Goal: Information Seeking & Learning: Learn about a topic

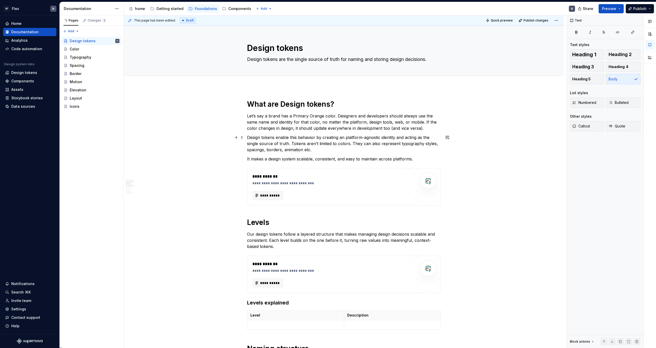
click at [312, 137] on p "Design tokens enable this behavior by creating an platform-agnostic identity an…" at bounding box center [344, 143] width 194 height 18
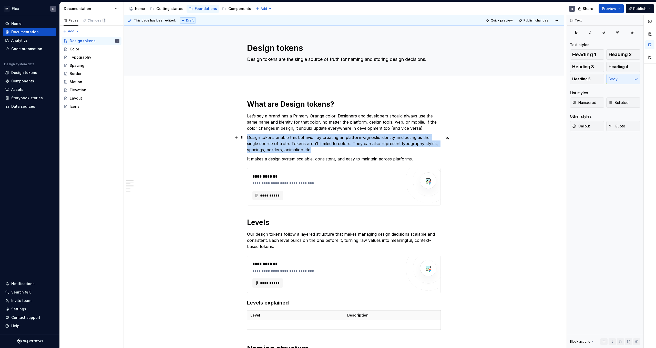
click at [312, 137] on p "Design tokens enable this behavior by creating an platform-agnostic identity an…" at bounding box center [344, 143] width 194 height 18
click at [309, 145] on p "Design tokens enable this behavior by creating an platform-agnostic identity an…" at bounding box center [344, 143] width 194 height 18
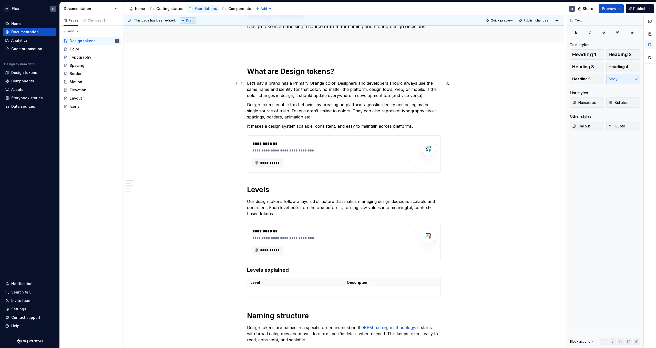
scroll to position [33, 0]
click at [292, 106] on p "Design tokens enable this behavior by creating an platform-agnostic identity an…" at bounding box center [344, 111] width 194 height 18
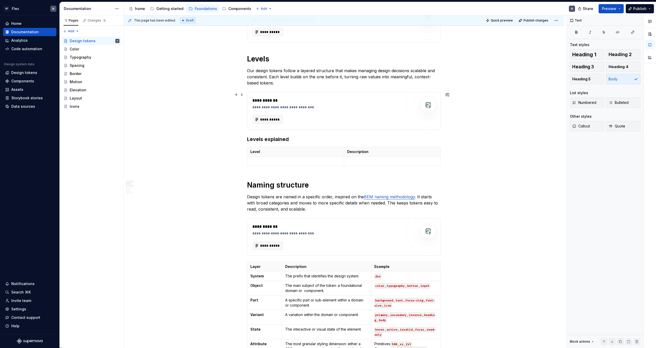
scroll to position [164, 0]
click at [307, 159] on p at bounding box center [295, 160] width 90 height 5
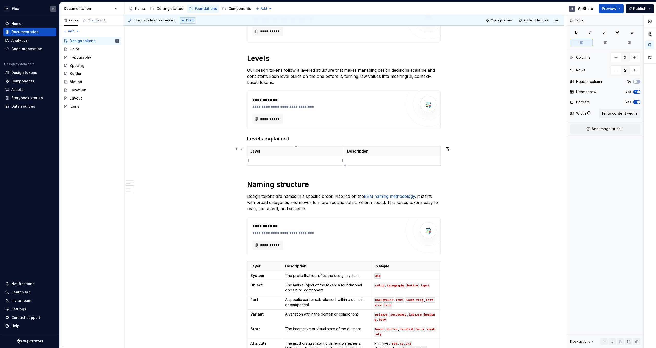
type textarea "*"
click at [260, 160] on p "Raw value" at bounding box center [295, 160] width 90 height 5
click at [332, 168] on div "Level Description Raw value" at bounding box center [344, 157] width 194 height 21
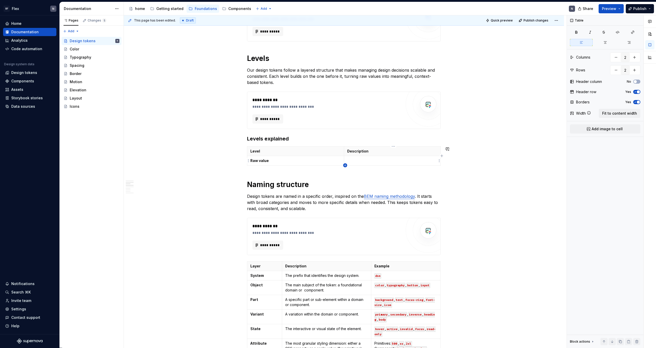
click at [344, 165] on icon "button" at bounding box center [345, 165] width 4 height 4
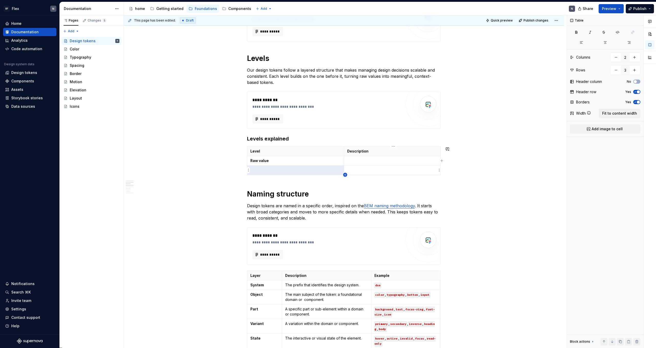
click at [345, 175] on icon "button" at bounding box center [345, 175] width 4 height 4
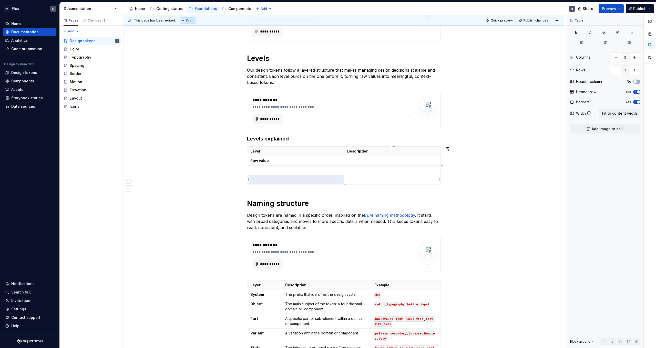
click at [345, 183] on icon "button" at bounding box center [345, 184] width 4 height 4
type input "5"
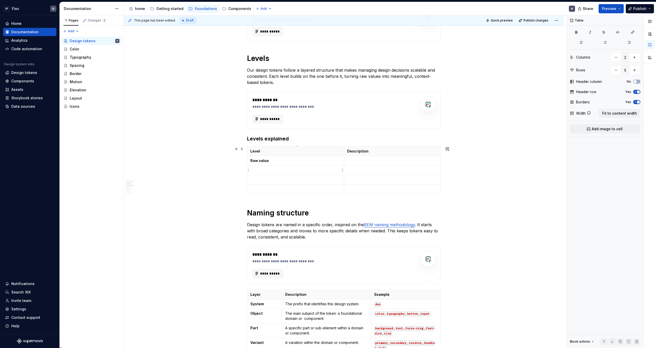
click at [287, 170] on p at bounding box center [295, 170] width 90 height 5
click at [282, 157] on td "Raw value" at bounding box center [295, 160] width 97 height 9
click at [281, 163] on p "Raw value" at bounding box center [295, 160] width 90 height 5
click at [275, 180] on p at bounding box center [295, 179] width 90 height 5
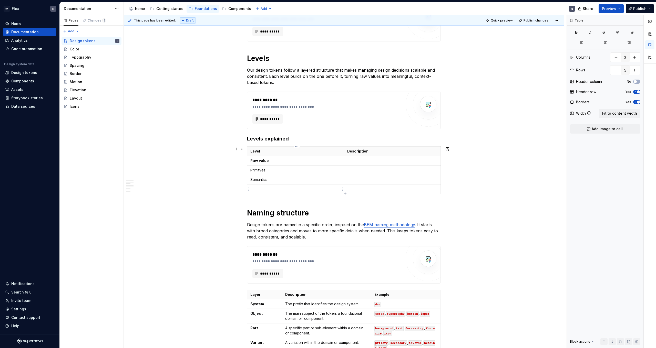
click at [272, 191] on p at bounding box center [295, 189] width 90 height 5
click at [276, 183] on td "Semantics" at bounding box center [295, 179] width 97 height 9
click at [278, 166] on td "Primitves" at bounding box center [295, 170] width 97 height 9
click at [276, 173] on p "Primitves" at bounding box center [295, 170] width 90 height 5
click at [282, 190] on p "Component" at bounding box center [295, 189] width 90 height 5
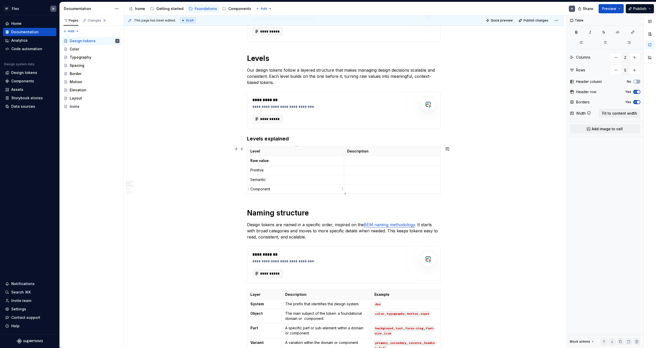
click at [282, 190] on p "Component" at bounding box center [295, 189] width 90 height 5
click at [275, 180] on p "Semantic" at bounding box center [295, 179] width 90 height 5
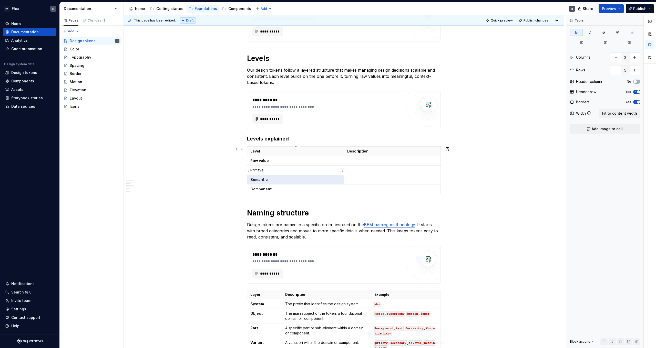
click at [276, 170] on p "Primitve" at bounding box center [295, 170] width 90 height 5
click at [297, 163] on p "Raw value" at bounding box center [295, 160] width 90 height 5
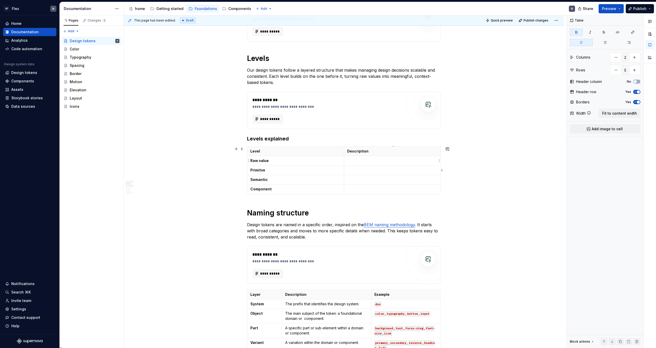
click at [373, 158] on p at bounding box center [392, 160] width 90 height 5
click at [366, 170] on p at bounding box center [392, 170] width 90 height 5
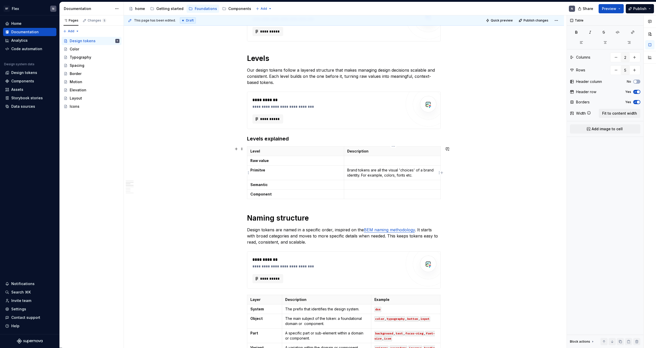
click at [352, 171] on p "Brand tokens are all the visual 'choices' of a brand identity. For example, col…" at bounding box center [392, 173] width 90 height 10
click at [358, 162] on p at bounding box center [392, 160] width 90 height 5
click at [364, 160] on p at bounding box center [392, 160] width 90 height 5
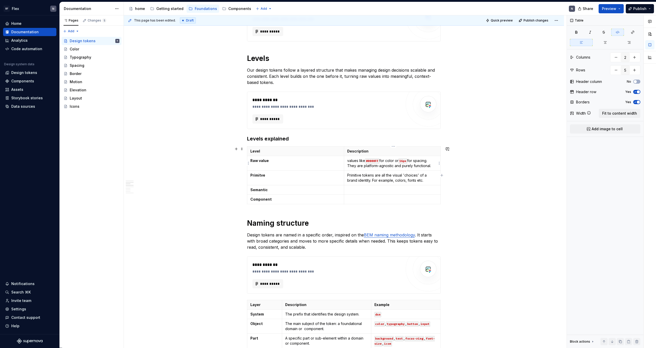
click at [373, 161] on code "#0000FF" at bounding box center [372, 161] width 14 height 5
click at [407, 162] on code "16px" at bounding box center [402, 161] width 9 height 5
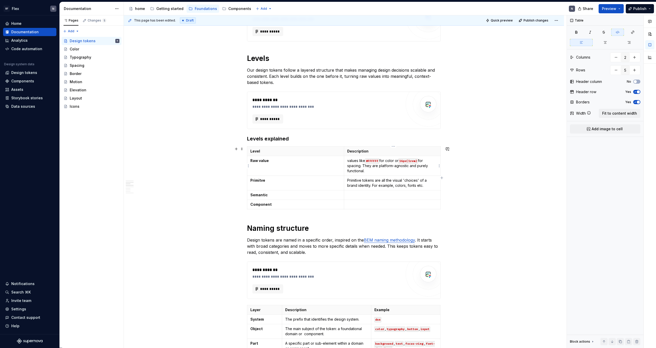
click at [357, 167] on p "values like #FFFFFF for color or 16px(1rem) for spacing. They are platform-agno…" at bounding box center [392, 165] width 90 height 15
click at [371, 172] on p "values like #FFFFFF for color or 16px(1rem) for font-size. They are platform-ag…" at bounding box center [392, 165] width 90 height 15
drag, startPoint x: 357, startPoint y: 166, endPoint x: 385, endPoint y: 167, distance: 28.5
click at [385, 167] on p "values like #FFFFFF for color or 16px(1rem) for font-size. They are platform-ag…" at bounding box center [392, 165] width 90 height 15
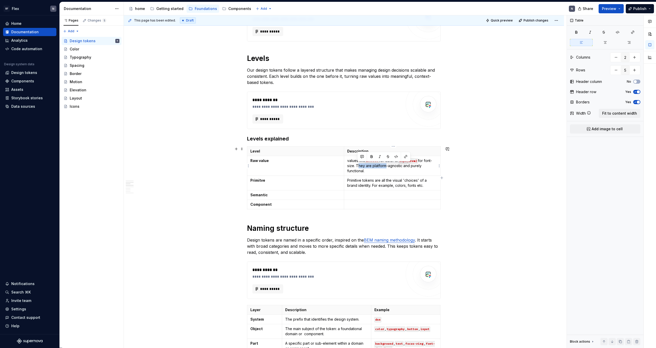
click at [385, 167] on p "values like #FFFFFF for color or 16px(1rem) for font-size. They are platform-ag…" at bounding box center [392, 165] width 90 height 15
click at [359, 167] on p "values like #FFFFFF for color or 16px(1rem) for font-size. They are platform-ag…" at bounding box center [392, 165] width 90 height 15
drag, startPoint x: 357, startPoint y: 167, endPoint x: 379, endPoint y: 174, distance: 22.9
click at [379, 174] on td "values like #FFFFFF for color or 16px(1rem) for font-size. They are platform-ag…" at bounding box center [392, 166] width 97 height 20
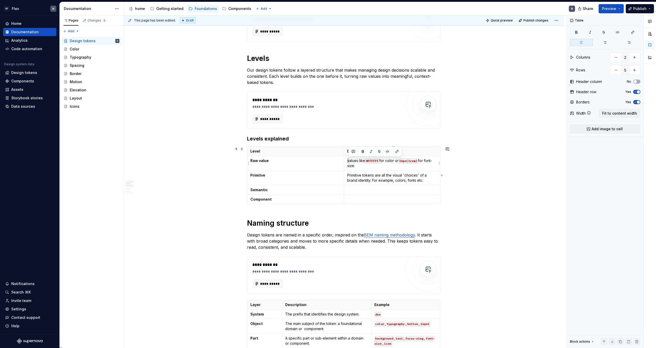
click at [349, 161] on p "values like #FFFFFF for color or 16px(1rem) for font-size." at bounding box center [392, 163] width 90 height 10
click at [371, 167] on p "Values like #FFFFFF for color or 16px(1rem) for font-size." at bounding box center [392, 163] width 90 height 10
click at [359, 167] on p "Values like #FFFFFF for color or 16px(1rem) for font-size. not tied to any mean…" at bounding box center [392, 163] width 90 height 10
click at [312, 232] on div "**********" at bounding box center [344, 342] width 194 height 814
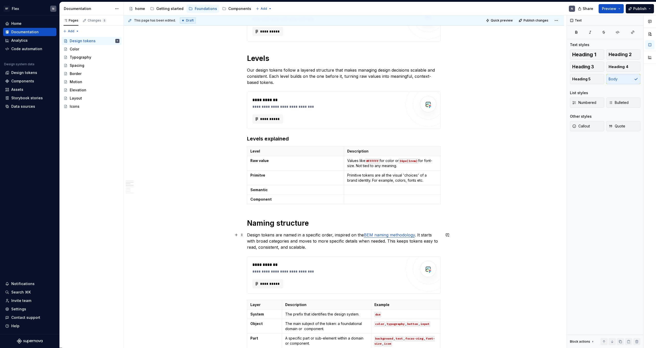
click at [311, 242] on p "Design tokens are named in a specific order, inspired on the BEM naming methodo…" at bounding box center [344, 241] width 194 height 18
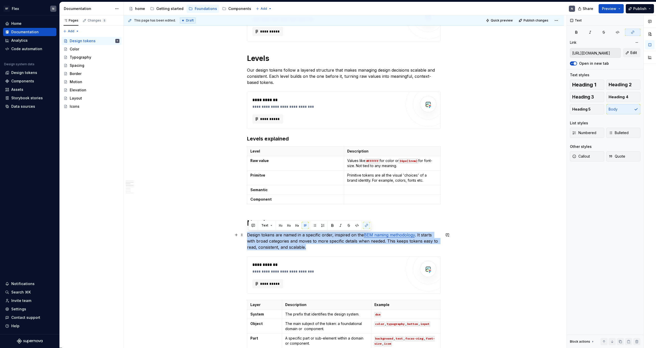
click at [311, 242] on p "Design tokens are named in a specific order, inspired on the BEM naming methodo…" at bounding box center [344, 241] width 194 height 18
click at [316, 246] on p "Design tokens are named in a specific order, inspired on the BEM naming methodo…" at bounding box center [344, 241] width 194 height 18
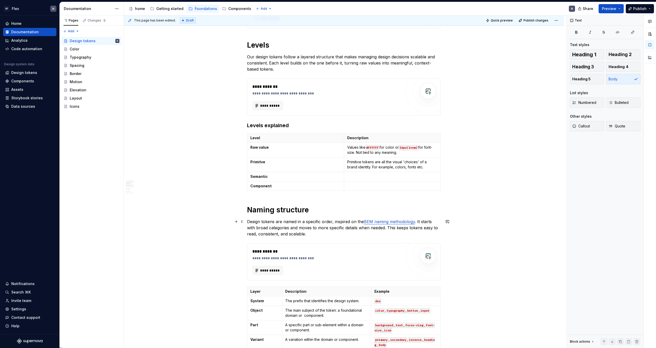
scroll to position [178, 0]
click at [369, 178] on p at bounding box center [392, 176] width 90 height 5
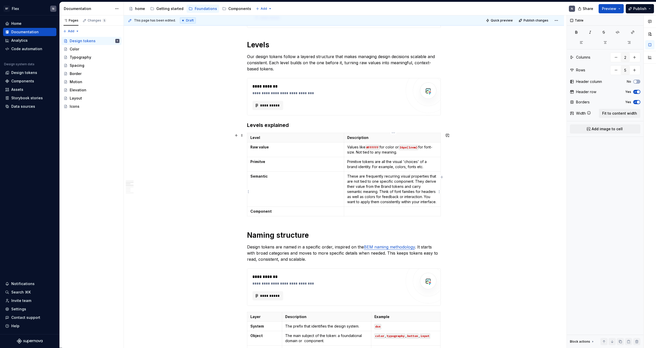
click at [384, 185] on p "These are frequently recurring visual properties that are not tied to one speci…" at bounding box center [392, 189] width 90 height 31
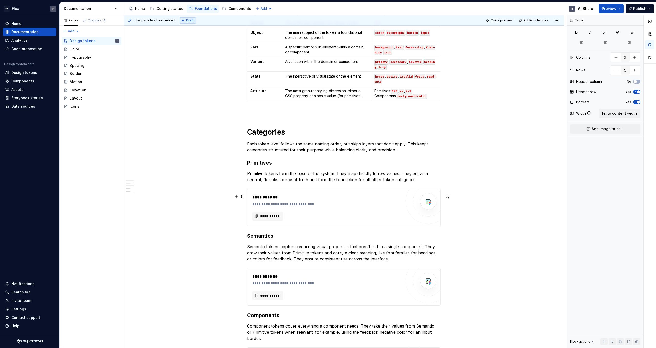
scroll to position [461, 0]
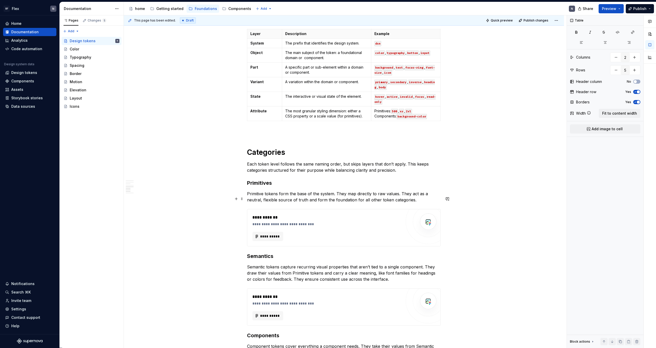
click at [342, 202] on p "Primitive tokens form the base of the system. They map directly to raw values. …" at bounding box center [344, 197] width 194 height 12
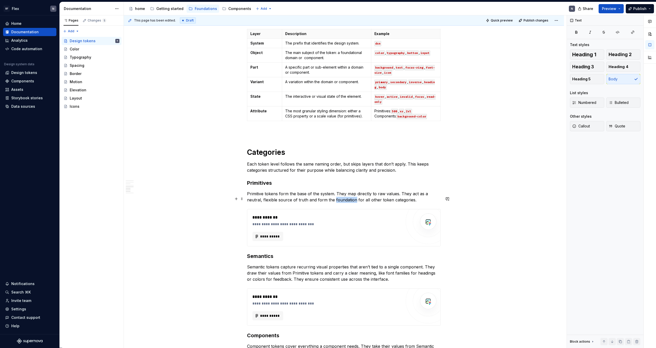
click at [342, 202] on p "Primitive tokens form the base of the system. They map directly to raw values. …" at bounding box center [344, 197] width 194 height 12
click at [344, 203] on p "Primitive tokens form the base of the system. They map directly to raw values. …" at bounding box center [344, 197] width 194 height 12
click at [346, 278] on p "Semantic tokens capture recurring visual properties that aren’t tied to a singl…" at bounding box center [344, 273] width 194 height 18
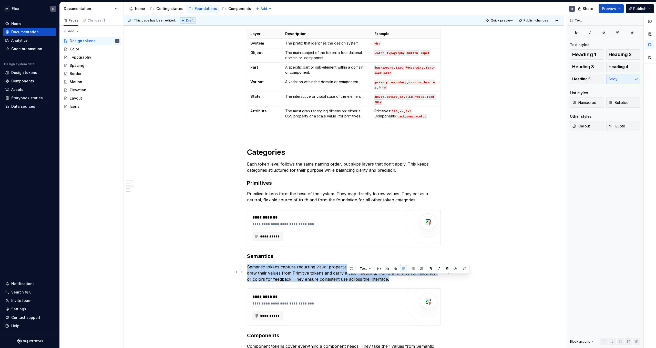
click at [346, 278] on p "Semantic tokens capture recurring visual properties that aren’t tied to a singl…" at bounding box center [344, 273] width 194 height 18
copy p "Semantic tokens capture recurring visual properties that aren’t tied to a singl…"
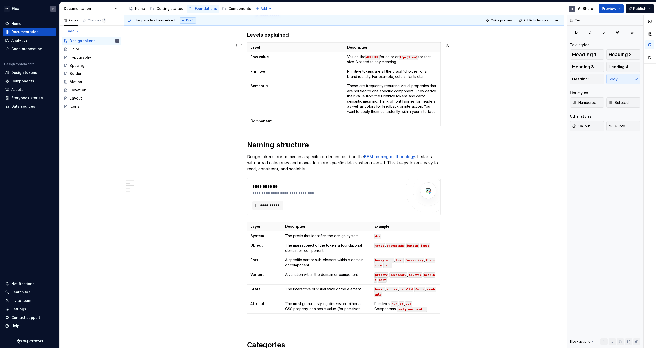
scroll to position [186, 0]
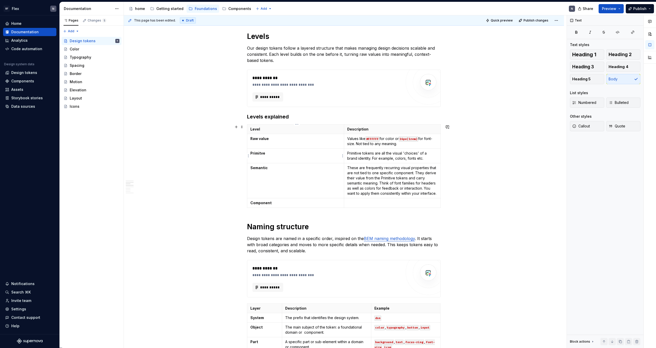
click at [260, 154] on strong "Primitve" at bounding box center [257, 153] width 15 height 4
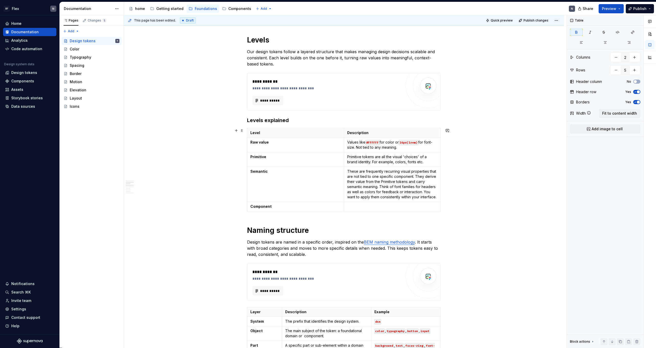
scroll to position [133, 0]
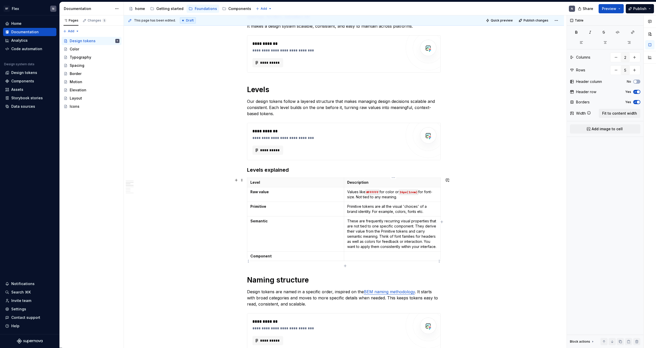
click at [372, 259] on p at bounding box center [392, 256] width 90 height 5
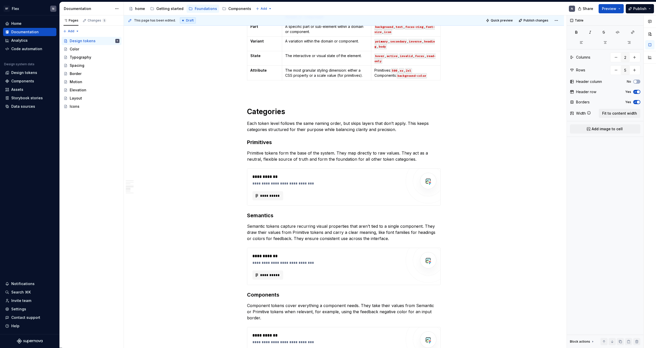
scroll to position [528, 0]
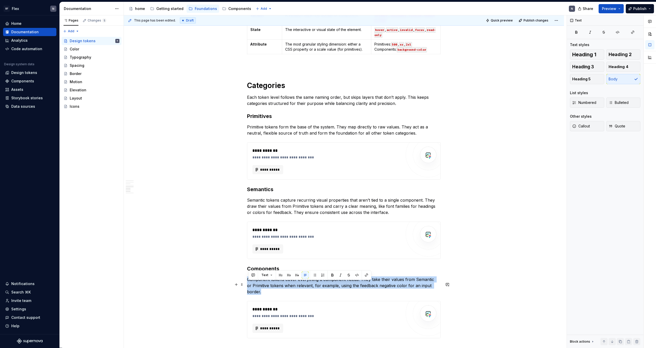
drag, startPoint x: 249, startPoint y: 285, endPoint x: 439, endPoint y: 293, distance: 190.0
click at [439, 293] on p "Component tokens cover everything a component needs. They take their values fro…" at bounding box center [344, 286] width 194 height 18
copy p "Component tokens cover everything a component needs. They take their values fro…"
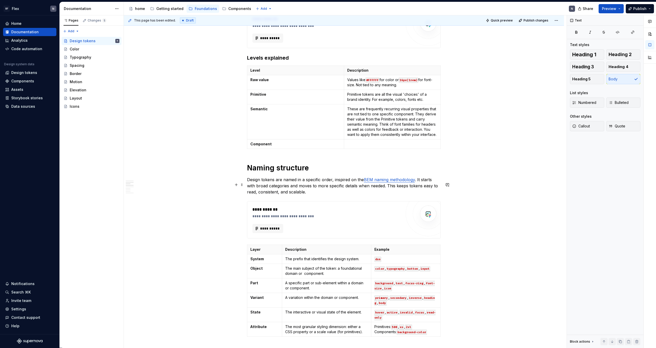
scroll to position [183, 0]
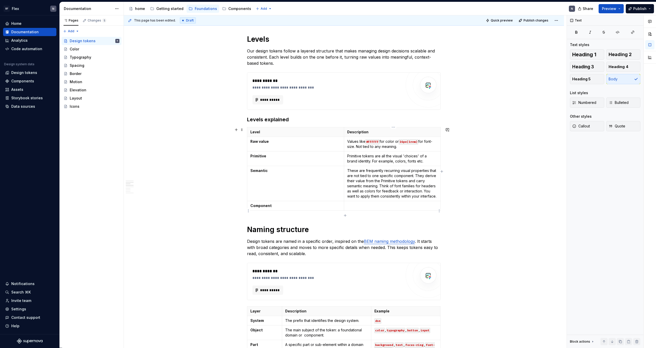
click at [366, 209] on p at bounding box center [392, 205] width 90 height 5
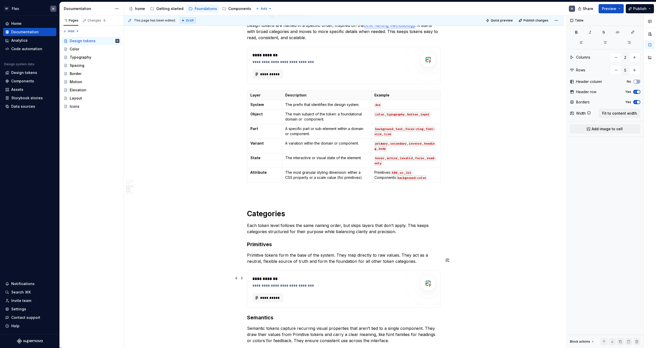
scroll to position [494, 0]
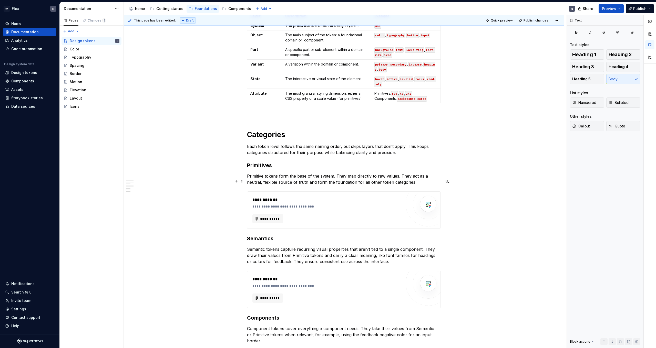
click at [294, 183] on p "Primitive tokens form the base of the system. They map directly to raw values. …" at bounding box center [344, 179] width 194 height 12
copy p "Primitive tokens form the base of the system. They map directly to raw values. …"
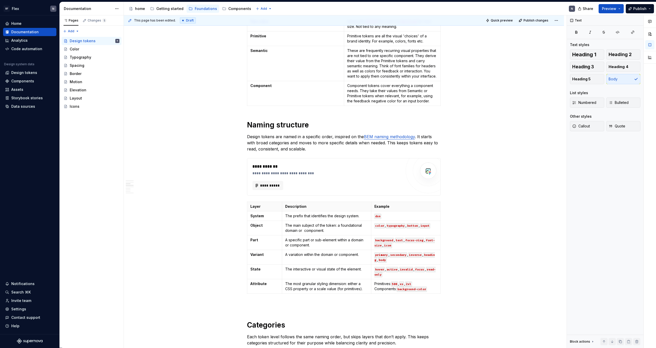
scroll to position [207, 0]
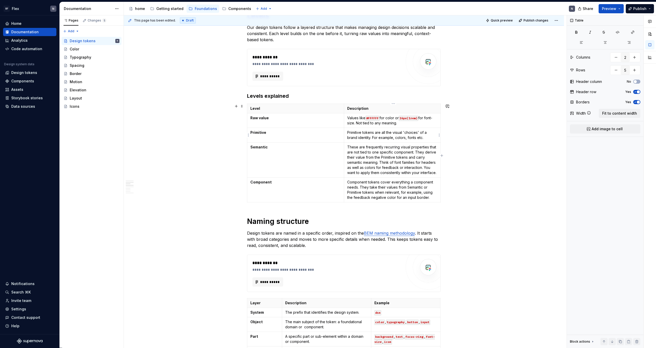
click at [366, 137] on p "Primitive tokens are all the visual 'choices' of a brand identity. For example,…" at bounding box center [392, 135] width 90 height 10
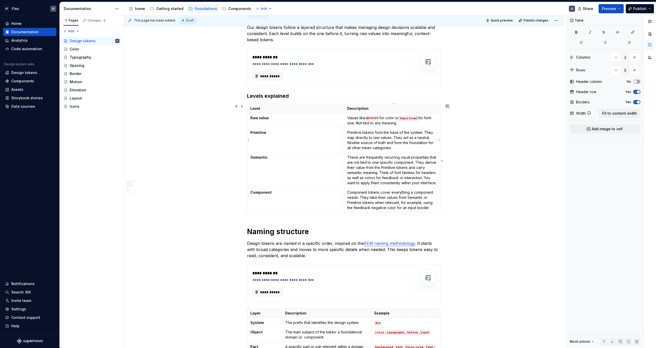
click at [398, 148] on p "Primitive tokens form the base of the system. They map directly to raw values. …" at bounding box center [392, 140] width 90 height 20
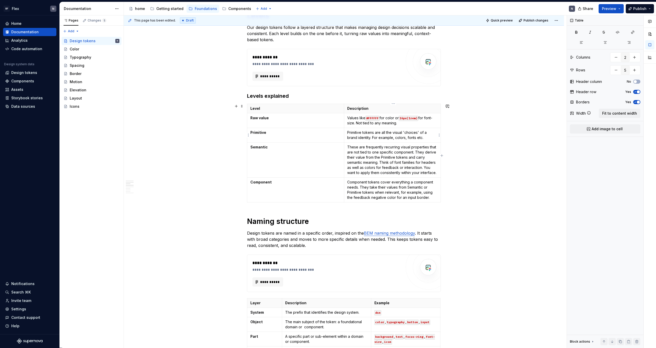
click at [390, 134] on p "Primitive tokens are all the visual 'choices' of a brand identity. For example,…" at bounding box center [392, 135] width 90 height 10
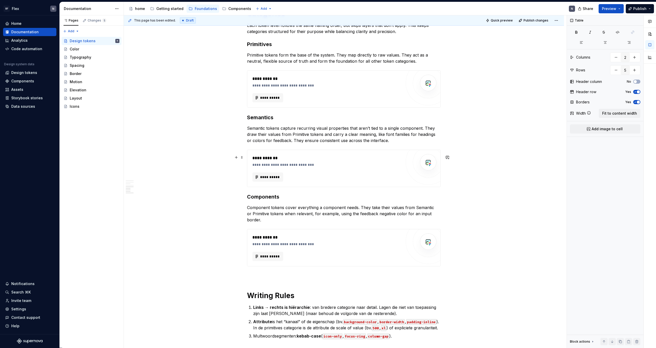
scroll to position [616, 0]
click at [279, 60] on p "Primitive tokens form the base of the system. They map directly to raw values. …" at bounding box center [344, 57] width 194 height 12
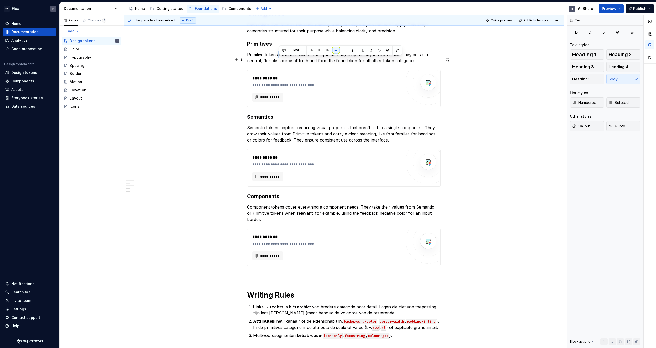
click at [279, 60] on p "Primitive tokens form the base of the system. They map directly to raw values. …" at bounding box center [344, 57] width 194 height 12
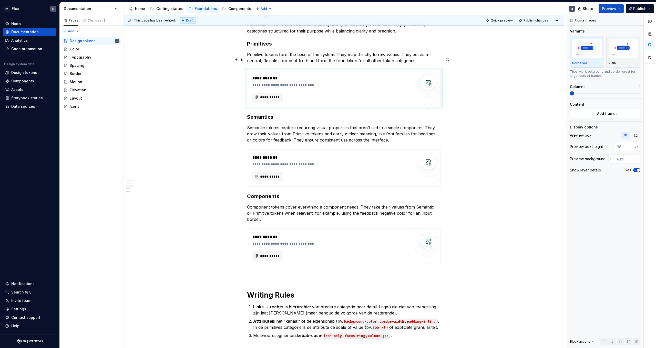
click at [320, 64] on p "Primitive tokens form the base of the system. They map directly to raw values. …" at bounding box center [344, 57] width 194 height 12
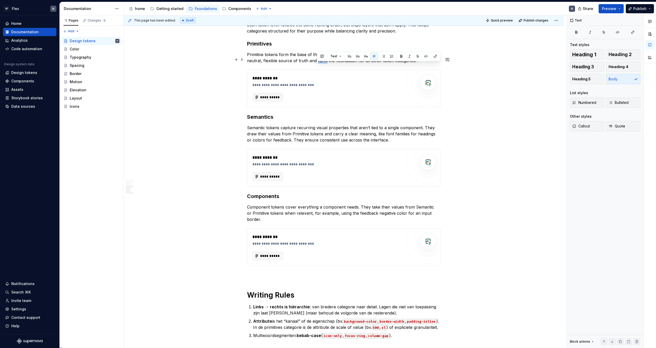
click at [320, 64] on p "Primitive tokens form the base of the system. They map directly to raw values. …" at bounding box center [344, 57] width 194 height 12
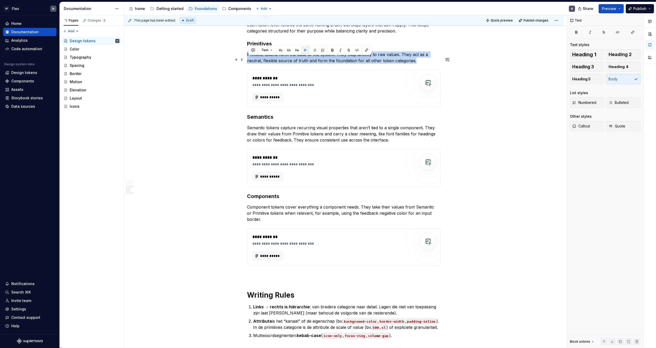
click at [320, 64] on p "Primitive tokens form the base of the system. They map directly to raw values. …" at bounding box center [344, 57] width 194 height 12
click at [308, 64] on p "Primitive tokens form the base of the system. They map directly to raw values. …" at bounding box center [344, 57] width 194 height 12
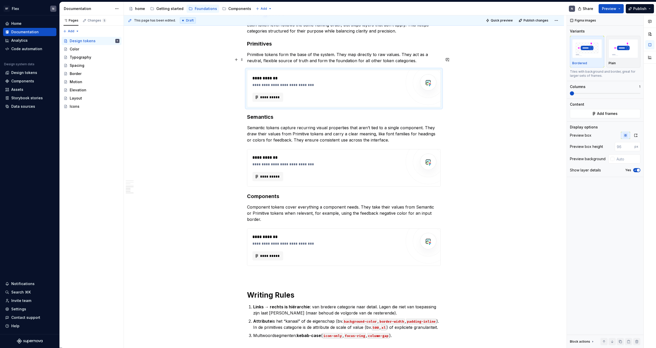
click at [332, 64] on p "Primitive tokens form the base of the system. They map directly to raw values. …" at bounding box center [344, 57] width 194 height 12
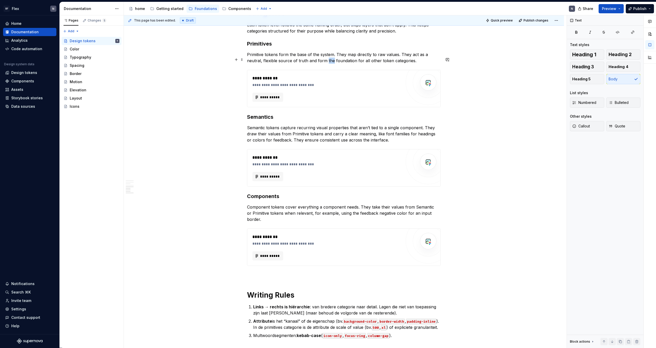
click at [332, 64] on p "Primitive tokens form the base of the system. They map directly to raw values. …" at bounding box center [344, 57] width 194 height 12
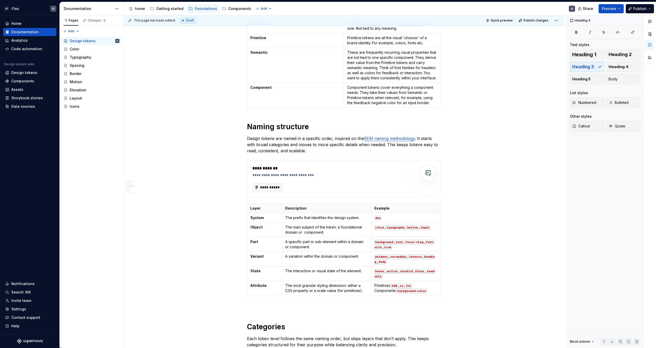
scroll to position [272, 0]
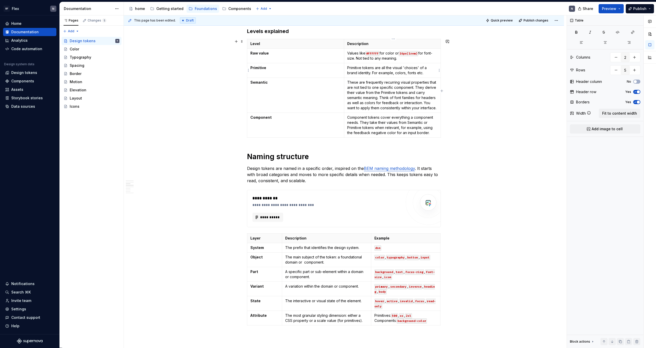
click at [363, 72] on p "Primitive tokens are all the visual 'choices' of a brand identity. For example,…" at bounding box center [392, 70] width 90 height 10
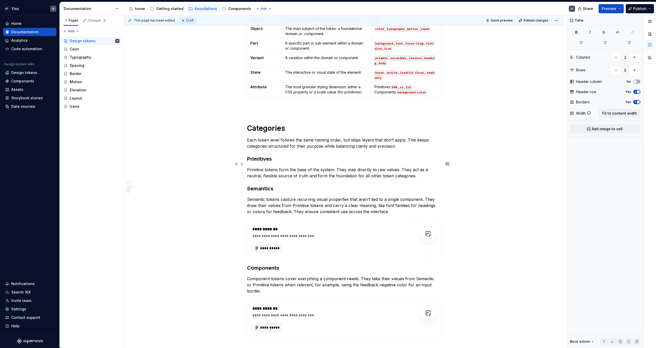
click at [287, 170] on div "**********" at bounding box center [344, 5] width 194 height 812
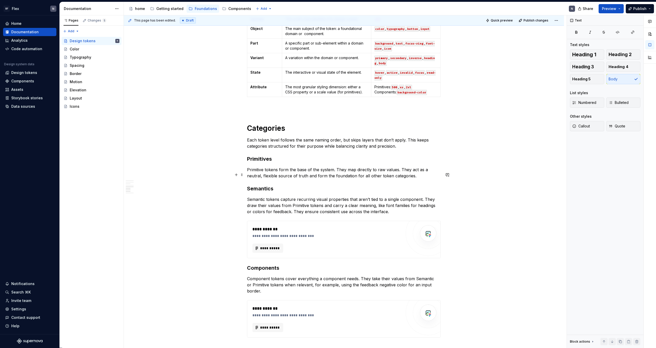
click at [286, 179] on p "Primitive tokens form the base of the system. They map directly to raw values. …" at bounding box center [344, 173] width 194 height 12
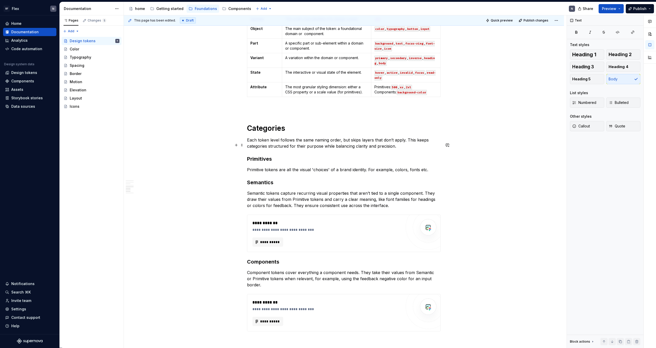
click at [402, 149] on p "Each token level follows the same naming order, but skips layers that don’t app…" at bounding box center [344, 143] width 194 height 12
click at [430, 173] on p "Primitive tokens are all the visual 'choices' of a brand identity. For example,…" at bounding box center [344, 170] width 194 height 6
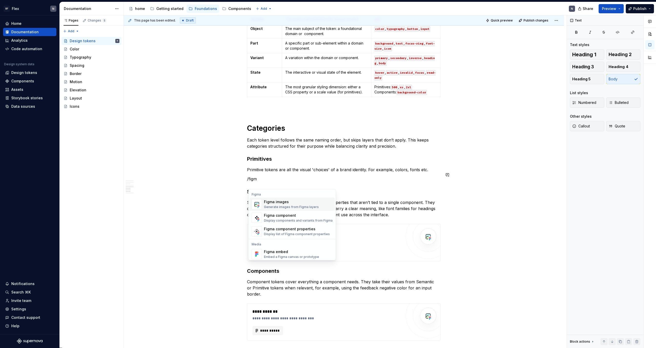
click at [300, 207] on div "Generate images from Figma layers" at bounding box center [291, 207] width 55 height 4
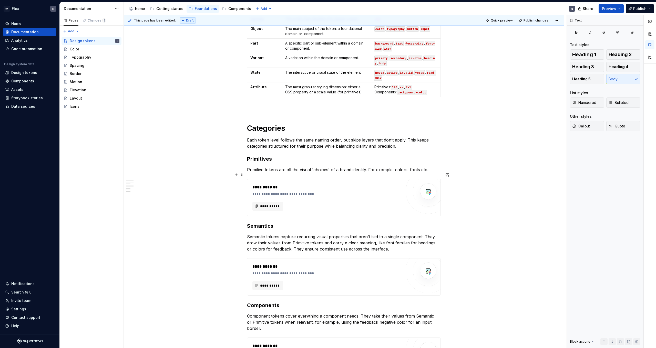
click at [296, 173] on p "Primitive tokens are all the visual 'choices' of a brand identity. For example,…" at bounding box center [344, 170] width 194 height 6
click at [294, 173] on p "Primitive tokens are all the visual 'choices' of a brand identity. For example,…" at bounding box center [344, 170] width 194 height 6
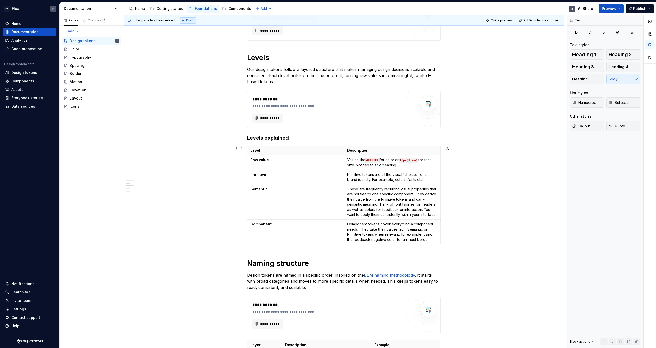
scroll to position [165, 0]
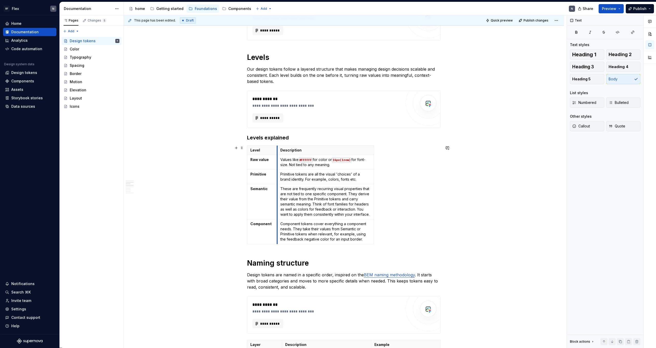
drag, startPoint x: 345, startPoint y: 149, endPoint x: 278, endPoint y: 151, distance: 67.1
click at [278, 151] on th "Description" at bounding box center [325, 150] width 97 height 9
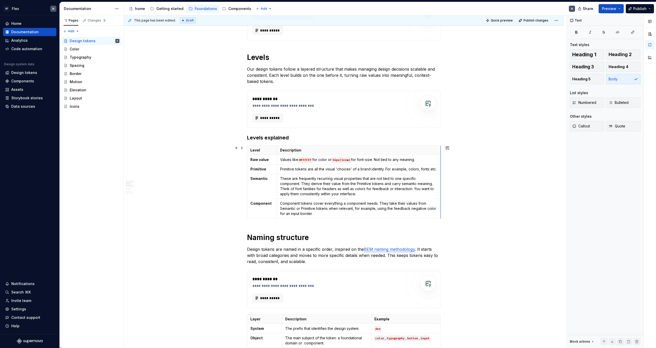
drag, startPoint x: 374, startPoint y: 151, endPoint x: 441, endPoint y: 153, distance: 67.4
click at [338, 186] on p "These are frequently recurring visual properties that are not tied to one speci…" at bounding box center [359, 186] width 158 height 20
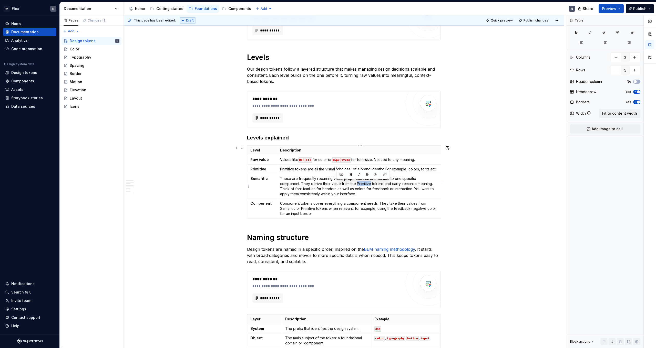
click at [338, 186] on p "These are frequently recurring visual properties that are not tied to one speci…" at bounding box center [359, 186] width 158 height 20
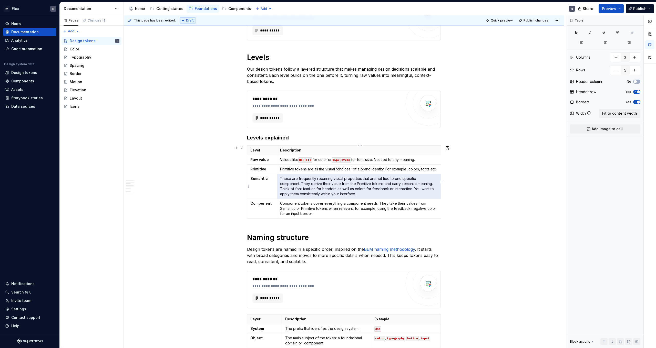
click at [338, 186] on p "These are frequently recurring visual properties that are not tied to one speci…" at bounding box center [359, 186] width 158 height 20
click at [334, 187] on p "These are frequently recurring visual properties that are not tied to one speci…" at bounding box center [359, 186] width 158 height 20
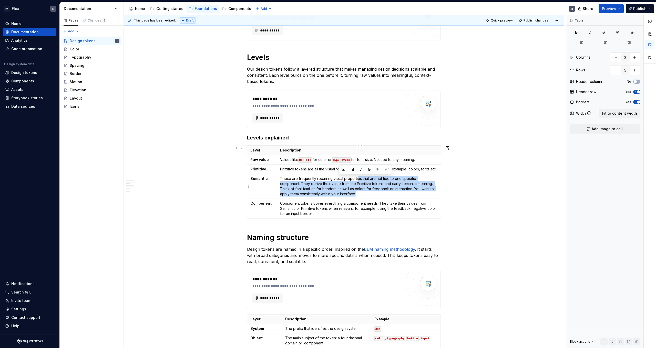
drag, startPoint x: 355, startPoint y: 194, endPoint x: 359, endPoint y: 180, distance: 13.9
click at [359, 180] on p "These are frequently recurring visual properties that are not tied to one speci…" at bounding box center [359, 186] width 158 height 20
click at [360, 188] on p "These are frequently recurring visual properties that are not tied to one speci…" at bounding box center [359, 186] width 158 height 20
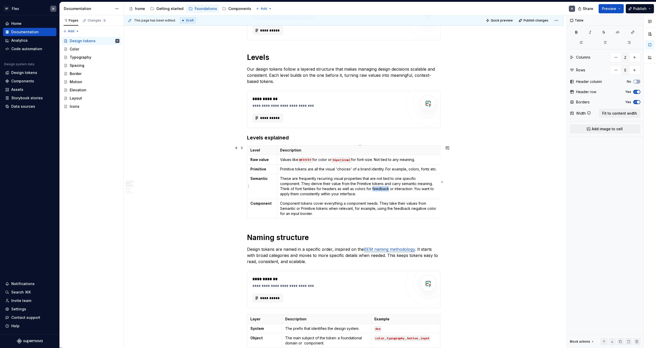
click at [360, 188] on p "These are frequently recurring visual properties that are not tied to one speci…" at bounding box center [359, 186] width 158 height 20
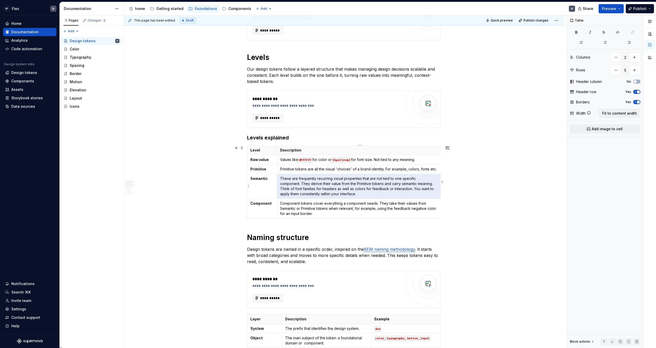
click at [360, 188] on p "These are frequently recurring visual properties that are not tied to one speci…" at bounding box center [359, 186] width 158 height 20
click at [358, 192] on p "These are frequently recurring visual properties that are not tied to one speci…" at bounding box center [359, 186] width 158 height 20
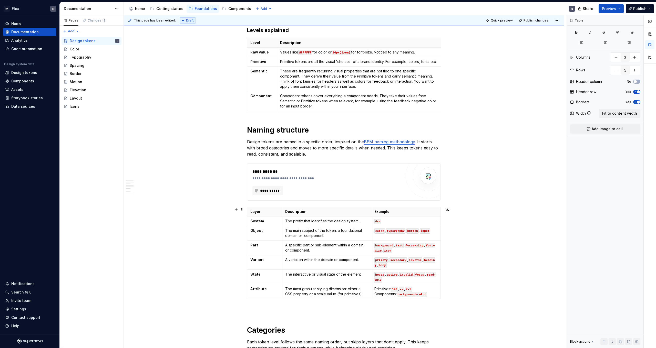
scroll to position [437, 0]
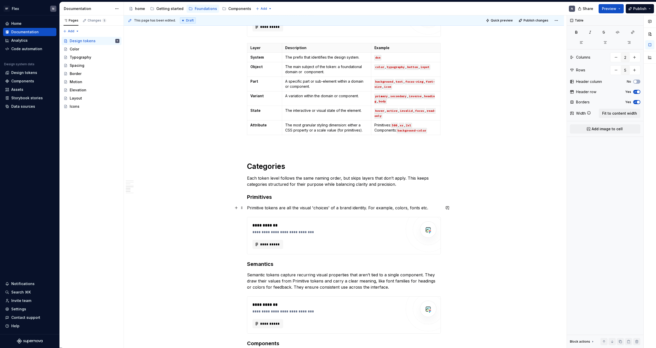
click at [310, 206] on p "Primitive tokens are all the visual 'choices' of a brand identity. For example,…" at bounding box center [344, 208] width 194 height 6
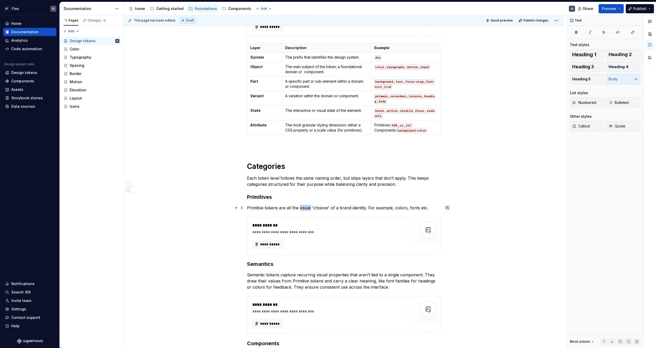
click at [310, 206] on p "Primitive tokens are all the visual 'choices' of a brand identity. For example,…" at bounding box center [344, 208] width 194 height 6
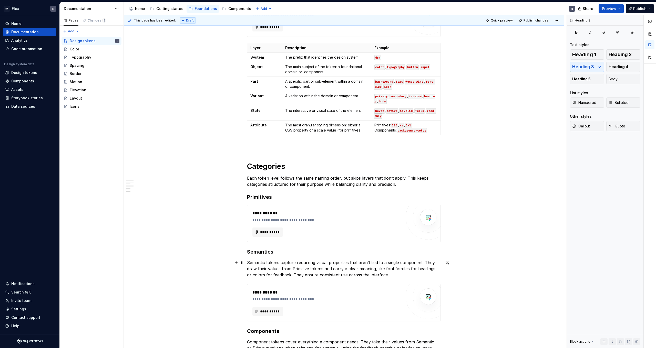
click at [276, 263] on p "Semantic tokens capture recurring visual properties that aren’t tied to a singl…" at bounding box center [344, 269] width 194 height 18
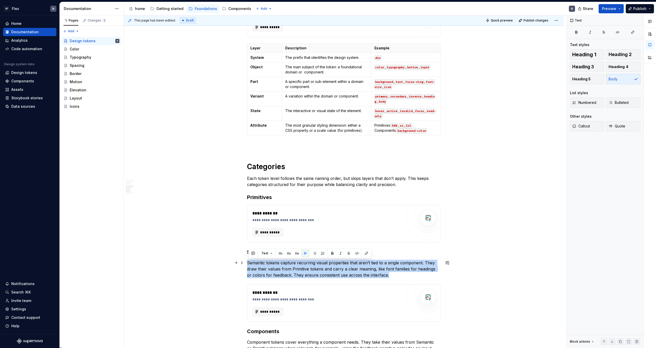
click at [276, 263] on p "Semantic tokens capture recurring visual properties that aren’t tied to a singl…" at bounding box center [344, 269] width 194 height 18
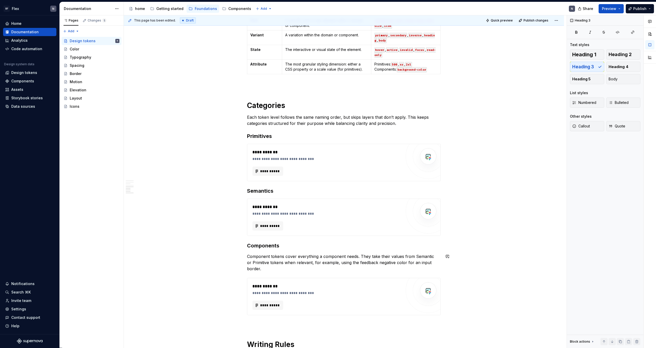
scroll to position [498, 0]
click at [277, 264] on p "Component tokens cover everything a component needs. They take their values fro…" at bounding box center [344, 262] width 194 height 18
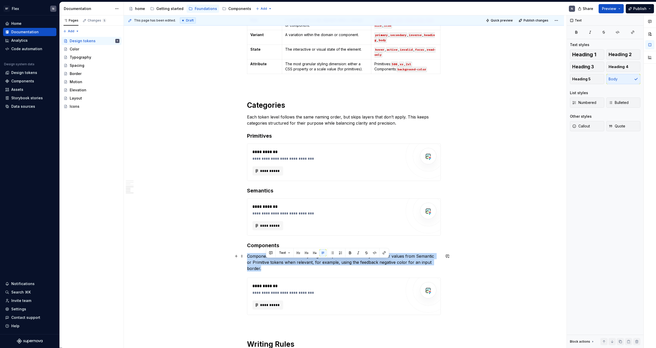
click at [277, 264] on p "Component tokens cover everything a component needs. They take their values fro…" at bounding box center [344, 262] width 194 height 18
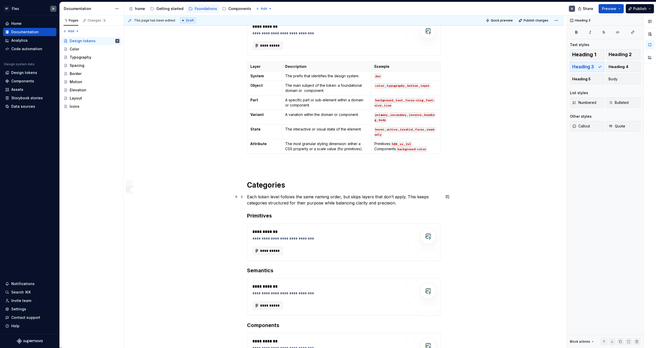
scroll to position [418, 0]
click at [286, 205] on p "Each token level follows the same naming order, but skips layers that don’t app…" at bounding box center [344, 200] width 194 height 12
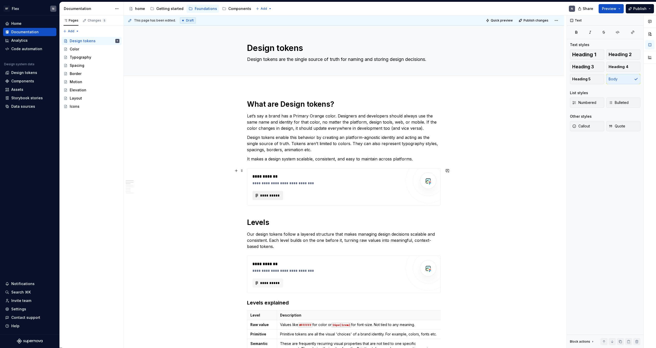
scroll to position [0, 0]
click at [272, 196] on span "**********" at bounding box center [270, 195] width 20 height 5
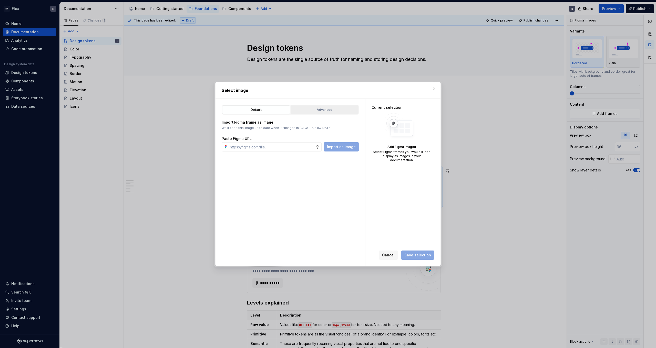
click at [329, 113] on button "Advanced" at bounding box center [325, 110] width 68 height 9
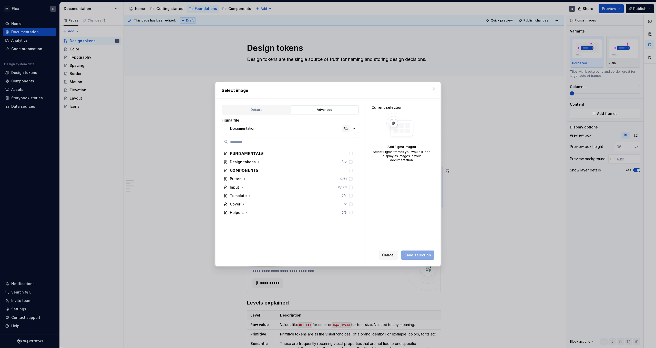
click at [346, 129] on div "button" at bounding box center [345, 128] width 7 height 7
click at [250, 163] on div "Design tokens" at bounding box center [243, 162] width 26 height 5
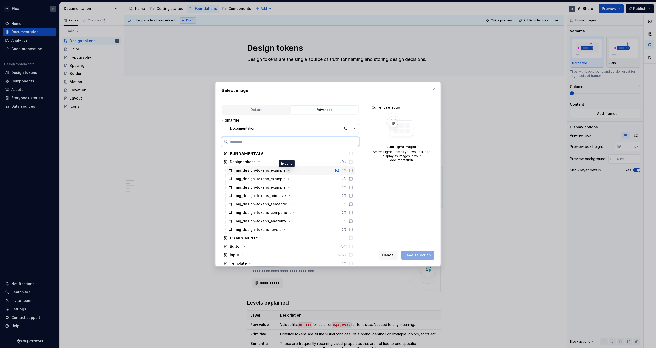
click at [287, 172] on icon "button" at bounding box center [289, 171] width 4 height 4
click at [287, 171] on icon "button" at bounding box center [289, 171] width 4 height 4
click at [346, 129] on div "button" at bounding box center [345, 128] width 7 height 7
click at [353, 205] on icon at bounding box center [351, 204] width 4 height 4
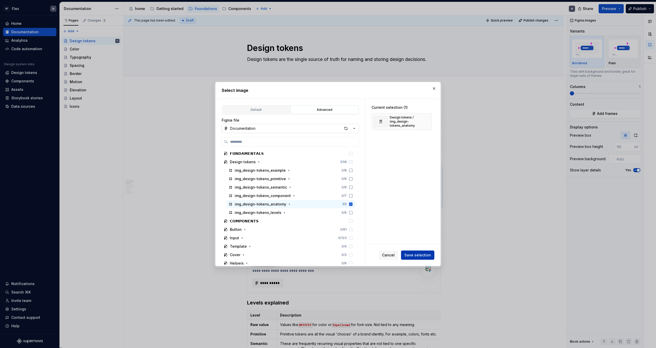
click at [412, 255] on span "Save selection" at bounding box center [417, 255] width 27 height 5
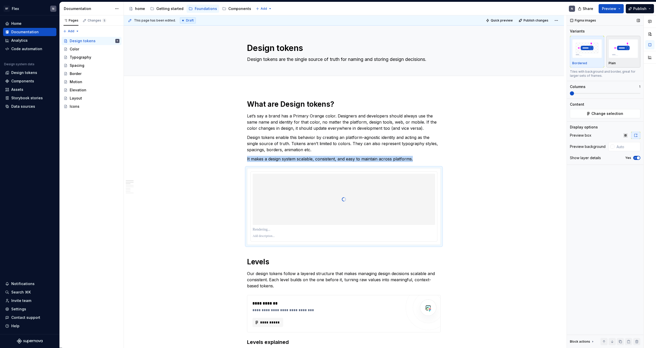
click at [628, 56] on img "button" at bounding box center [623, 48] width 30 height 19
click at [639, 159] on span "button" at bounding box center [638, 158] width 3 height 3
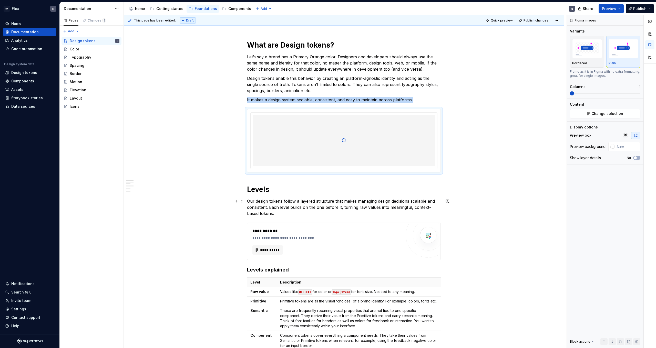
scroll to position [62, 0]
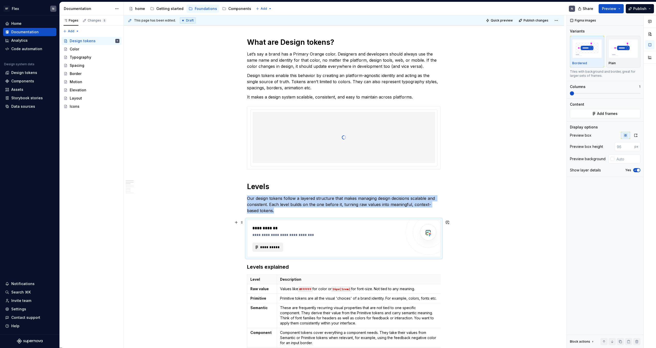
click at [268, 249] on span "**********" at bounding box center [270, 247] width 20 height 5
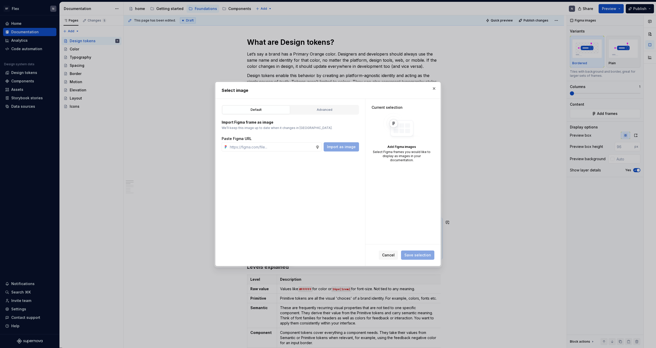
click at [333, 115] on div "Import Figma frame as image We’ll keep this image up to date when it changes in…" at bounding box center [290, 133] width 137 height 37
click at [333, 111] on div "Advanced" at bounding box center [324, 109] width 64 height 5
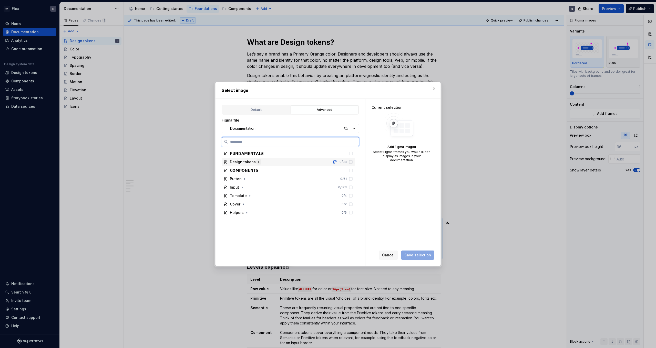
click at [258, 163] on icon "button" at bounding box center [258, 162] width 1 height 1
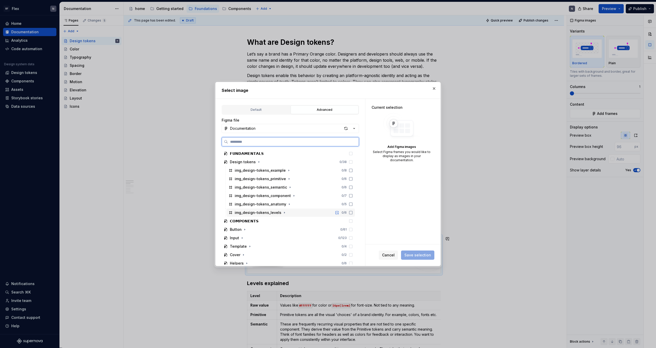
click at [353, 214] on icon at bounding box center [351, 213] width 4 height 4
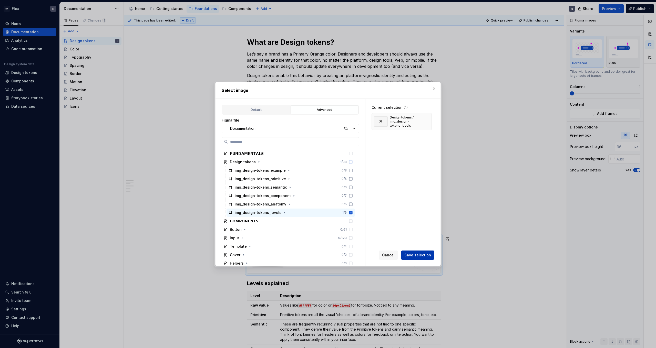
click at [421, 259] on button "Save selection" at bounding box center [417, 255] width 33 height 9
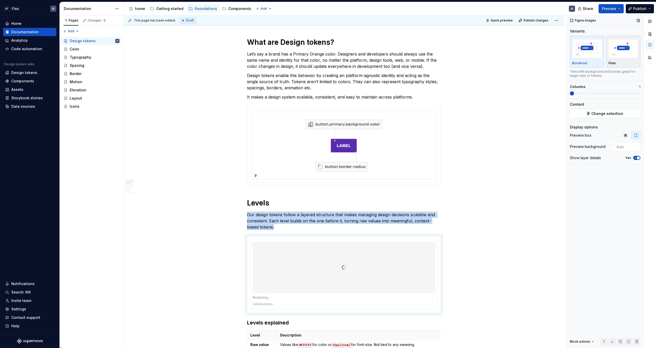
click at [633, 56] on img "button" at bounding box center [623, 48] width 30 height 19
click at [637, 160] on button "Yes" at bounding box center [636, 158] width 7 height 4
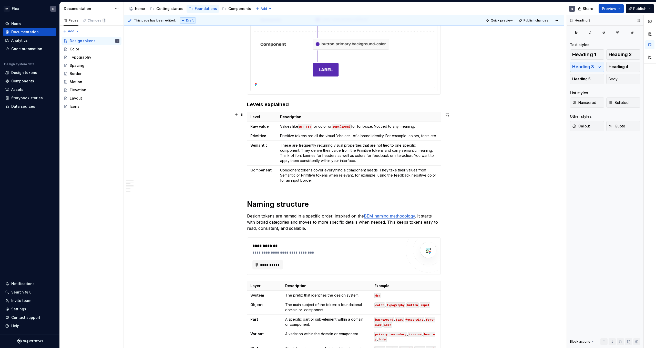
scroll to position [403, 0]
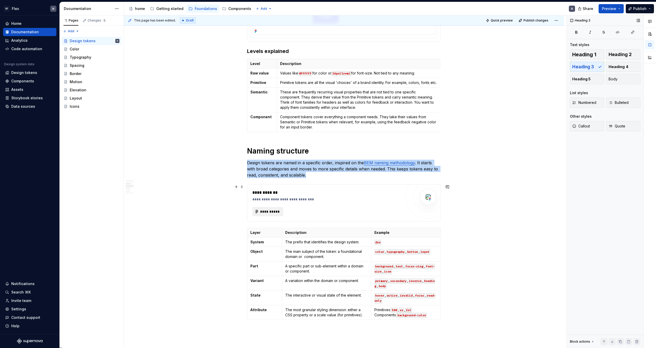
click at [276, 211] on span "**********" at bounding box center [270, 211] width 20 height 5
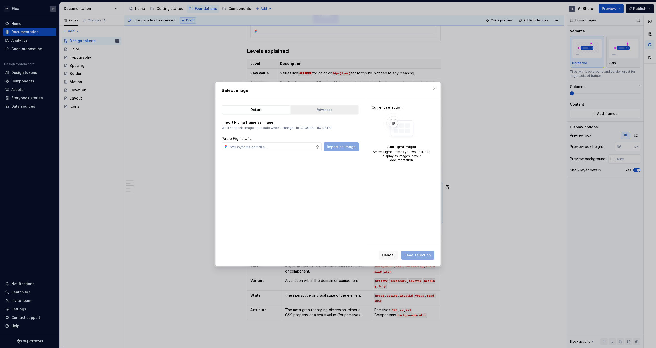
click at [343, 112] on button "Advanced" at bounding box center [325, 110] width 68 height 9
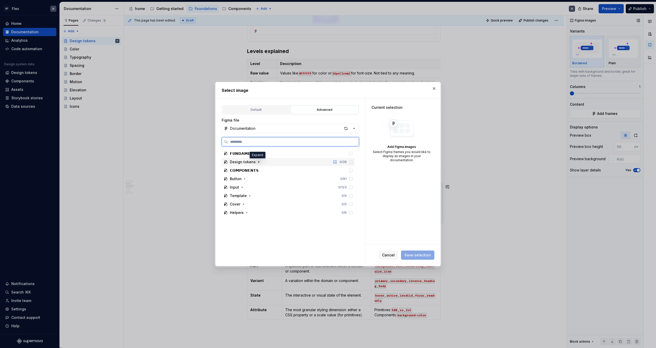
click at [258, 162] on icon "button" at bounding box center [259, 162] width 4 height 4
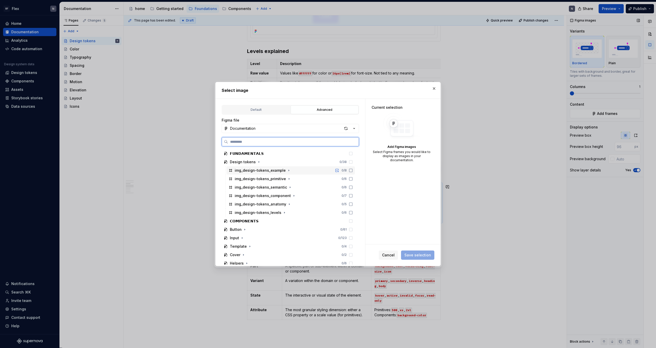
click at [352, 172] on icon at bounding box center [350, 170] width 3 height 3
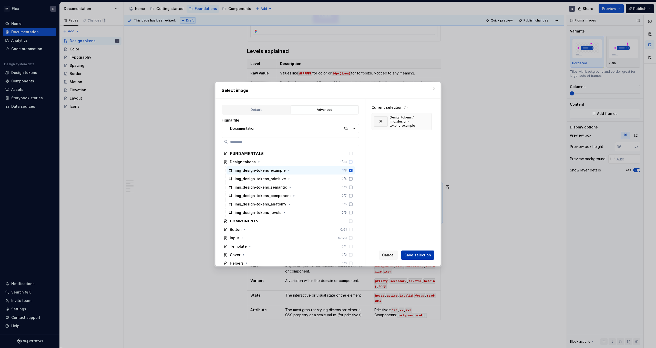
click at [422, 255] on span "Save selection" at bounding box center [417, 255] width 27 height 5
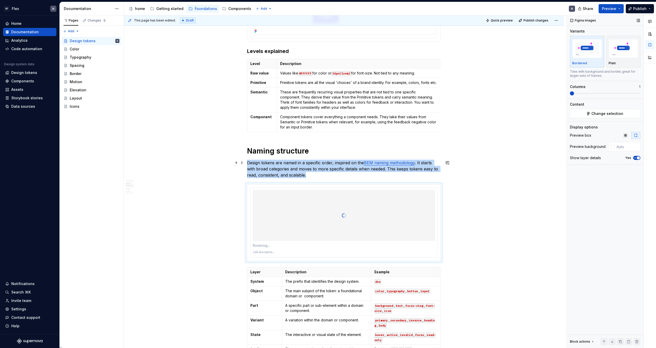
scroll to position [420, 0]
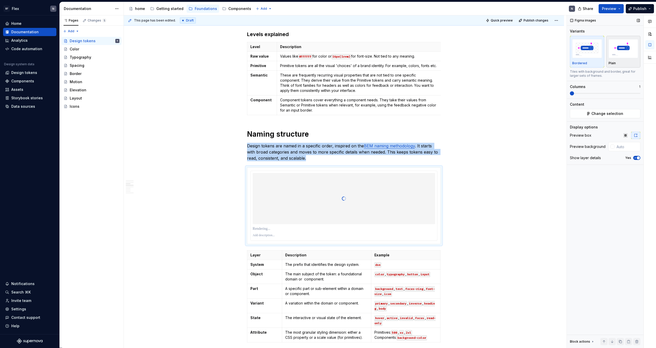
click at [625, 59] on div "button" at bounding box center [623, 48] width 30 height 21
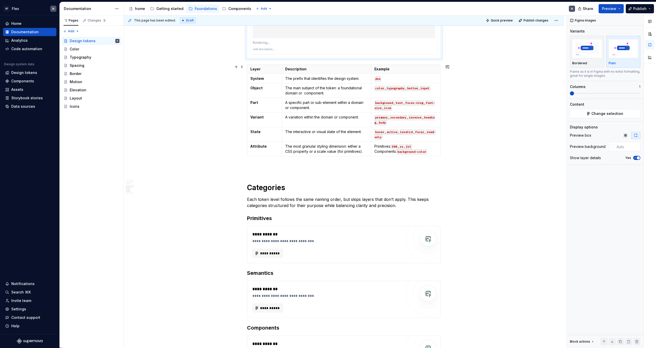
scroll to position [607, 0]
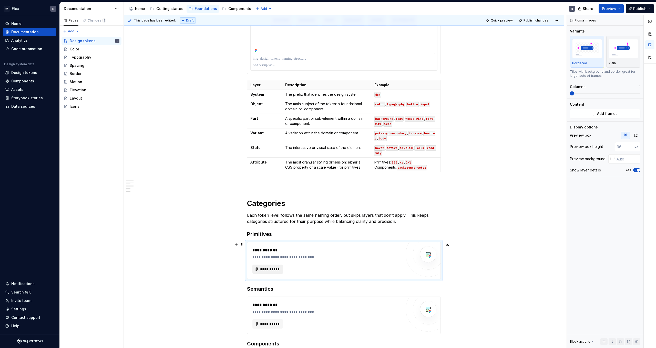
click at [274, 269] on span "**********" at bounding box center [270, 269] width 20 height 5
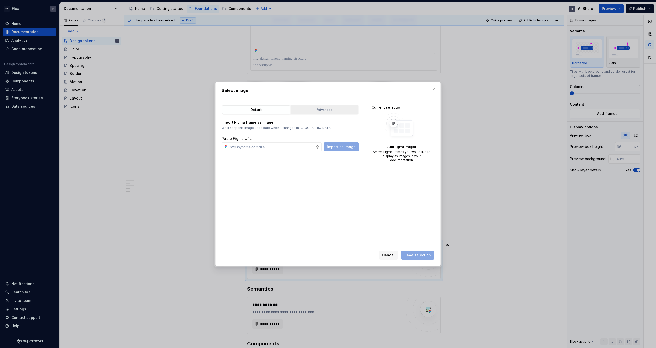
click at [333, 109] on div "Advanced" at bounding box center [324, 109] width 64 height 5
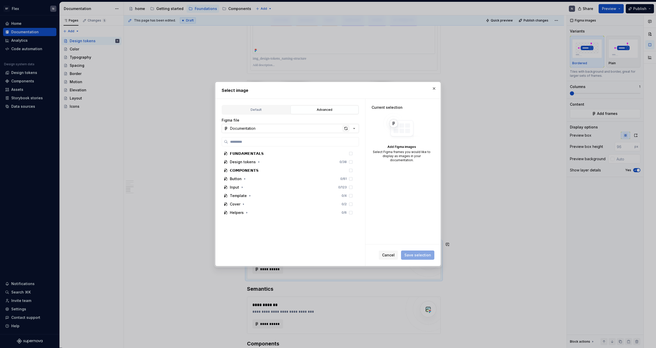
click at [346, 130] on div "button" at bounding box center [345, 128] width 7 height 7
click at [392, 256] on span "Cancel" at bounding box center [388, 255] width 13 height 5
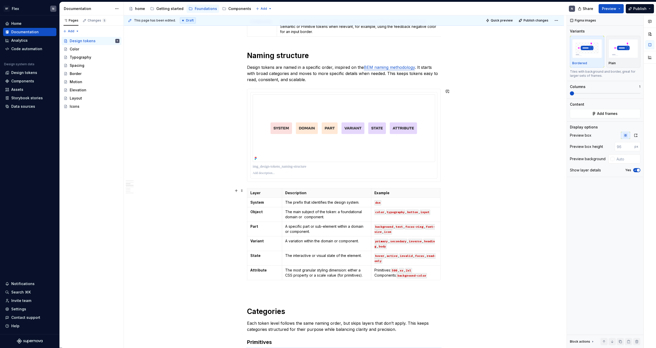
scroll to position [500, 0]
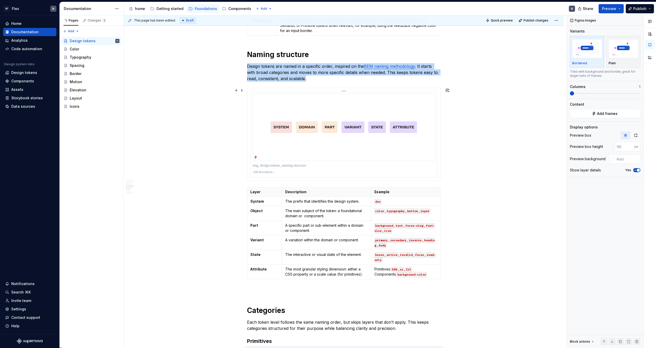
click at [425, 106] on img at bounding box center [344, 128] width 182 height 68
click at [638, 156] on button "Yes" at bounding box center [636, 158] width 7 height 4
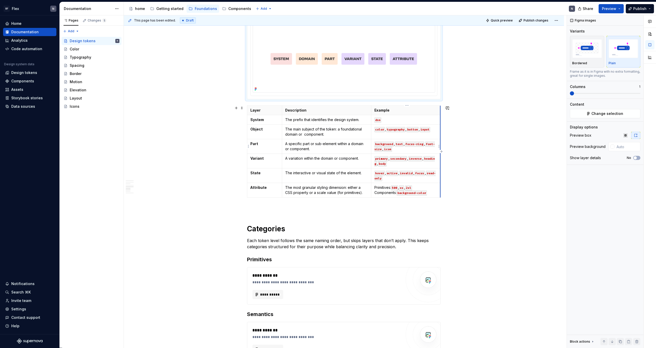
scroll to position [573, 0]
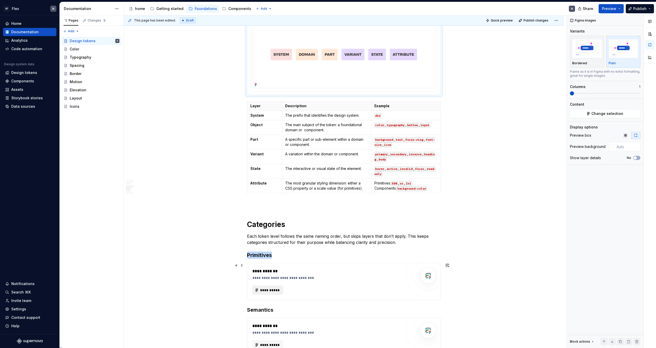
click at [276, 292] on span "**********" at bounding box center [270, 290] width 20 height 5
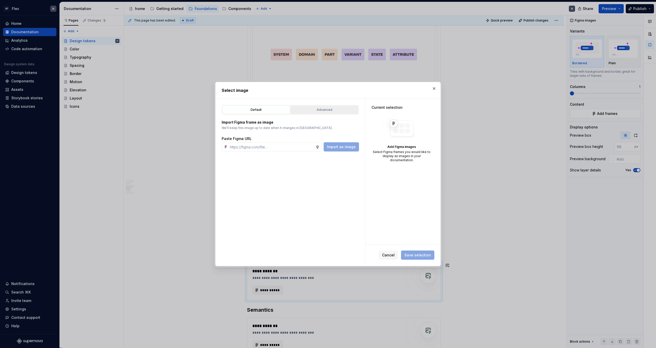
click at [327, 114] on button "Advanced" at bounding box center [325, 110] width 68 height 9
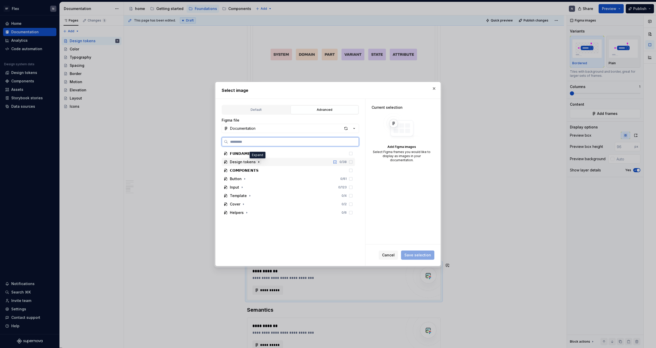
click at [259, 163] on icon "button" at bounding box center [259, 162] width 4 height 4
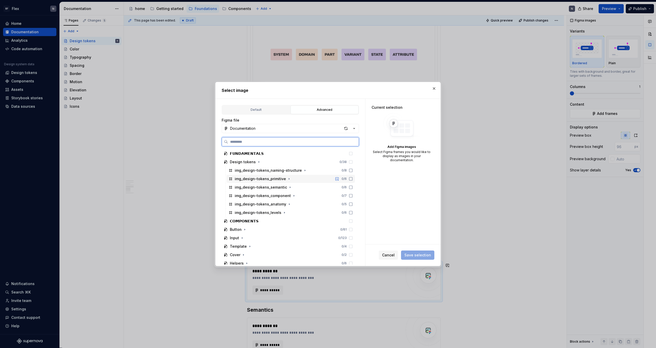
click at [353, 179] on icon at bounding box center [351, 179] width 4 height 4
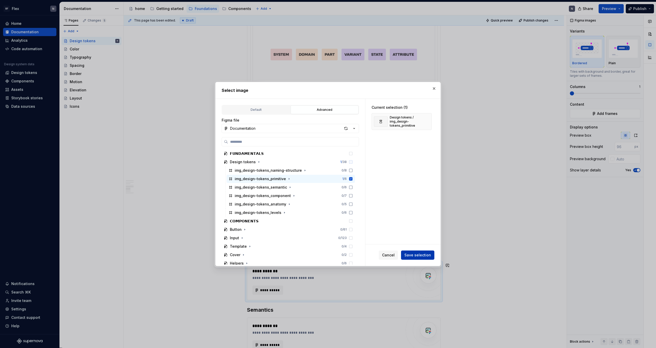
click at [422, 256] on span "Save selection" at bounding box center [417, 255] width 27 height 5
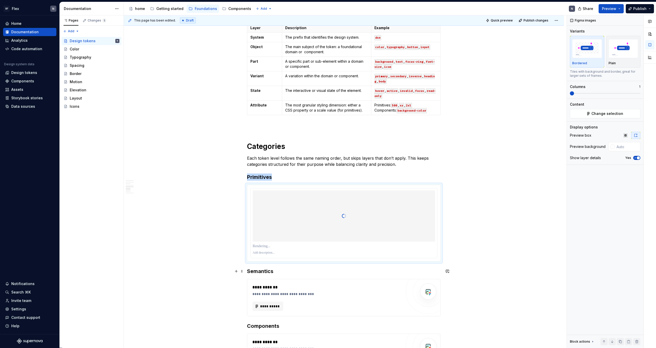
scroll to position [656, 0]
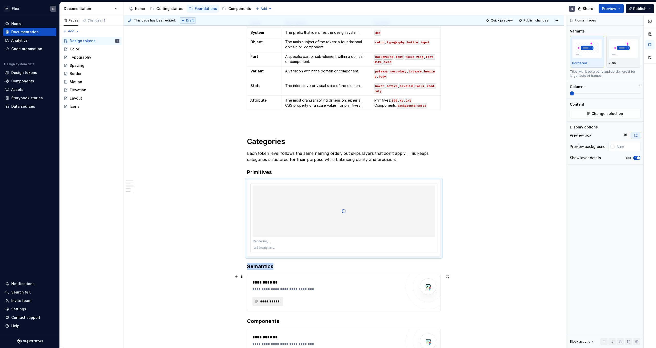
click at [271, 300] on span "**********" at bounding box center [270, 301] width 20 height 5
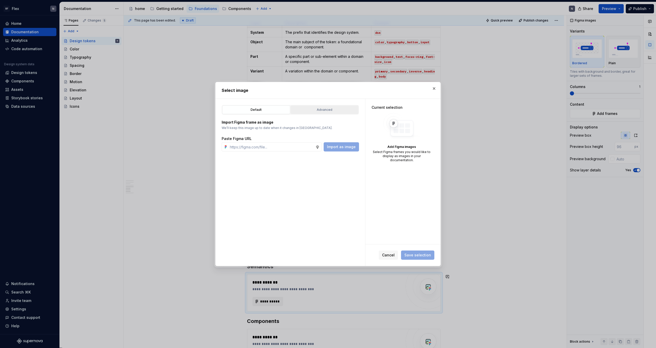
click at [333, 106] on button "Advanced" at bounding box center [325, 110] width 68 height 9
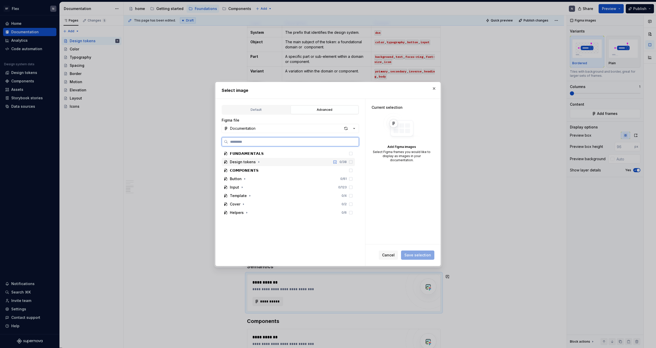
click at [249, 162] on div "Design tokens" at bounding box center [243, 162] width 26 height 5
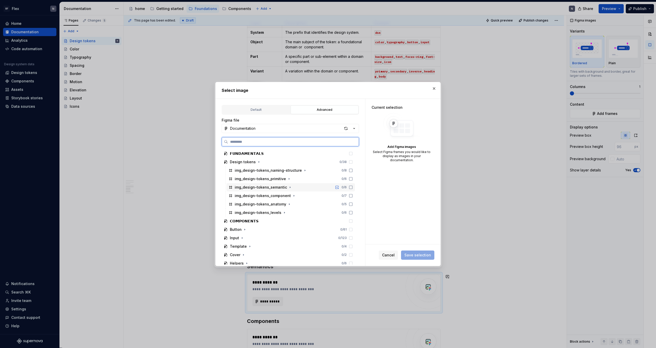
click at [353, 187] on icon at bounding box center [351, 187] width 4 height 4
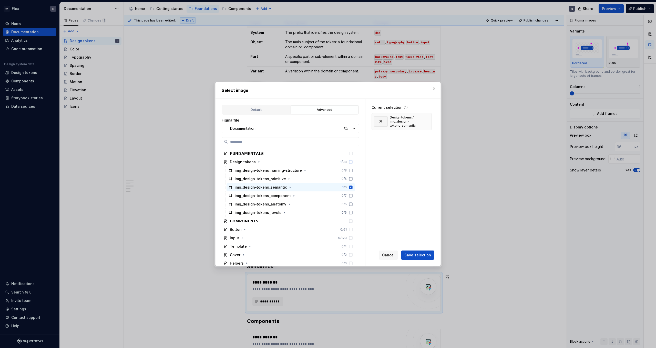
drag, startPoint x: 413, startPoint y: 255, endPoint x: 419, endPoint y: 254, distance: 6.2
click at [413, 255] on span "Save selection" at bounding box center [417, 255] width 27 height 5
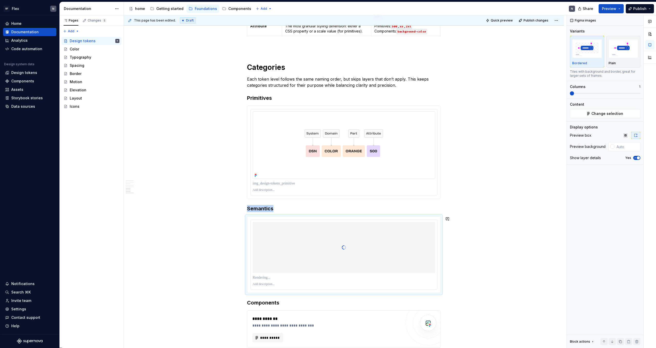
scroll to position [803, 0]
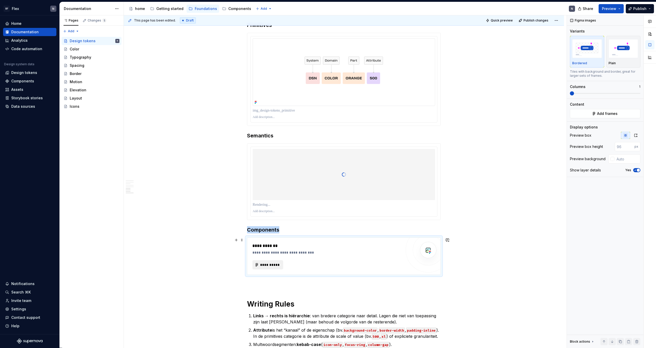
click at [264, 265] on span "**********" at bounding box center [270, 265] width 20 height 5
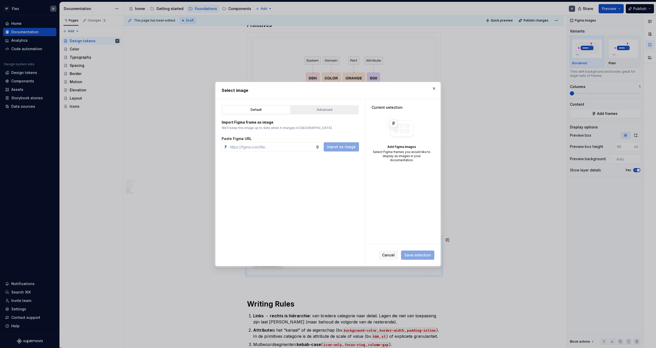
click at [334, 108] on div "Advanced" at bounding box center [324, 109] width 64 height 5
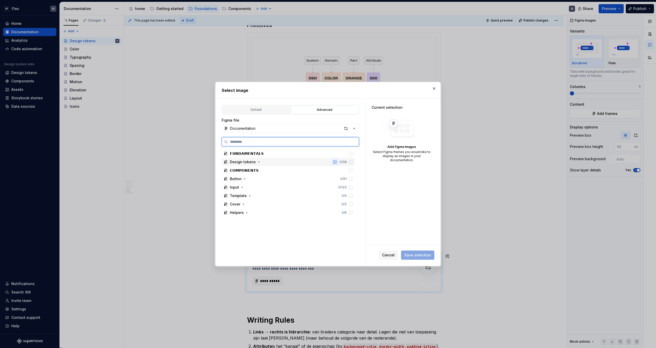
click at [338, 161] on button "button" at bounding box center [334, 162] width 7 height 7
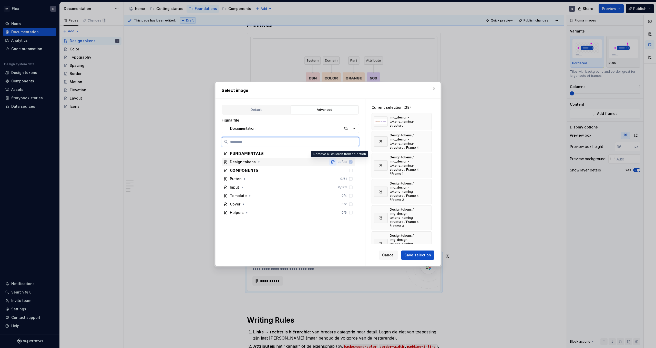
click at [336, 162] on button "button" at bounding box center [332, 162] width 7 height 7
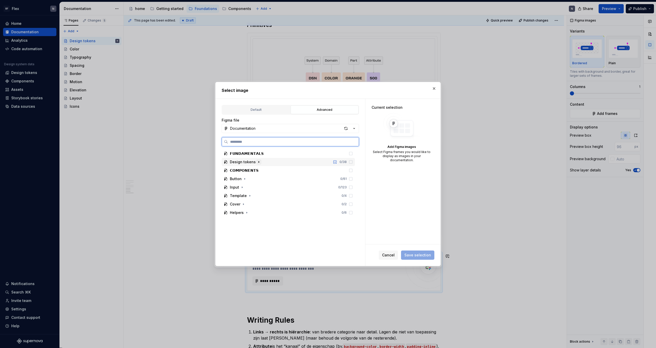
click at [257, 161] on icon "button" at bounding box center [259, 162] width 4 height 4
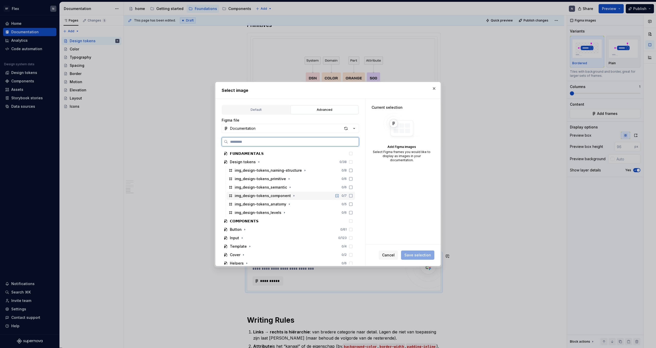
click at [353, 196] on icon at bounding box center [351, 196] width 4 height 4
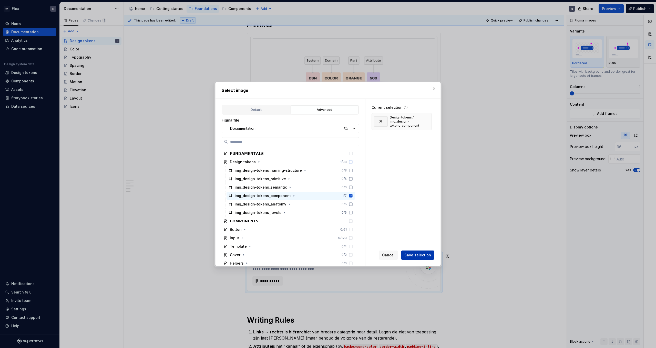
click at [416, 259] on button "Save selection" at bounding box center [417, 255] width 33 height 9
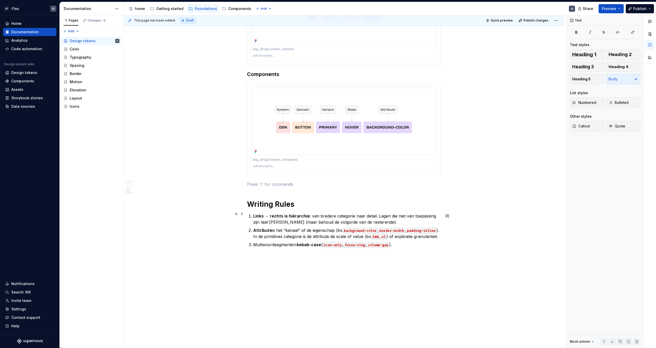
scroll to position [918, 0]
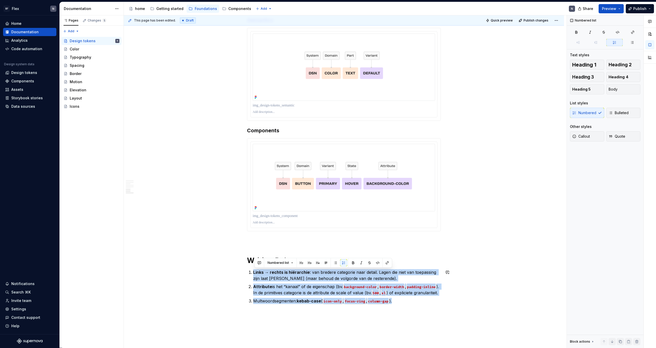
drag, startPoint x: 254, startPoint y: 270, endPoint x: 404, endPoint y: 317, distance: 157.0
copy ol "Links → rechts is hiërarchie : van bredere categorie naar detail. Lagen die nie…"
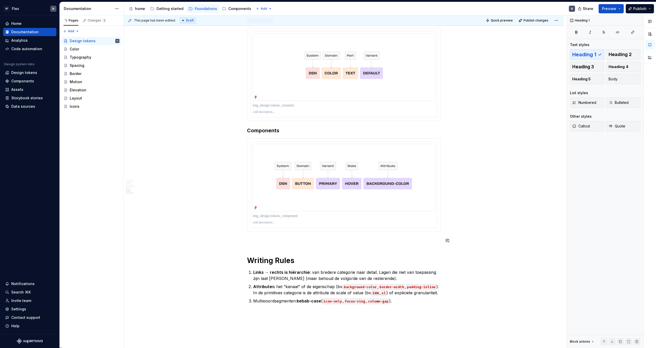
click at [266, 262] on h1 "Writing Rules" at bounding box center [344, 260] width 194 height 9
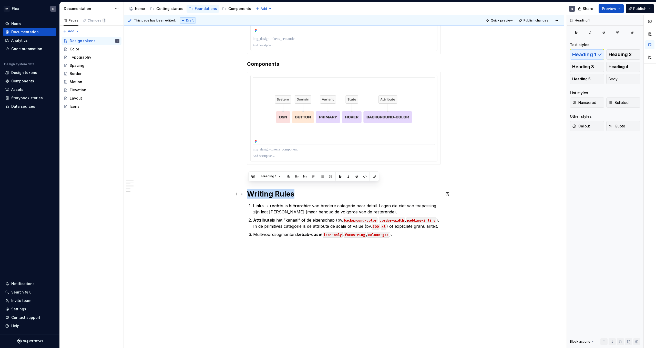
scroll to position [991, 0]
click at [289, 190] on h1 "Writing Rules" at bounding box center [344, 194] width 194 height 9
click at [294, 204] on p "Links → rechts is hiërarchie : van bredere categorie naar detail. Lagen die nie…" at bounding box center [347, 209] width 188 height 12
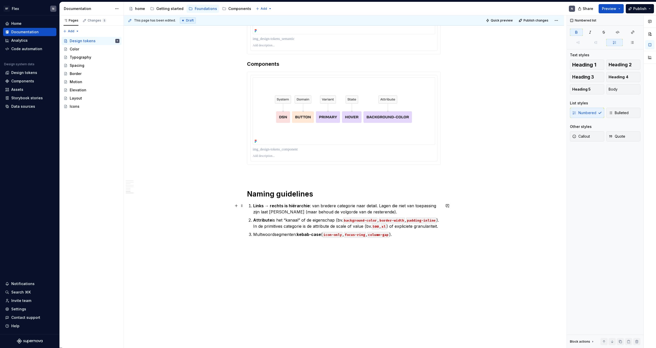
click at [254, 203] on strong "Links → rechts is hiërarchie" at bounding box center [281, 205] width 57 height 5
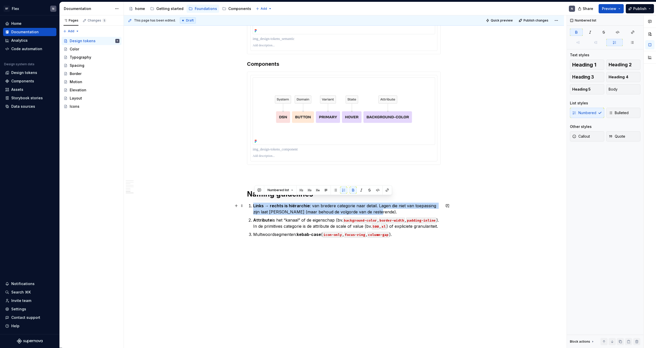
click at [254, 203] on strong "Links → rechts is hiërarchie" at bounding box center [281, 205] width 57 height 5
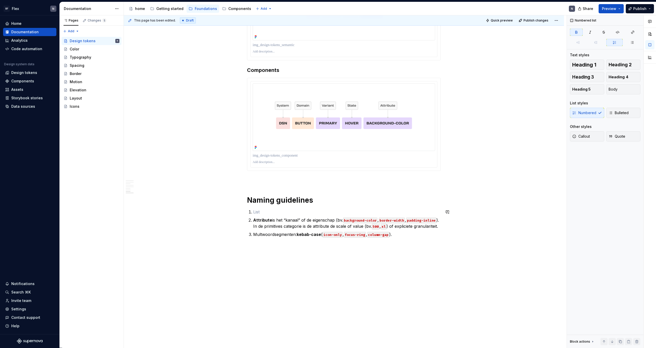
scroll to position [977, 0]
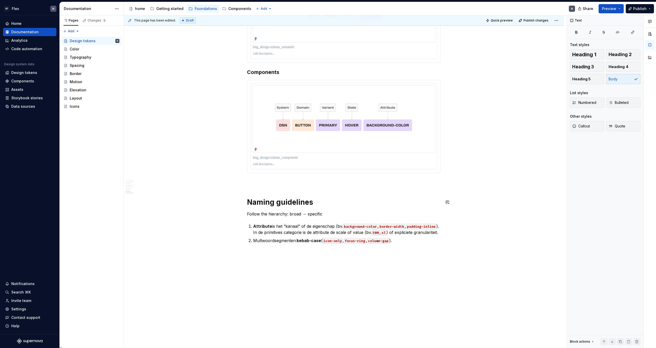
click at [278, 211] on p "Follow the hierarchy: broad → specific" at bounding box center [344, 214] width 194 height 6
click at [296, 207] on button "button" at bounding box center [296, 204] width 7 height 7
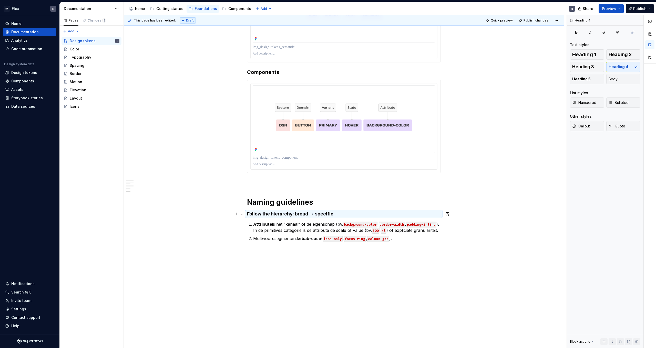
click at [344, 217] on h4 "Follow the hierarchy: broad → specific" at bounding box center [344, 214] width 194 height 6
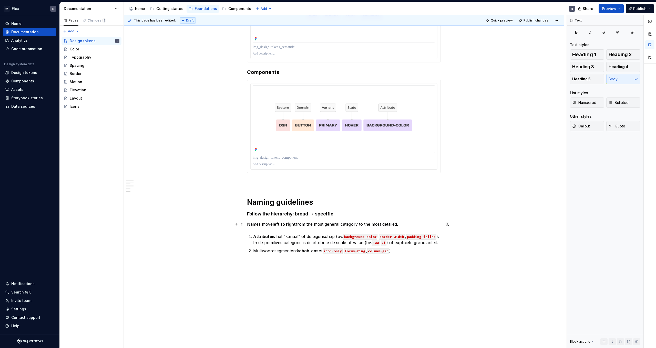
click at [250, 226] on p "Names move left to right from the most general category to the most detailed." at bounding box center [344, 224] width 194 height 6
click at [249, 226] on p "Names move left to right from the most general category to the most detailed." at bounding box center [344, 224] width 194 height 6
click at [250, 215] on h4 "Follow the hierarchy: broad → specific" at bounding box center [344, 214] width 194 height 6
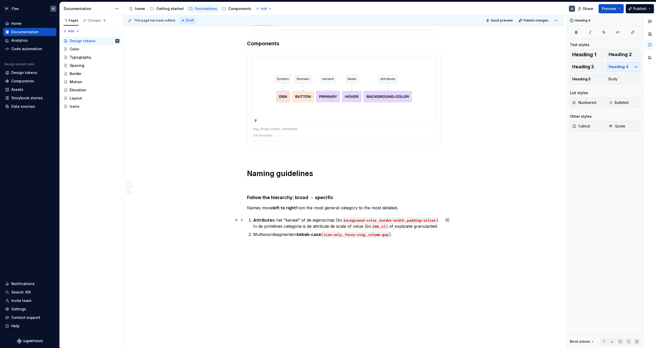
scroll to position [1012, 0]
click at [404, 205] on p "Names move left to right from the most general category to the most detailed." at bounding box center [344, 208] width 194 height 6
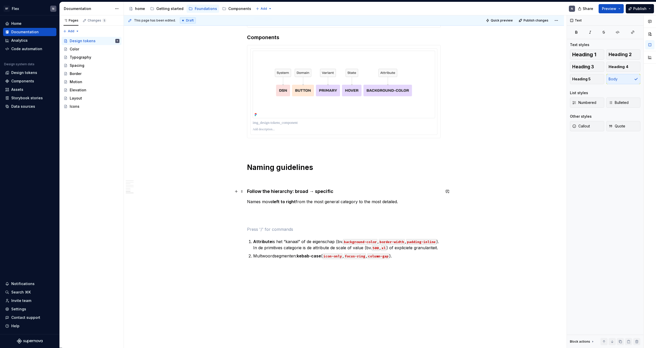
click at [329, 191] on h4 "Follow the hierarchy: broad → specific" at bounding box center [344, 192] width 194 height 6
copy h4 "Follow the hierarchy: broad → specific"
click at [267, 172] on h1 "Naming guidelines" at bounding box center [344, 167] width 194 height 9
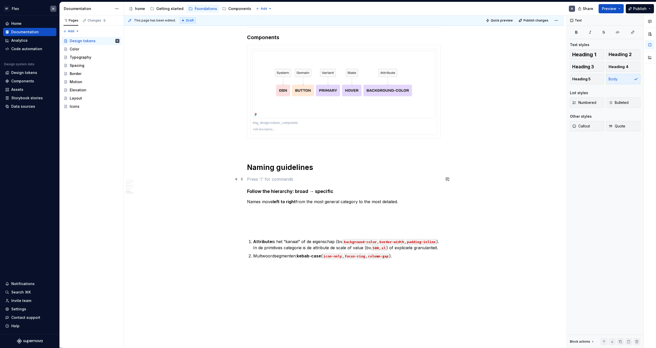
click at [264, 178] on p at bounding box center [344, 179] width 194 height 6
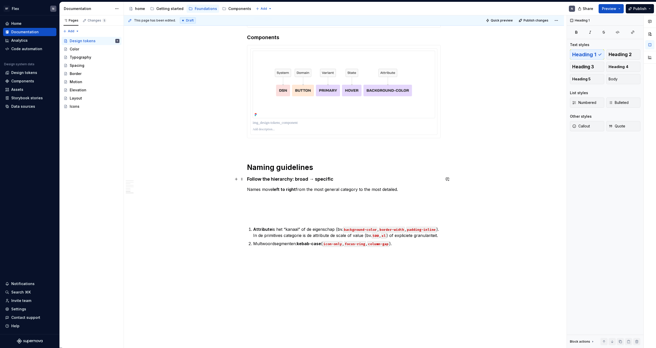
click at [272, 180] on h4 "Follow the hierarchy: broad → specific" at bounding box center [344, 179] width 194 height 6
copy h4 "Follow the hierarchy: broad → specific"
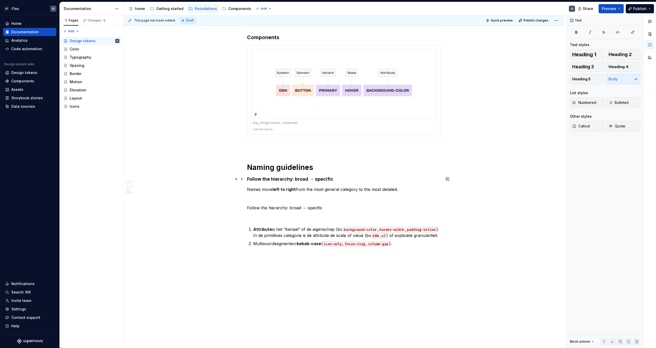
click at [275, 180] on h4 "Follow the hierarchy: broad → specific" at bounding box center [344, 179] width 194 height 6
click at [339, 171] on button "button" at bounding box center [340, 169] width 7 height 7
click at [276, 170] on span "Heading 4" at bounding box center [269, 170] width 16 height 4
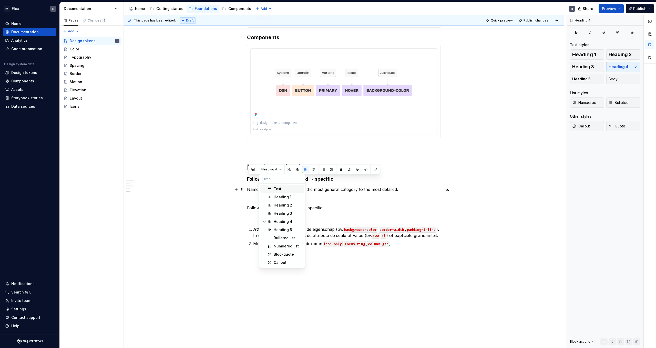
click at [279, 191] on div "Text" at bounding box center [278, 189] width 8 height 5
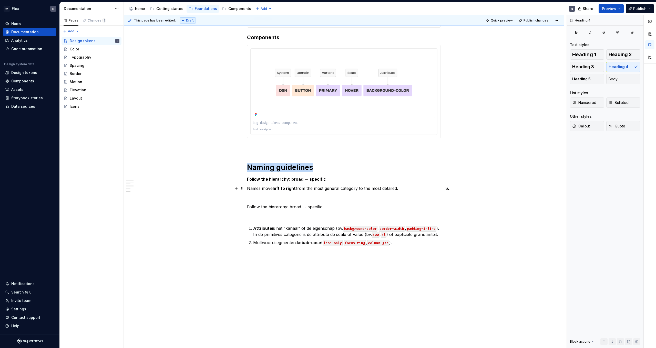
click at [251, 181] on strong "Follow the hierarchy: broad → specific" at bounding box center [286, 179] width 79 height 5
drag, startPoint x: 288, startPoint y: 181, endPoint x: 327, endPoint y: 181, distance: 38.7
click at [327, 181] on p "Follow the hierarchy: broad → specific" at bounding box center [344, 179] width 194 height 6
copy strong ": broad → specific"
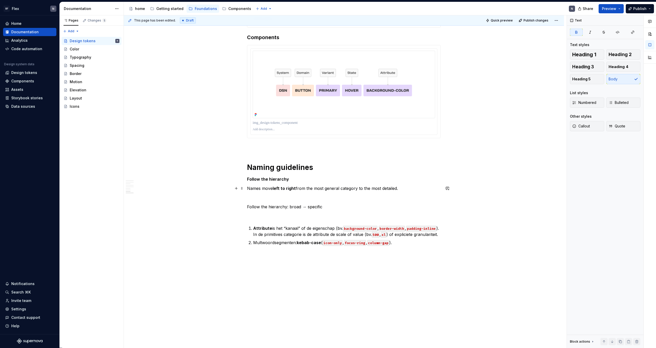
click at [250, 189] on p "Names move left to right from the most general category to the most detailed." at bounding box center [344, 188] width 194 height 6
drag, startPoint x: 254, startPoint y: 188, endPoint x: 248, endPoint y: 190, distance: 6.1
click at [282, 189] on p "Broad → specific Names move left to right from the most general category to the…" at bounding box center [344, 188] width 194 height 6
drag, startPoint x: 286, startPoint y: 189, endPoint x: 442, endPoint y: 190, distance: 156.0
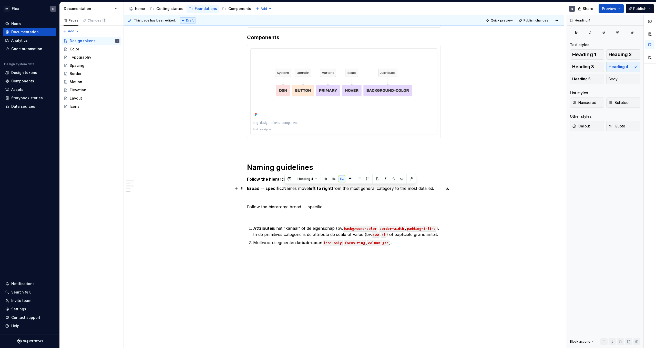
click at [441, 190] on p "Broad → specific: Names move left to right from the most general category to th…" at bounding box center [344, 188] width 194 height 6
click at [302, 188] on p "Broad → specific: Names move left to right from the most general category to th…" at bounding box center [344, 188] width 194 height 6
click at [288, 189] on p "Broad → specific: Names move left to right from the most general category to th…" at bounding box center [344, 188] width 194 height 6
click at [309, 189] on p "Broad → specific: names move left to right from the most general category to th…" at bounding box center [344, 188] width 194 height 6
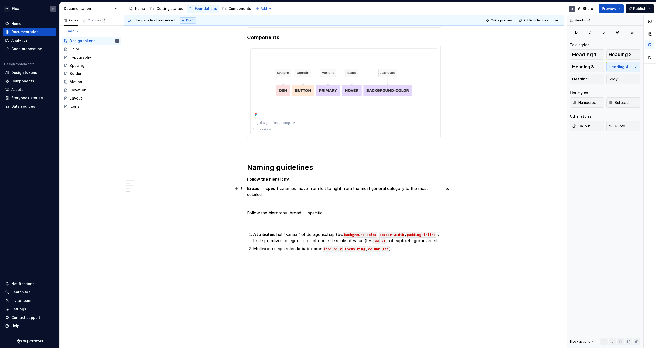
click at [314, 194] on p "Broad → specific: names move from left to right from the most general category …" at bounding box center [344, 191] width 194 height 12
click at [316, 194] on p "Broad → specific: names move from left to right from the most general category …" at bounding box center [344, 191] width 194 height 12
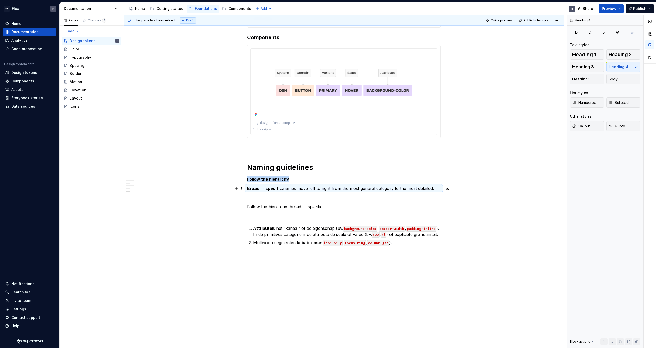
click at [321, 190] on p "Broad → specific: names move left to right from the most general category to th…" at bounding box center [344, 188] width 194 height 6
click at [434, 189] on p "Broad → specific: names move left to right from the most general category to th…" at bounding box center [344, 188] width 194 height 6
click at [422, 246] on p "Multwoordsegmenten: kebab-case ( icon-only , focus-ring , column-gap )." at bounding box center [347, 243] width 188 height 6
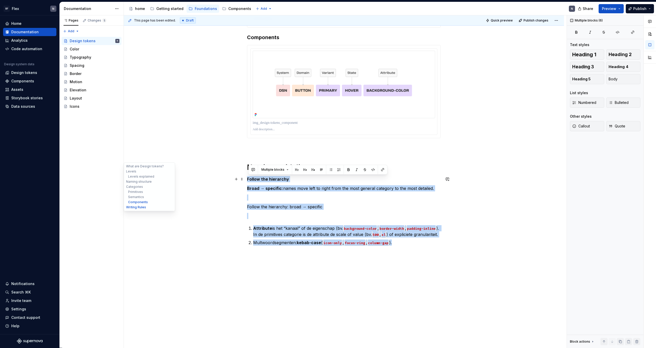
drag, startPoint x: 419, startPoint y: 250, endPoint x: 133, endPoint y: 178, distance: 294.3
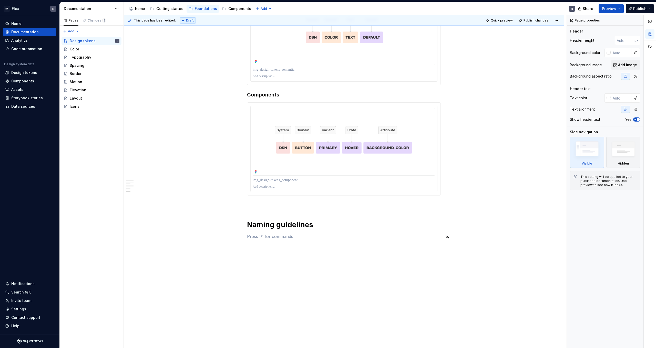
scroll to position [946, 0]
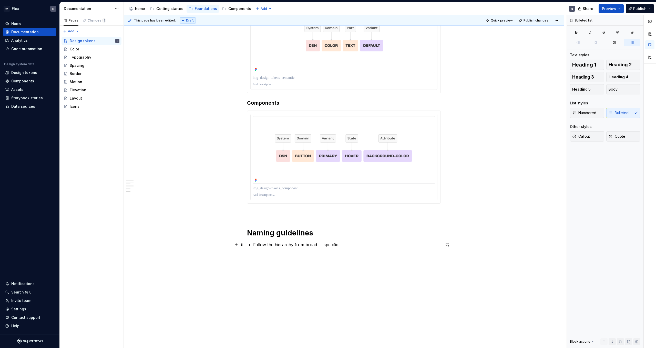
click at [295, 246] on p "Follow the hierarchy from broad → specific." at bounding box center [347, 245] width 188 height 6
click at [304, 245] on p "Follow the hierarchy from broad → specific." at bounding box center [347, 245] width 188 height 6
click at [372, 245] on p "Follow the hierarchy from left to right, broad → specific." at bounding box center [347, 245] width 188 height 6
click at [353, 251] on p "Skip layers if they don’t apply, but never reorder." at bounding box center [347, 253] width 188 height 6
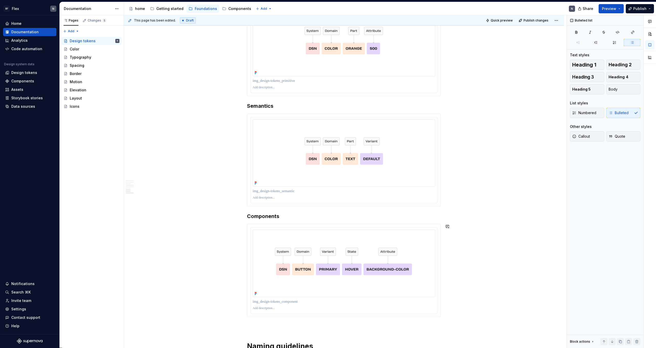
scroll to position [957, 0]
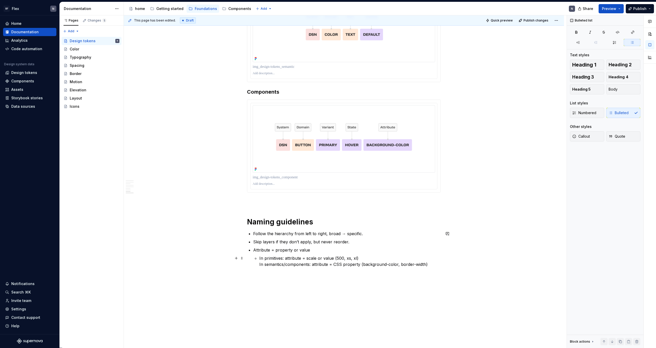
click at [259, 265] on li "Attribute = property or value In primitives: attribute = scale or value (500, x…" at bounding box center [347, 257] width 188 height 20
click at [437, 267] on p "In semantics/components: attribute = CSS property (background-color, border-wid…" at bounding box center [349, 267] width 181 height 6
click at [268, 275] on p at bounding box center [347, 275] width 188 height 6
click at [371, 275] on p "Multi-word segments use kebab-case (icon-only, focus-ring, column-gap" at bounding box center [347, 275] width 188 height 6
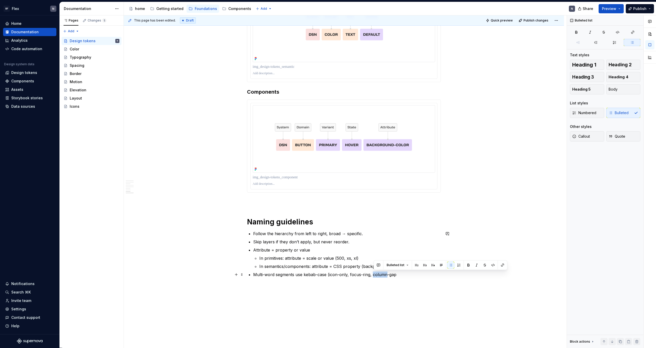
drag, startPoint x: 373, startPoint y: 275, endPoint x: 388, endPoint y: 276, distance: 15.1
click at [388, 276] on p "Multi-word segments use kebab-case (icon-only, focus-ring, column-gap" at bounding box center [347, 275] width 188 height 6
click at [405, 274] on p "Multi-word segments use kebab-case (icon-only, focus-ring, row-gap" at bounding box center [347, 275] width 188 height 6
click at [374, 277] on p "Multi-word segments use kebab-case (icon-only, focus-ring, row-gap)" at bounding box center [347, 275] width 188 height 6
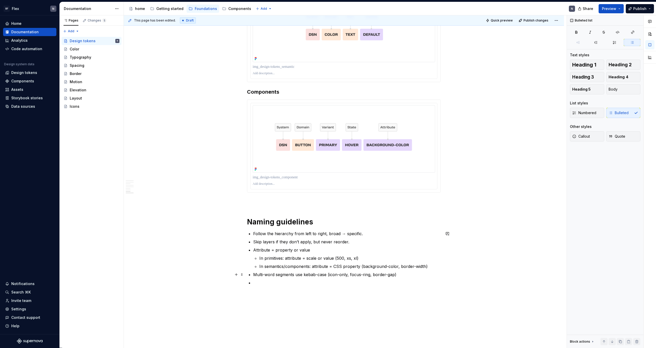
click at [390, 276] on p "Multi-word segments use kebab-case (icon-only, focus-ring, border-gap)" at bounding box center [347, 275] width 188 height 6
click at [383, 274] on p "Multi-word segments use kebab-case (icon-only, focus-ring, border-color)" at bounding box center [347, 275] width 188 height 6
click at [377, 281] on p at bounding box center [347, 283] width 188 height 6
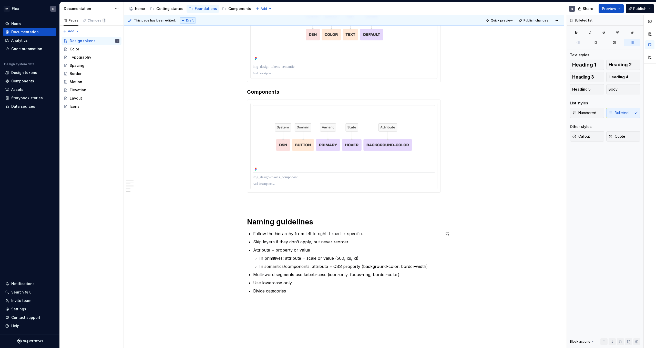
click at [281, 291] on p "Divide categories" at bounding box center [347, 291] width 188 height 6
click at [295, 294] on p "Divide layers with punt notation" at bounding box center [347, 291] width 188 height 6
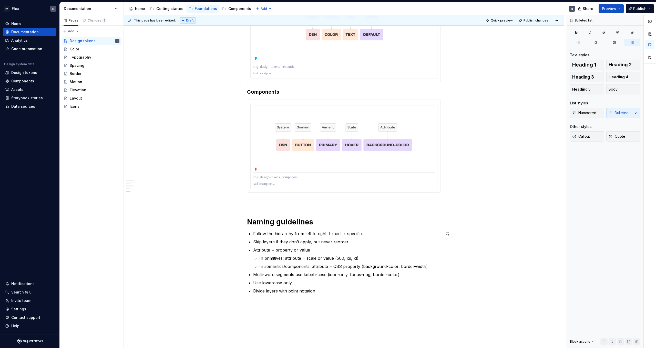
click at [300, 292] on p "Divide layers with point notation" at bounding box center [347, 291] width 188 height 6
click at [327, 287] on ul "Follow the hierarchy from left to right, broad → specific. Skip layers if they …" at bounding box center [347, 263] width 188 height 64
click at [327, 289] on p "Divide layers with point (.) notation" at bounding box center [347, 291] width 188 height 6
click at [255, 235] on p "Follow the hierarchy from left to right, broad → specific." at bounding box center [347, 234] width 188 height 6
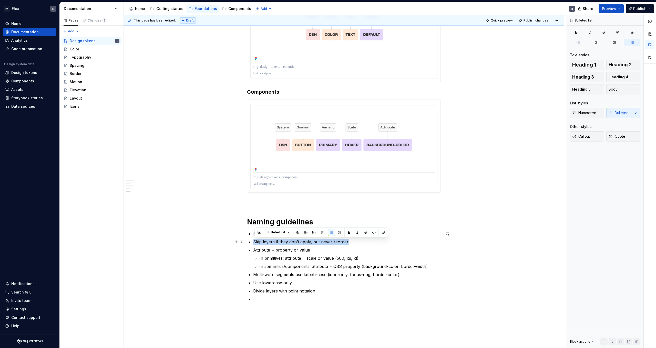
drag, startPoint x: 351, startPoint y: 241, endPoint x: 249, endPoint y: 241, distance: 103.0
click at [278, 295] on p at bounding box center [347, 297] width 188 height 6
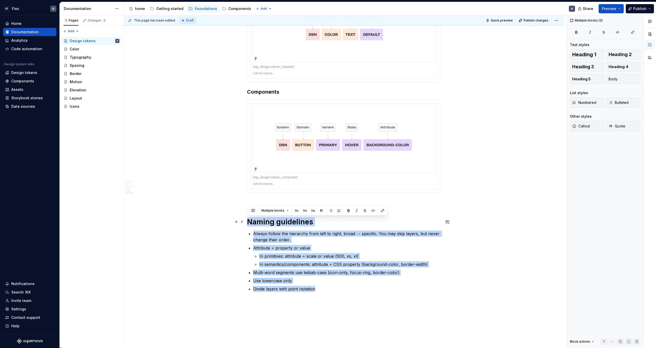
drag, startPoint x: 336, startPoint y: 288, endPoint x: 246, endPoint y: 223, distance: 110.8
copy div "Naming guidelines Always follow the hierarchy from left to right, broad → speci…"
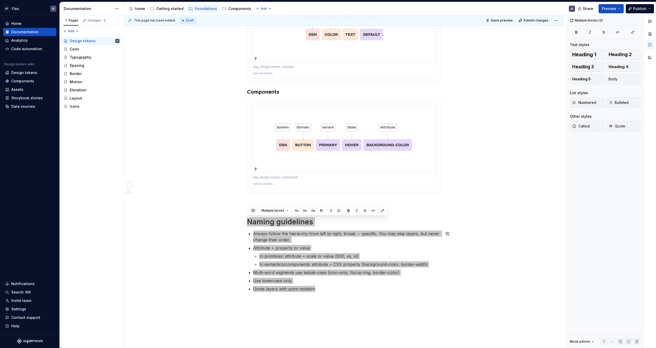
click at [311, 241] on p "Always follow the hierarchy from left to right, broad → specific. You may skip …" at bounding box center [347, 237] width 188 height 12
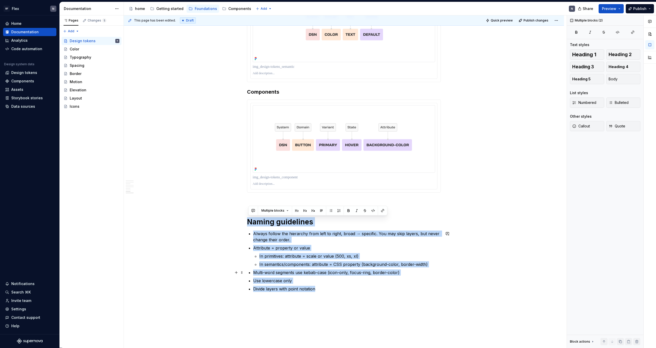
click at [327, 272] on p "Multi-word segments use kebab-case (icon-only, focus-ring, border-color)" at bounding box center [347, 273] width 188 height 6
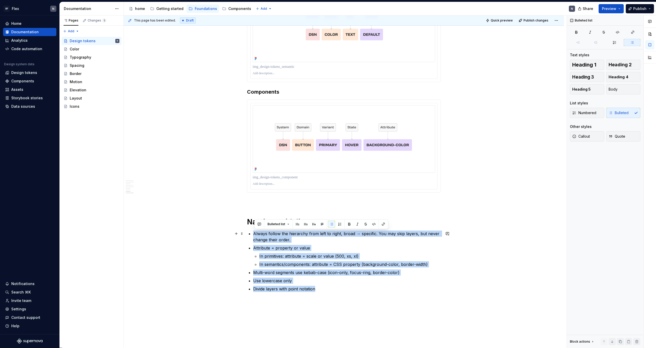
drag, startPoint x: 325, startPoint y: 288, endPoint x: 250, endPoint y: 234, distance: 92.7
click at [253, 234] on ul "Always follow the hierarchy from left to right, broad → specific. You may skip …" at bounding box center [347, 261] width 188 height 61
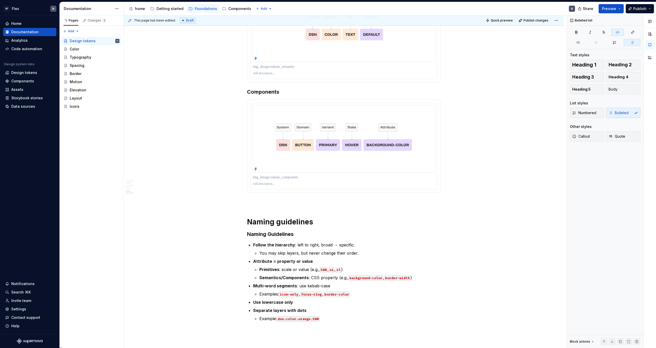
scroll to position [968, 0]
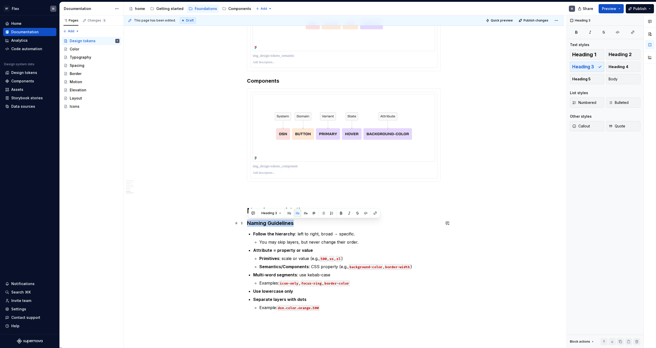
drag, startPoint x: 295, startPoint y: 221, endPoint x: 232, endPoint y: 221, distance: 62.8
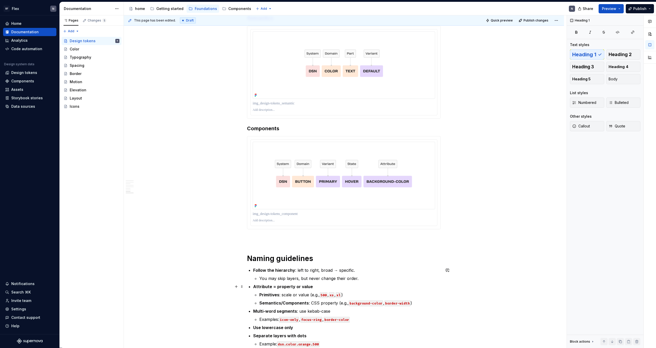
scroll to position [893, 0]
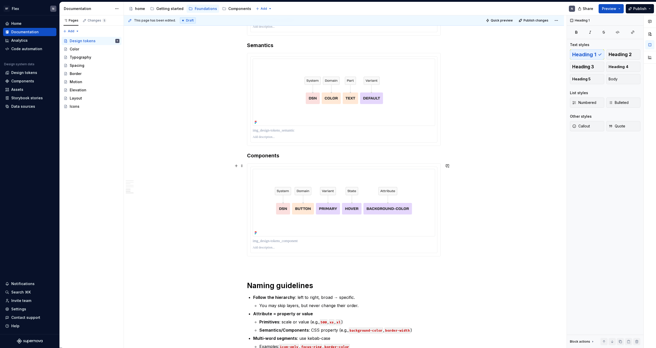
click at [281, 266] on p at bounding box center [344, 266] width 194 height 6
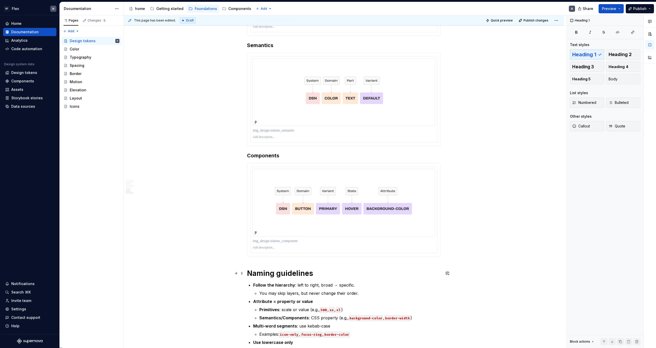
click at [283, 274] on h1 "Naming guidelines" at bounding box center [344, 273] width 194 height 9
click at [254, 274] on h1 "Naming guidelines" at bounding box center [344, 273] width 194 height 9
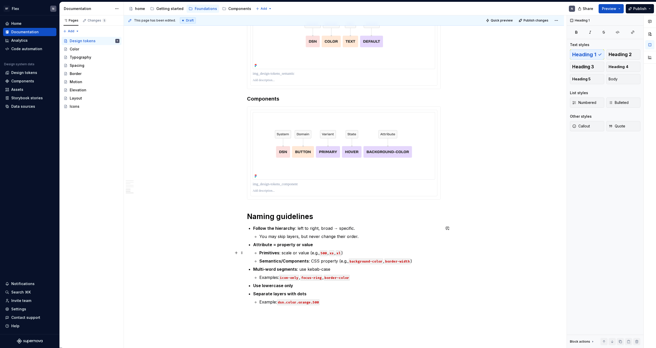
scroll to position [952, 0]
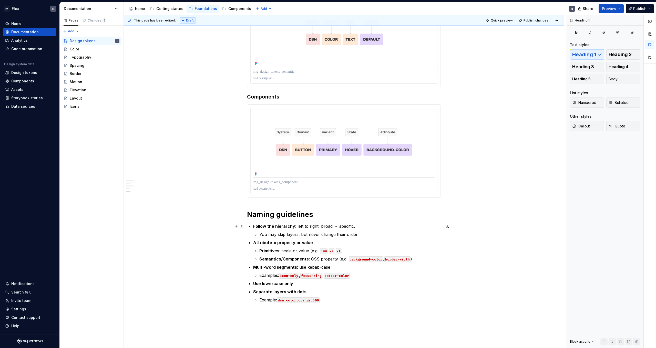
click at [254, 227] on strong "Follow the hierarchy" at bounding box center [274, 226] width 42 height 5
click at [254, 228] on strong "Follow the hierarchy" at bounding box center [274, 226] width 42 height 5
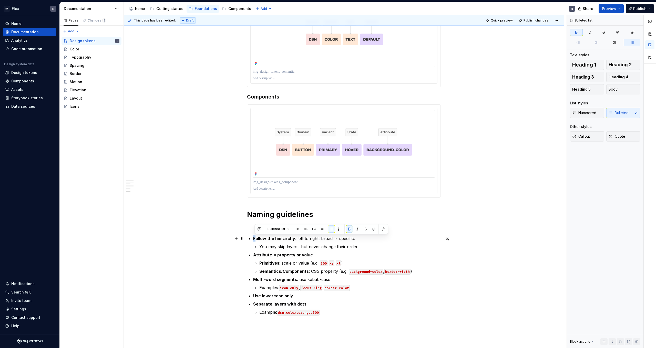
click at [255, 236] on p "Follow the hierarchy : left to right, broad → specific." at bounding box center [347, 239] width 188 height 6
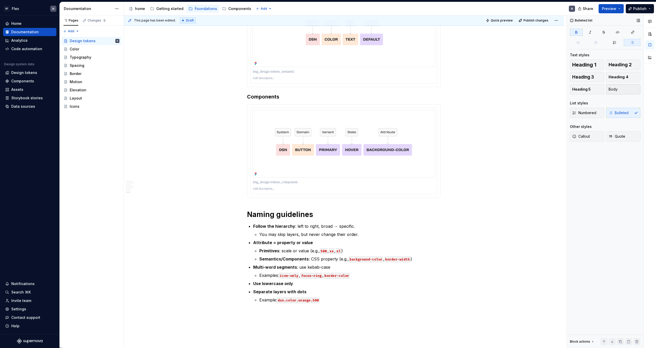
click at [614, 89] on span "Body" at bounding box center [612, 89] width 9 height 5
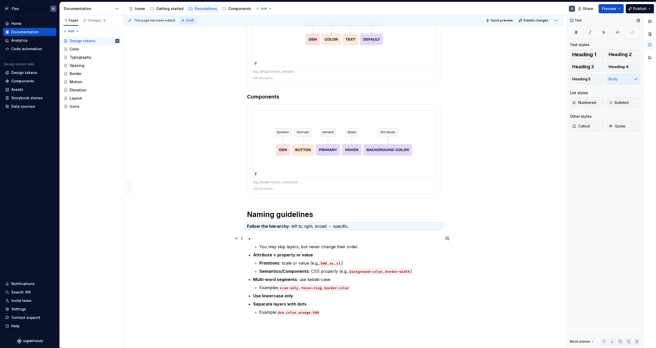
click at [281, 240] on p at bounding box center [347, 239] width 188 height 6
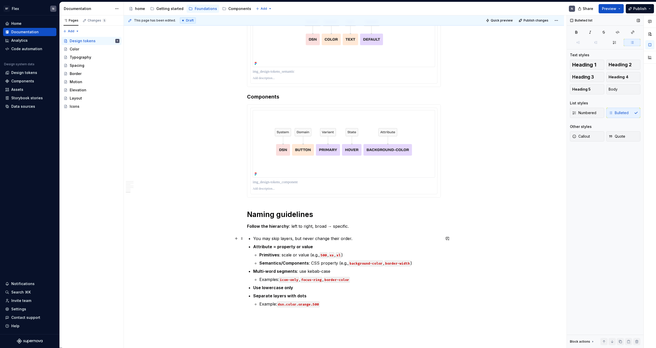
click at [255, 241] on p "You may skip layers, but never change their order." at bounding box center [347, 239] width 188 height 6
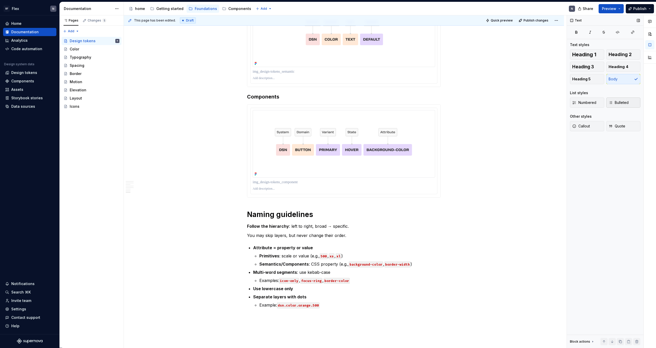
click at [624, 99] on button "Bulleted" at bounding box center [623, 103] width 34 height 10
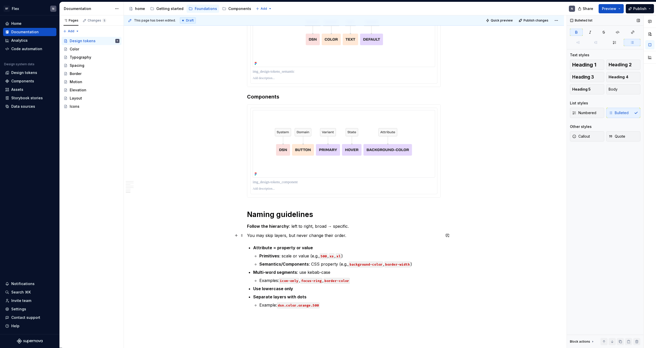
click at [249, 237] on p "You may skip layers, but never change their order." at bounding box center [344, 236] width 194 height 6
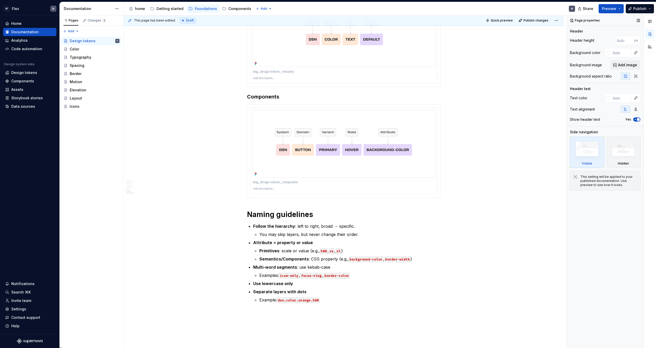
scroll to position [934, 0]
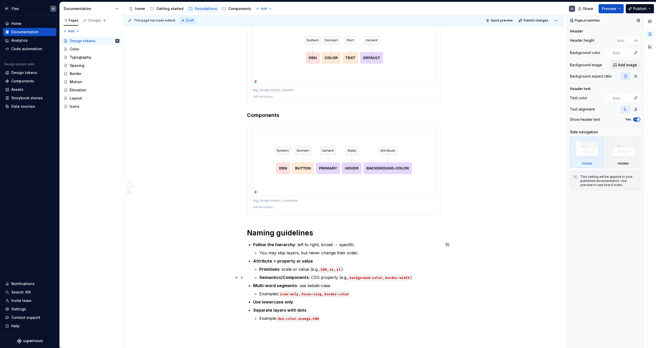
click at [303, 277] on strong "Semantics/Components" at bounding box center [283, 277] width 49 height 5
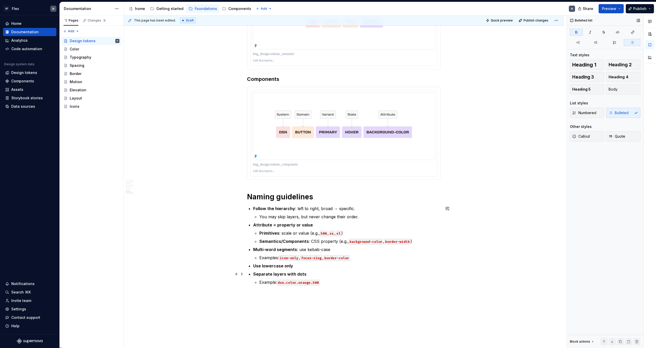
scroll to position [970, 0]
click at [261, 282] on p "Example: dsn.color.orange.500" at bounding box center [349, 282] width 181 height 6
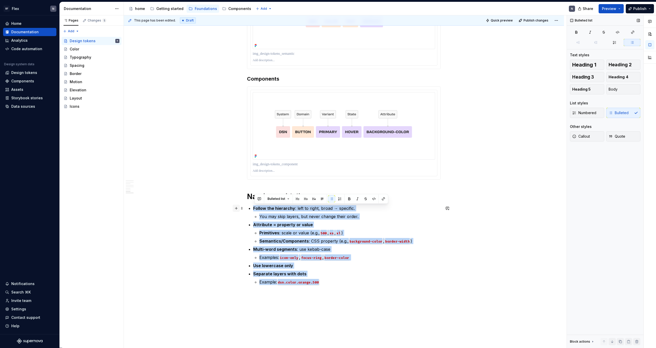
drag, startPoint x: 325, startPoint y: 281, endPoint x: 241, endPoint y: 209, distance: 111.0
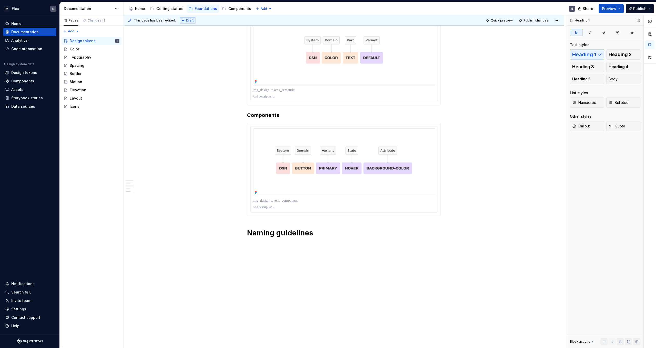
scroll to position [934, 0]
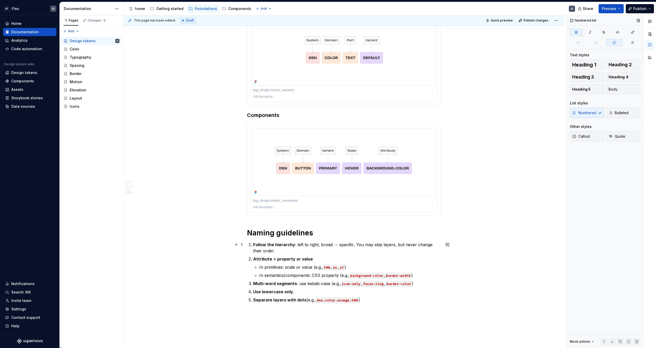
click at [255, 246] on strong "Follow the hierarchy" at bounding box center [274, 244] width 42 height 5
click at [624, 116] on button "Bulleted" at bounding box center [623, 113] width 34 height 10
click at [341, 260] on p "Attribute = property or value" at bounding box center [347, 259] width 188 height 6
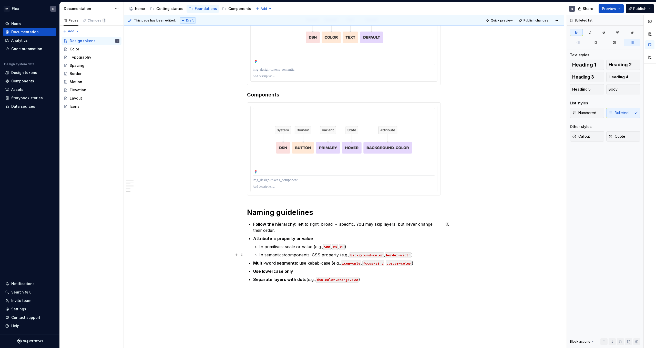
scroll to position [956, 0]
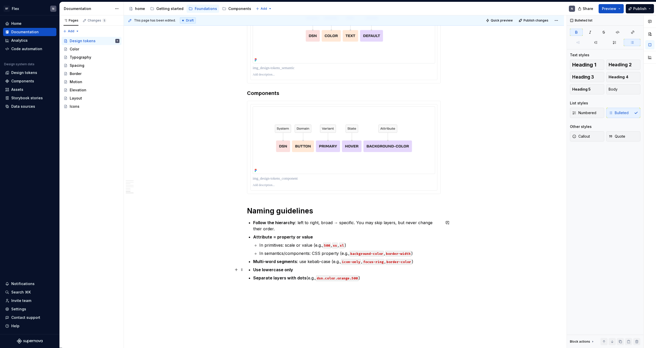
click at [306, 272] on p "Use lowercase only" at bounding box center [347, 270] width 188 height 6
drag, startPoint x: 306, startPoint y: 272, endPoint x: 255, endPoint y: 270, distance: 51.3
click at [255, 270] on p "Use lowercase only" at bounding box center [347, 270] width 188 height 6
copy strong "Use lowercase only"
click at [426, 253] on p "In semantics/components: CSS property (e.g., background-color , border-width )" at bounding box center [349, 254] width 181 height 6
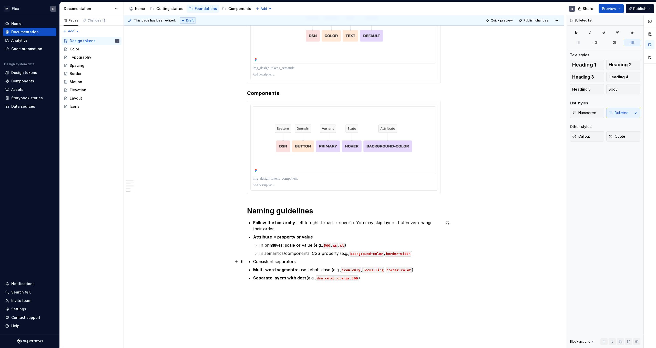
click at [283, 264] on p "Consistent separators" at bounding box center [347, 262] width 188 height 6
click at [255, 271] on strong "Multi-word segments" at bounding box center [275, 269] width 44 height 5
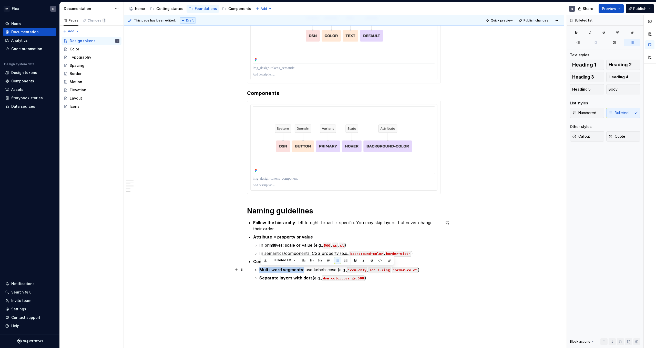
drag, startPoint x: 262, startPoint y: 271, endPoint x: 305, endPoint y: 272, distance: 42.5
click at [305, 272] on p "Multi-word segments : use kebab-case (e.g., icon-only , focus-ring , border-col…" at bounding box center [349, 270] width 181 height 6
drag, startPoint x: 311, startPoint y: 279, endPoint x: 258, endPoint y: 279, distance: 52.5
click at [258, 279] on li "Consistent separators Multi-word segments: use kebab-case (e.g., icon-only , fo…" at bounding box center [347, 270] width 188 height 23
click at [378, 280] on p "Separate layers with dots (e.g., dsn.color.orange.500 )" at bounding box center [349, 278] width 181 height 6
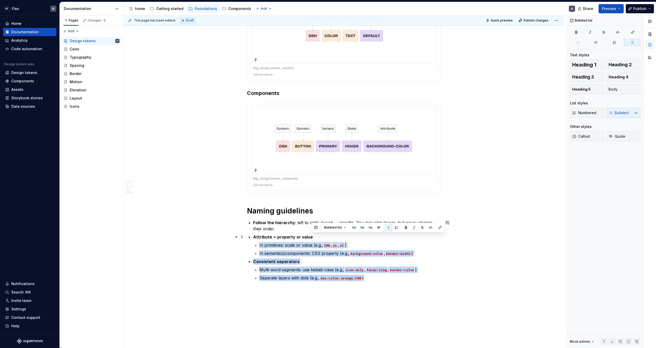
drag, startPoint x: 373, startPoint y: 281, endPoint x: 254, endPoint y: 240, distance: 125.8
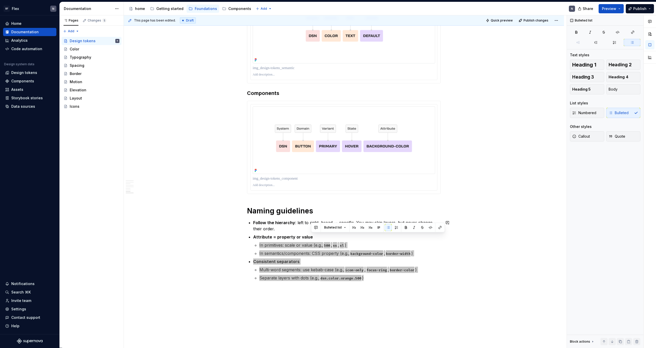
click at [298, 278] on p "Separate layers with dots (e.g., dsn.color.orange.500 )" at bounding box center [349, 278] width 181 height 6
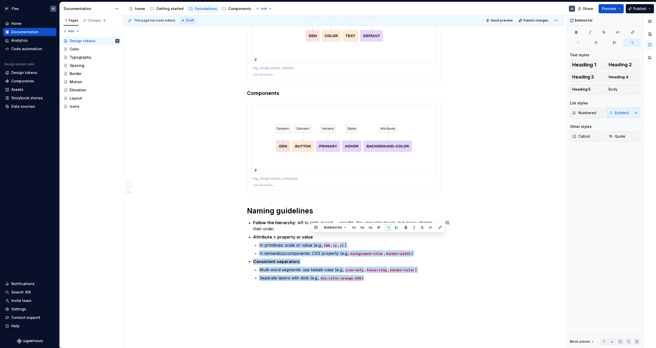
click at [298, 278] on p "Separate layers with dots (e.g., dsn.color.orange.500 )" at bounding box center [349, 278] width 181 height 6
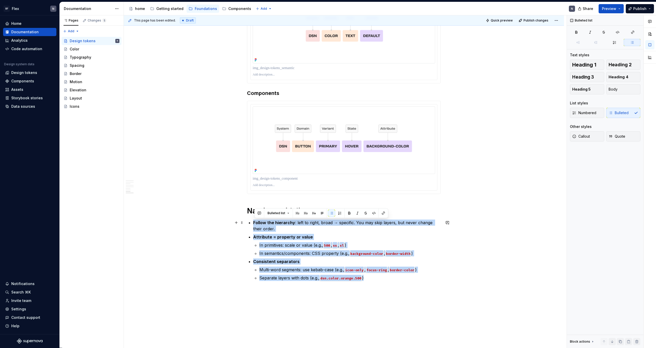
drag, startPoint x: 386, startPoint y: 282, endPoint x: 249, endPoint y: 220, distance: 150.4
copy ul "Follow the hierarchy : left to right, broad → specific. You may skip layers, bu…"
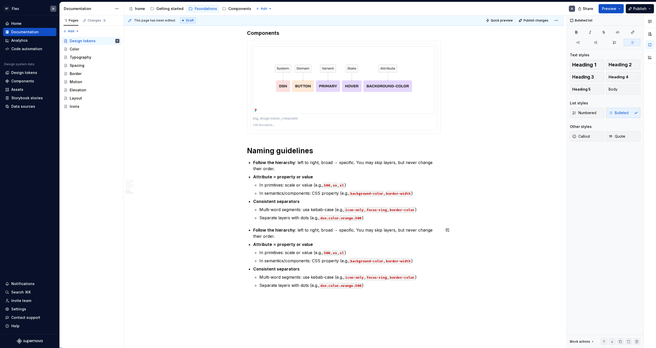
scroll to position [1016, 0]
drag, startPoint x: 296, startPoint y: 284, endPoint x: 257, endPoint y: 283, distance: 38.7
click at [259, 283] on p "Separate layers with dots (e.g., dsn.color.orange.500 )" at bounding box center [349, 285] width 181 height 6
drag, startPoint x: 270, startPoint y: 277, endPoint x: 336, endPoint y: 277, distance: 65.8
click at [336, 277] on p "Multi-word segments: use kebab-case (e.g., icon-only , focus-ring , border-colo…" at bounding box center [349, 277] width 181 height 6
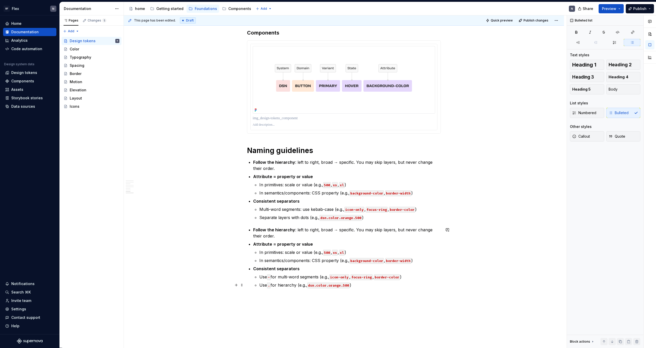
click at [380, 288] on p "Use . for hierarchy (e.g., dsn.color.orange.500 )" at bounding box center [349, 285] width 181 height 6
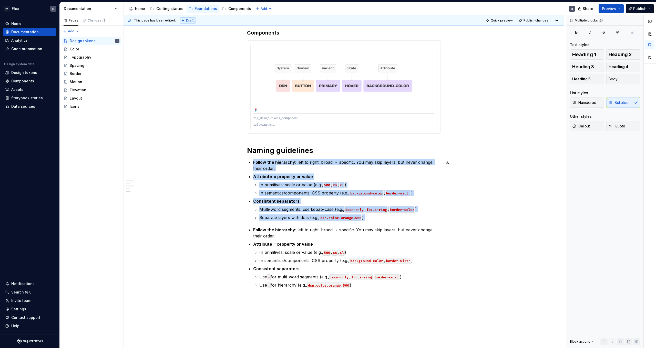
drag, startPoint x: 376, startPoint y: 222, endPoint x: 244, endPoint y: 159, distance: 146.1
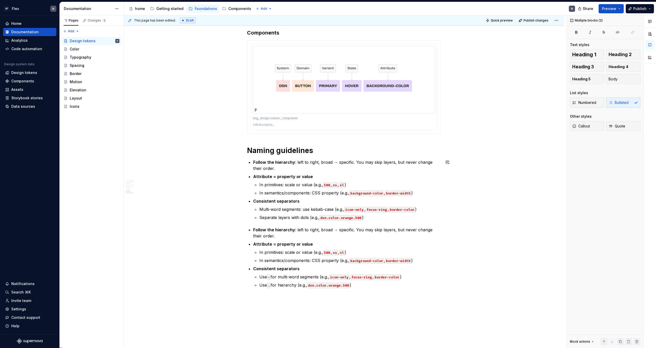
scroll to position [999, 0]
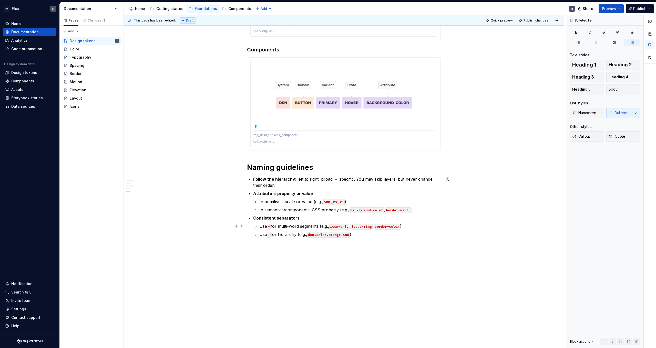
click at [301, 227] on p "Use - for multi-word segments (e.g., icon-only , focus-ring , border-color )" at bounding box center [349, 226] width 181 height 6
drag, startPoint x: 287, startPoint y: 211, endPoint x: 266, endPoint y: 211, distance: 20.2
click at [266, 211] on p "In semantics/components: CSS property (e.g., background-color , border-width )" at bounding box center [349, 210] width 181 height 6
click at [315, 212] on p "In components: CSS property (e.g., background-color , border-width )" at bounding box center [349, 210] width 181 height 6
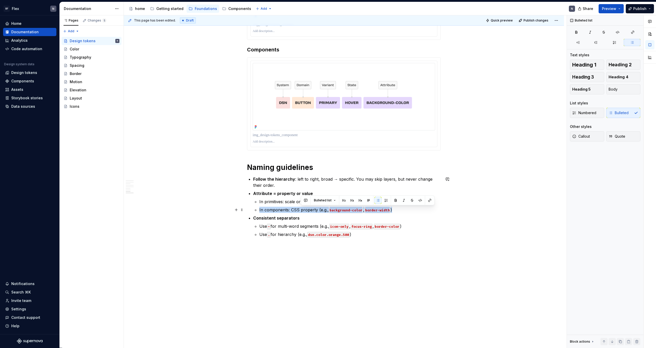
click at [315, 212] on p "In components: CSS property (e.g., background-color , border-width )" at bounding box center [349, 210] width 181 height 6
click at [327, 218] on p "Consistent separators" at bounding box center [347, 218] width 188 height 6
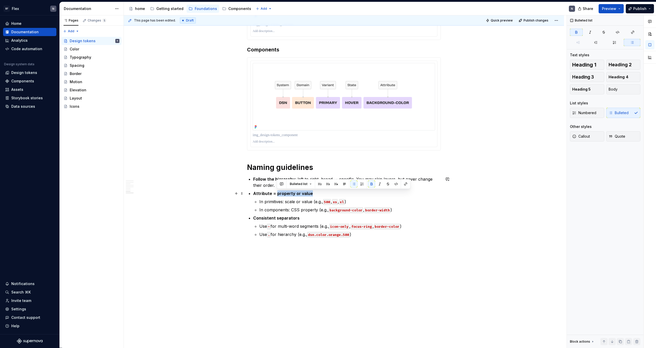
drag, startPoint x: 277, startPoint y: 193, endPoint x: 320, endPoint y: 193, distance: 43.8
click at [321, 193] on p "Attribute = property or value" at bounding box center [347, 194] width 188 height 6
click at [295, 198] on li "Attribute = property or value In primitives: scale or value (e.g., 500 , xs , x…" at bounding box center [347, 202] width 188 height 23
drag, startPoint x: 299, startPoint y: 195, endPoint x: 277, endPoint y: 195, distance: 21.8
click at [277, 195] on strong "Attribute = property or value" at bounding box center [283, 193] width 60 height 5
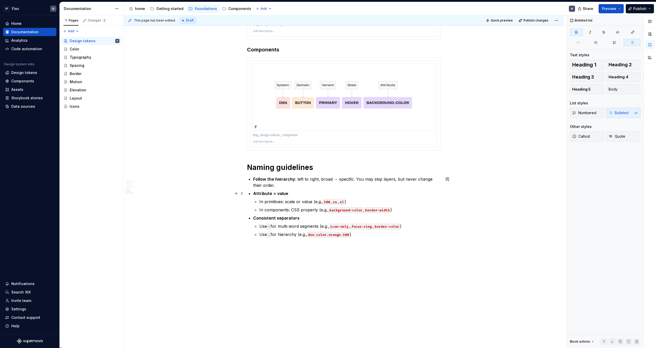
click at [288, 192] on p "Attribute = value" at bounding box center [347, 194] width 188 height 6
click at [296, 203] on p "In primitives: scale or value (e.g., 500 , xs , xl )" at bounding box center [349, 202] width 181 height 6
click at [302, 210] on p "In components: CSS property (e.g., background-color , border-width )" at bounding box center [349, 210] width 181 height 6
click at [296, 181] on p "Follow the hierarchy : left to right, broad → specific. You may skip layers, bu…" at bounding box center [347, 182] width 188 height 12
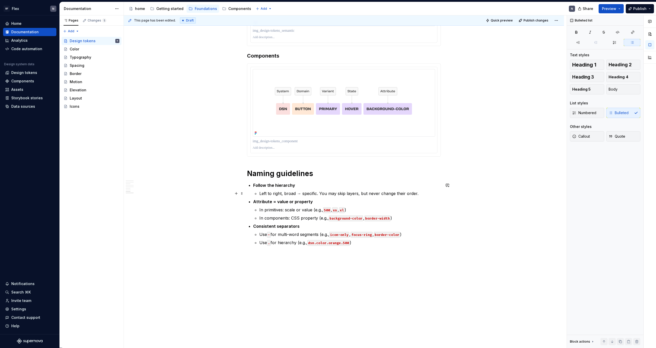
click at [437, 195] on p "Left to right, broad → specific. You may skip layers, but never change their or…" at bounding box center [349, 194] width 181 height 6
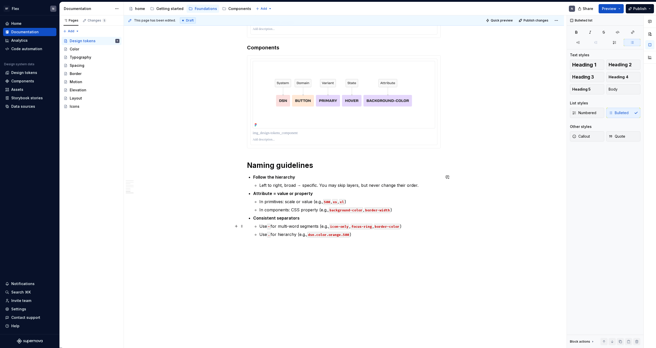
scroll to position [1001, 0]
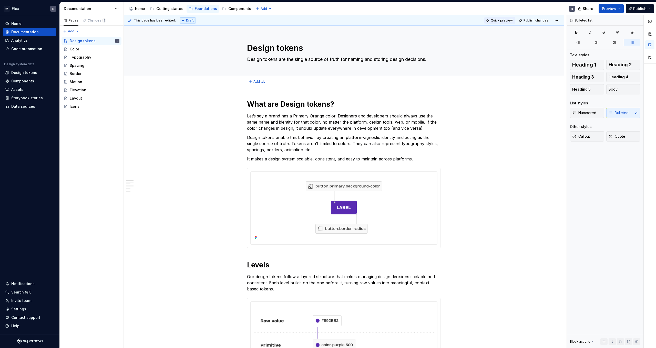
scroll to position [0, 0]
click at [505, 20] on span "Quick preview" at bounding box center [502, 20] width 22 height 4
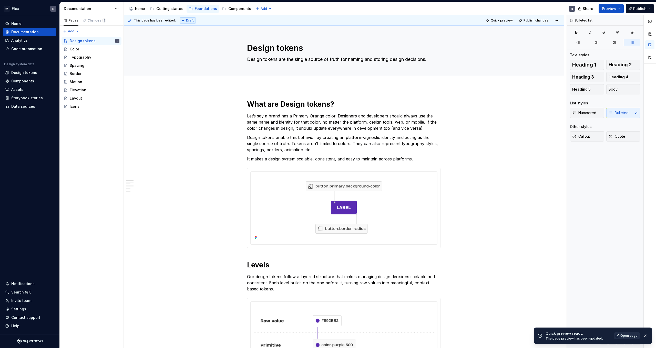
click at [623, 335] on span "Open page" at bounding box center [628, 336] width 17 height 4
click at [428, 179] on img at bounding box center [344, 208] width 182 height 68
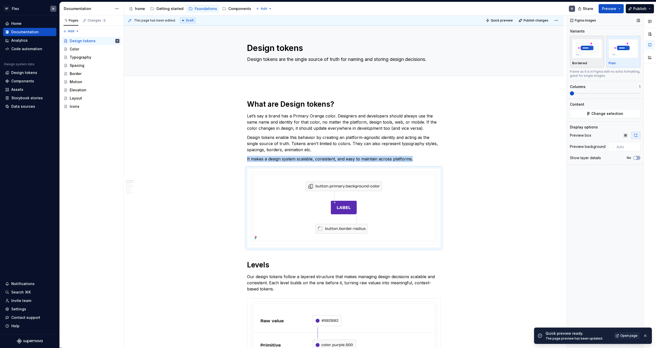
click at [588, 54] on img "button" at bounding box center [587, 48] width 30 height 19
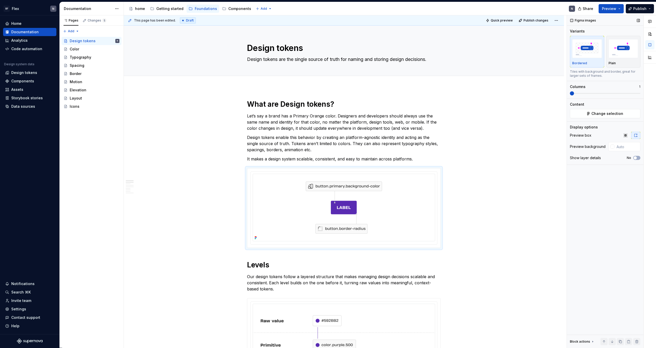
type textarea "*"
click at [618, 145] on input "text" at bounding box center [627, 146] width 26 height 9
paste input "FBF7F0"
type input "#FBF7F0"
click at [504, 20] on span "Quick preview" at bounding box center [502, 20] width 22 height 4
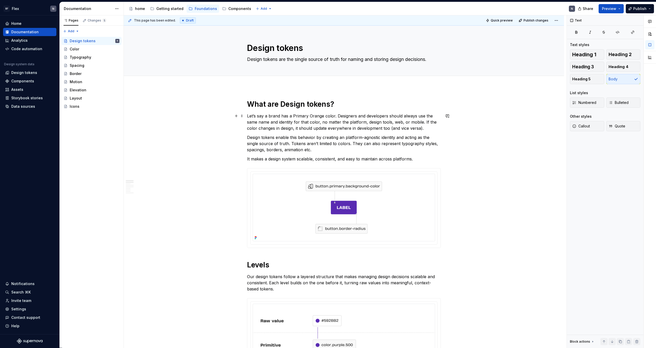
click at [378, 127] on p "Let’s say a brand has a Primary Orange color. Designers and developers should a…" at bounding box center [344, 122] width 194 height 18
click at [404, 202] on img at bounding box center [344, 208] width 182 height 68
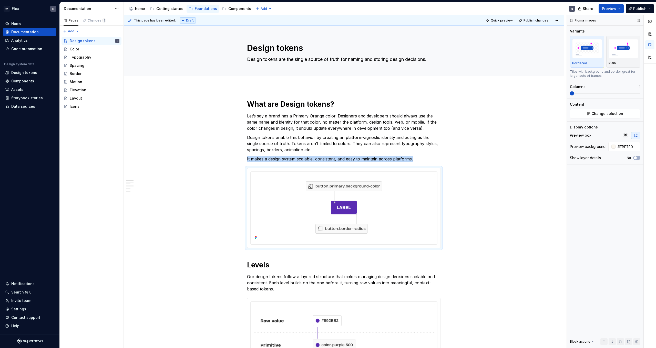
click at [592, 53] on img "button" at bounding box center [587, 48] width 30 height 19
click at [620, 50] on img "button" at bounding box center [623, 48] width 30 height 19
click at [411, 151] on p "Design tokens enable this behavior by creating an platform-agnostic identity an…" at bounding box center [344, 143] width 194 height 18
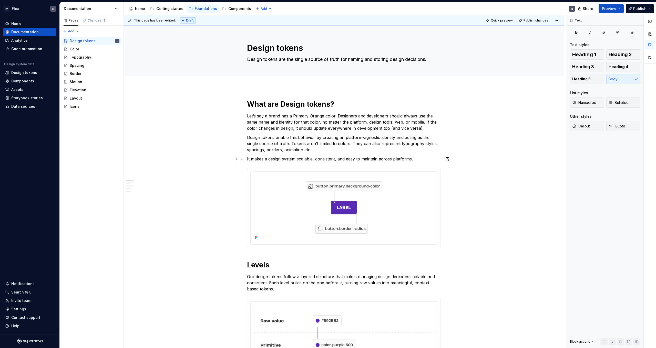
click at [421, 158] on p "It makes a design system scalable, consistent, and easy to maintain across plat…" at bounding box center [344, 159] width 194 height 6
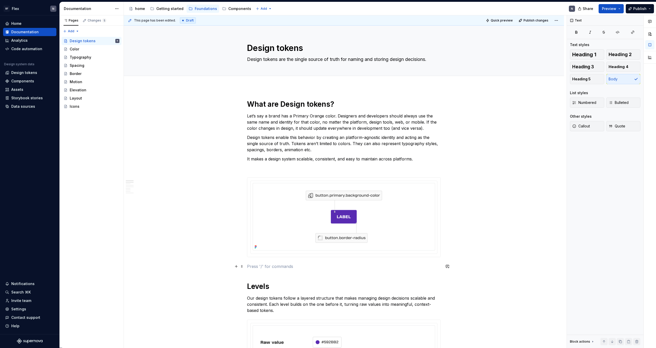
click at [260, 269] on p at bounding box center [344, 267] width 194 height 6
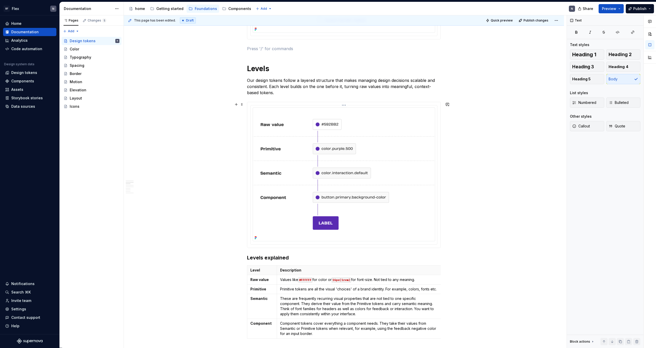
scroll to position [228, 0]
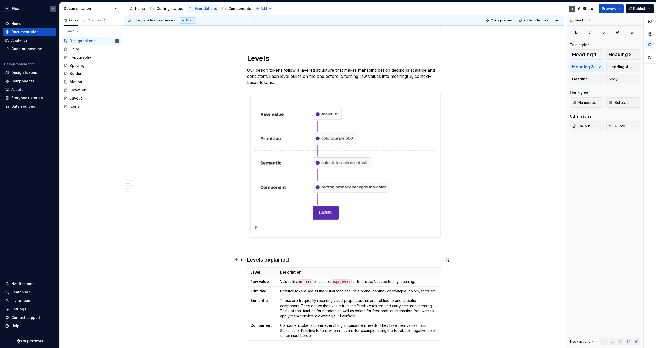
click at [268, 262] on h3 "Levels explained" at bounding box center [344, 259] width 194 height 7
click at [276, 250] on span "Heading 3" at bounding box center [269, 250] width 16 height 4
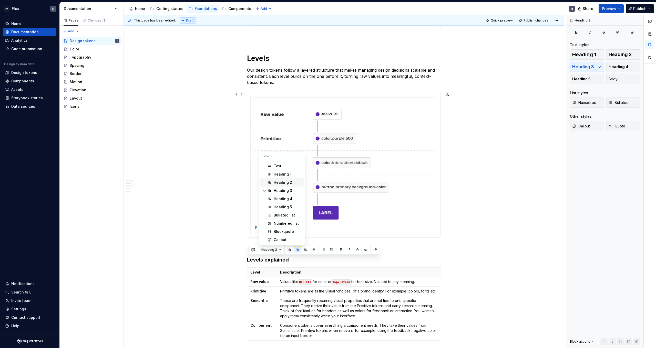
click at [280, 182] on div "Heading 2" at bounding box center [283, 182] width 18 height 5
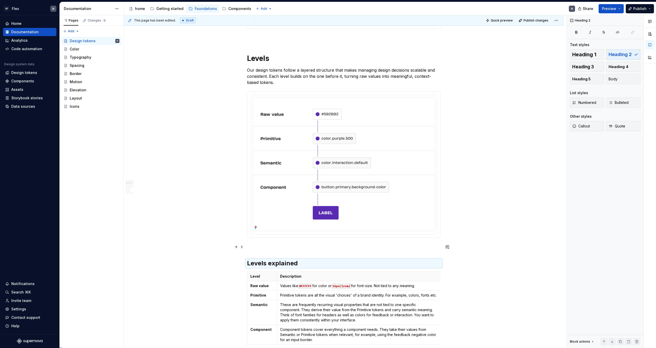
click at [301, 246] on p at bounding box center [344, 247] width 194 height 6
click at [288, 265] on h2 "Levels explained" at bounding box center [344, 264] width 194 height 8
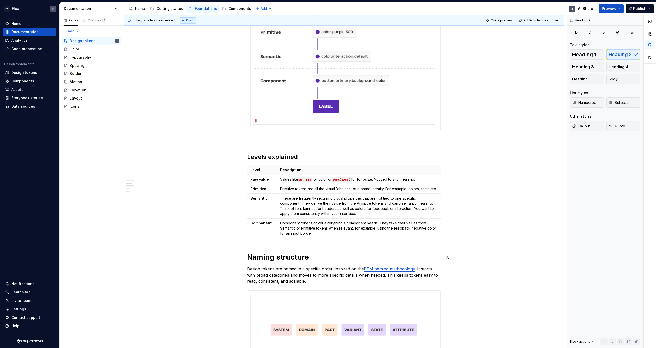
scroll to position [336, 0]
click at [278, 257] on h1 "Naming structure" at bounding box center [344, 256] width 194 height 9
click at [279, 245] on div "What are Design tokens? Let’s say a brand has a Primary Orange color. Designers…" at bounding box center [344, 352] width 194 height 1177
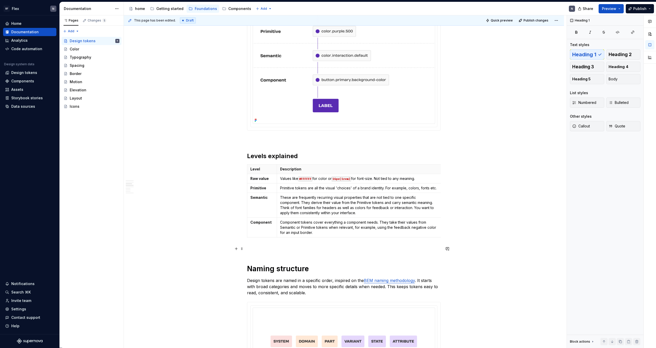
click at [275, 251] on p at bounding box center [344, 249] width 194 height 6
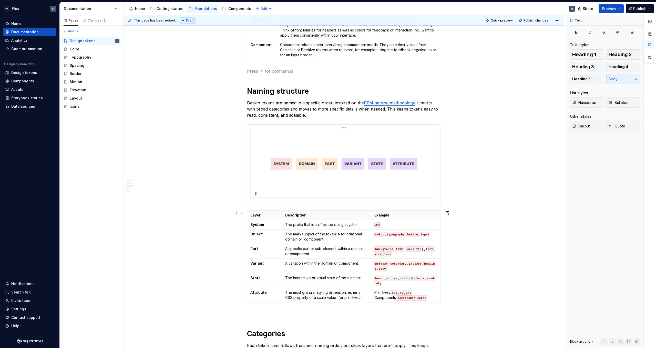
scroll to position [514, 0]
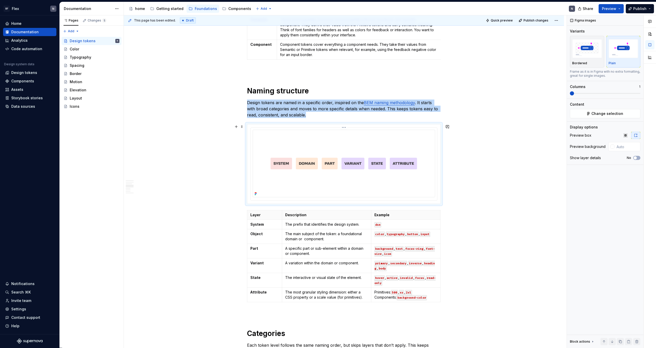
click at [292, 184] on img at bounding box center [344, 164] width 182 height 68
click at [619, 47] on img "button" at bounding box center [623, 48] width 30 height 19
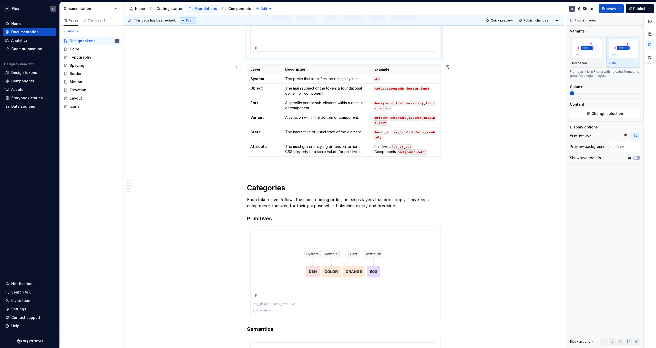
scroll to position [670, 0]
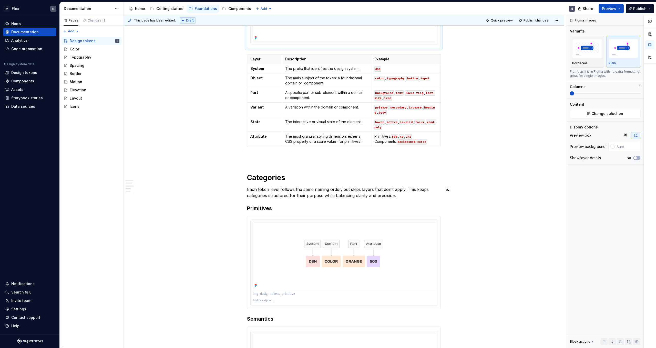
click at [315, 158] on p at bounding box center [344, 158] width 194 height 6
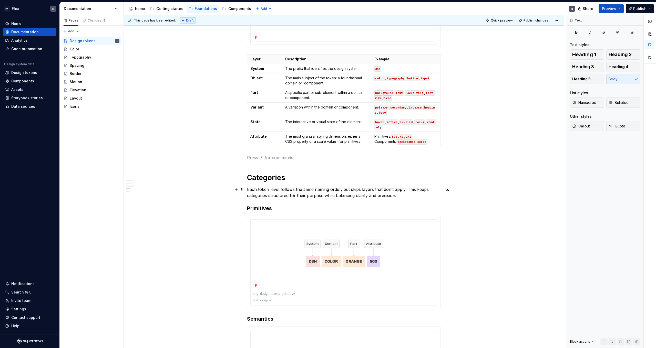
click at [397, 197] on p "Each token level follows the same naming order, but skips layers that don’t app…" at bounding box center [344, 193] width 194 height 12
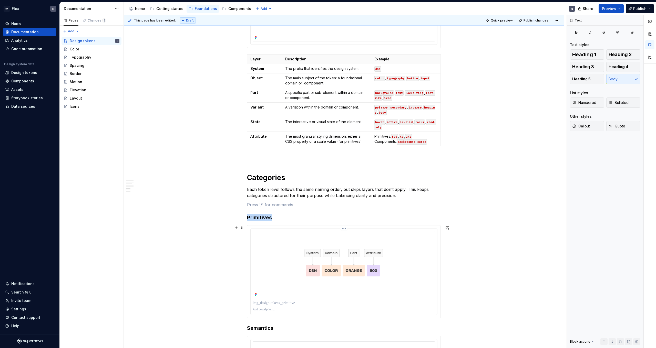
click at [340, 244] on img at bounding box center [344, 265] width 182 height 68
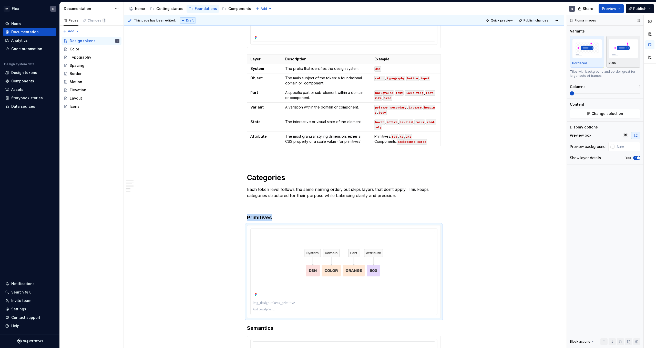
click at [619, 56] on img "button" at bounding box center [623, 48] width 30 height 19
click at [636, 157] on icon "button" at bounding box center [635, 158] width 4 height 3
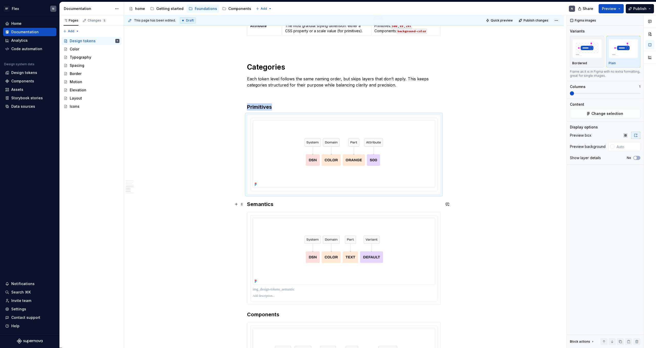
scroll to position [789, 0]
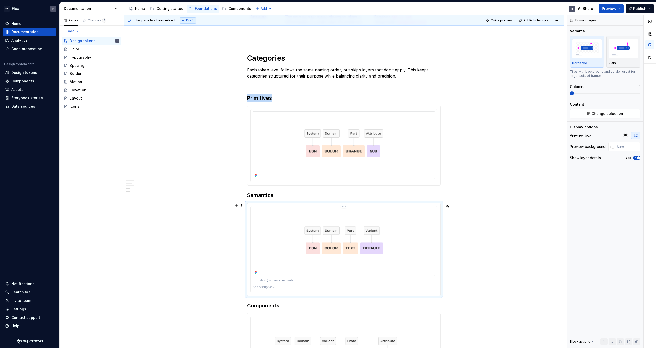
click at [338, 218] on img at bounding box center [344, 243] width 182 height 68
click at [634, 158] on icon "button" at bounding box center [635, 158] width 4 height 3
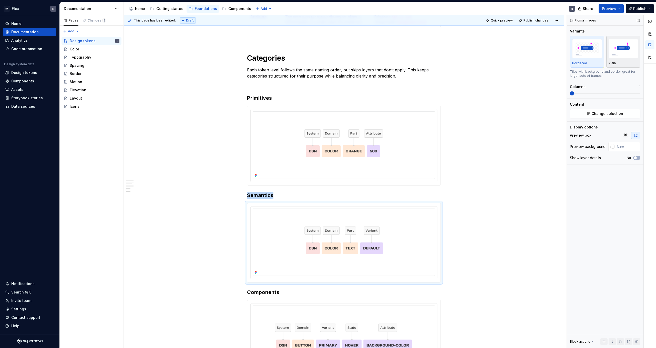
click at [627, 51] on img "button" at bounding box center [623, 48] width 30 height 19
click at [314, 192] on h3 "Semantics" at bounding box center [344, 195] width 194 height 7
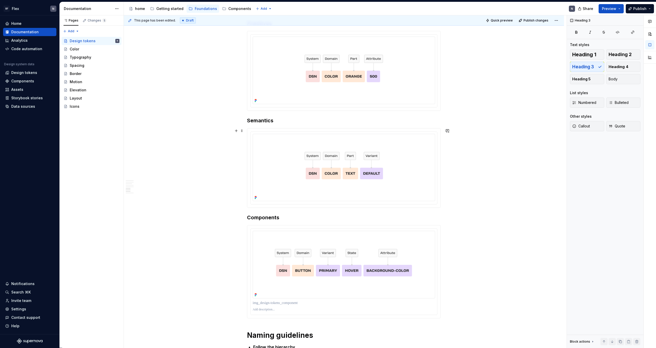
scroll to position [872, 0]
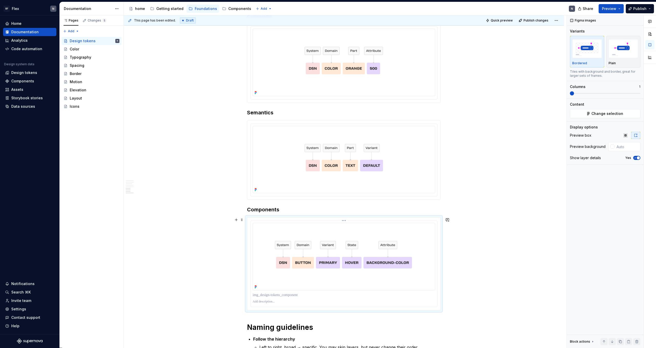
click at [319, 237] on img at bounding box center [344, 257] width 182 height 68
click at [611, 53] on img "button" at bounding box center [623, 48] width 30 height 19
click at [637, 158] on span "button" at bounding box center [638, 158] width 3 height 3
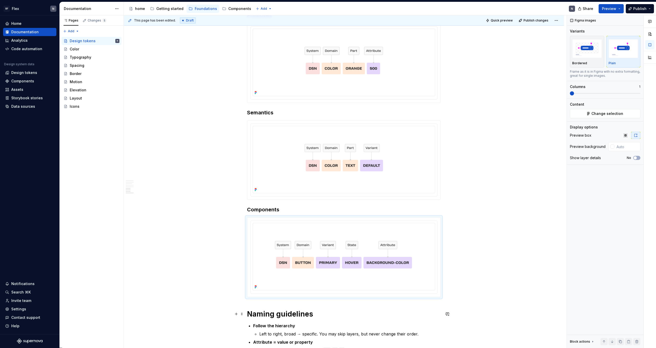
click at [250, 314] on h1 "Naming guidelines" at bounding box center [344, 314] width 194 height 9
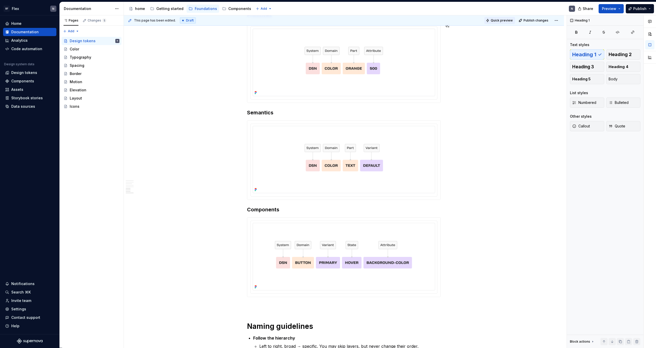
click at [498, 20] on span "Quick preview" at bounding box center [502, 20] width 22 height 4
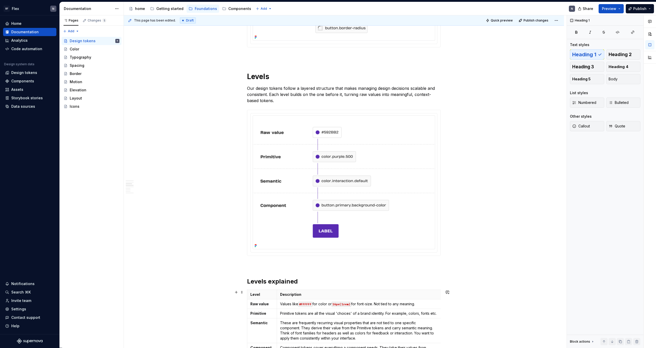
scroll to position [300, 0]
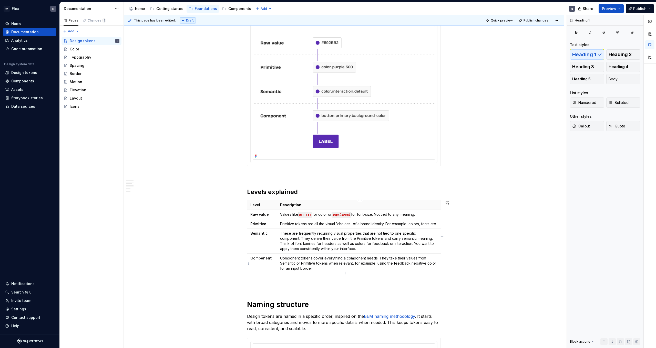
click at [291, 272] on td "Component tokens cover everything a component needs. They take their values fro…" at bounding box center [359, 264] width 164 height 20
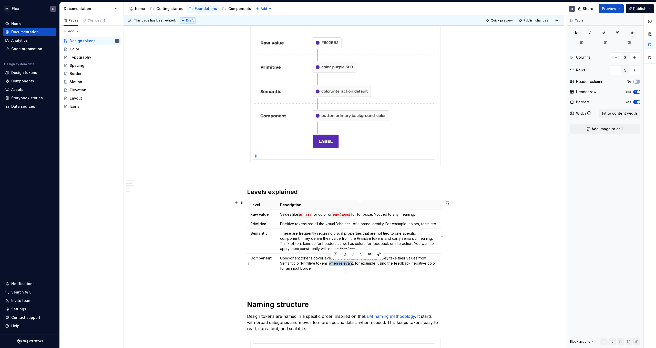
drag, startPoint x: 331, startPoint y: 264, endPoint x: 354, endPoint y: 265, distance: 22.8
click at [354, 265] on p "Component tokens cover everything a component needs. They take their values fro…" at bounding box center [359, 263] width 158 height 15
click at [352, 269] on p "Component tokens cover everything a component needs. They take their values fro…" at bounding box center [359, 263] width 158 height 15
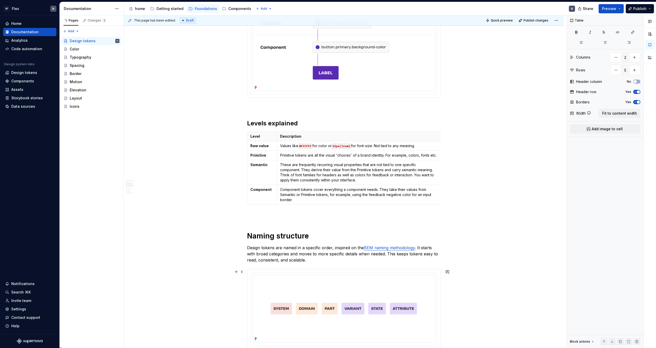
scroll to position [369, 0]
click at [638, 9] on span "Publish" at bounding box center [639, 8] width 13 height 5
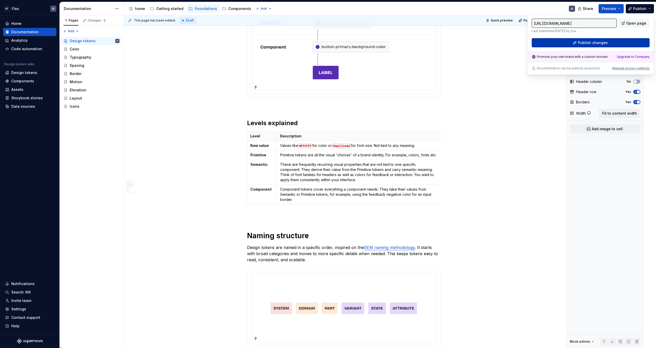
click at [601, 44] on span "Publish changes" at bounding box center [593, 42] width 30 height 5
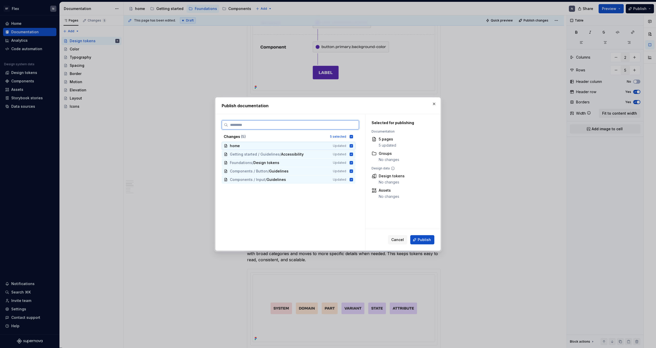
click at [353, 146] on icon at bounding box center [351, 146] width 4 height 4
click at [353, 154] on icon at bounding box center [351, 154] width 4 height 4
click at [262, 172] on span "Components / Button" at bounding box center [249, 171] width 38 height 5
click at [353, 180] on icon at bounding box center [351, 180] width 4 height 4
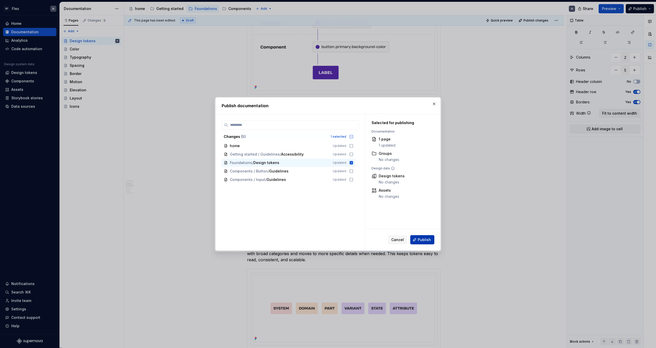
click at [422, 239] on span "Publish" at bounding box center [424, 239] width 13 height 5
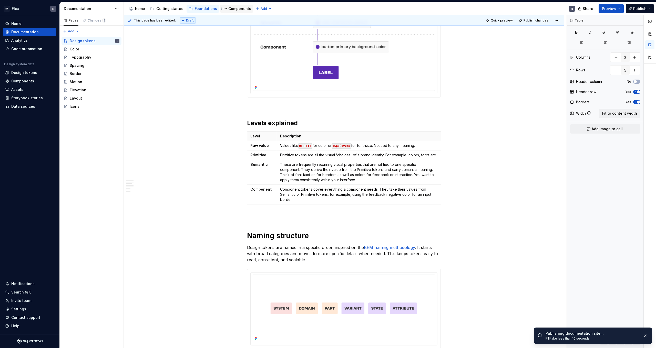
click at [228, 9] on div "Components" at bounding box center [239, 8] width 23 height 5
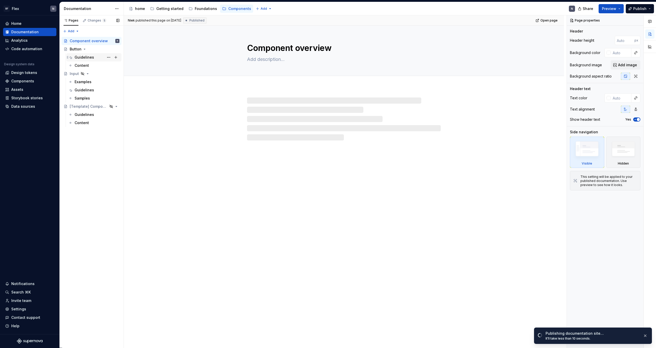
click at [88, 58] on div "Guidelines" at bounding box center [84, 57] width 19 height 5
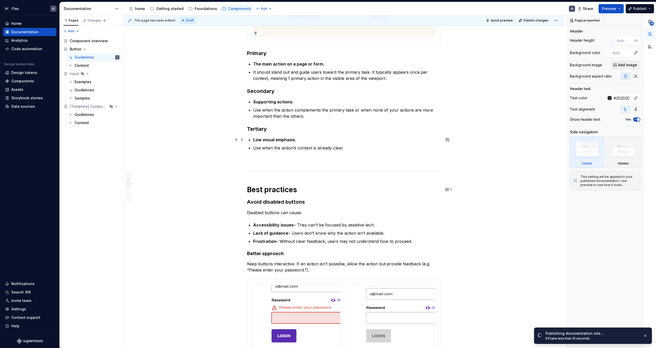
scroll to position [354, 0]
click at [303, 77] on p "It should stand out and guide users toward the primary task. It typically appea…" at bounding box center [347, 75] width 188 height 12
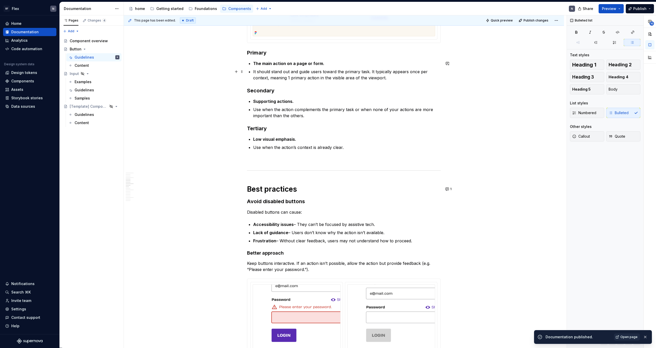
click at [396, 77] on p "It should stand out and guide users toward the primary task. It typically appea…" at bounding box center [347, 75] width 188 height 12
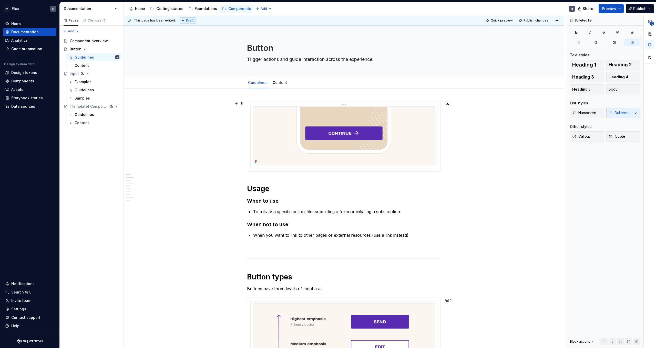
scroll to position [0, 0]
click at [281, 80] on link "Content" at bounding box center [280, 82] width 14 height 4
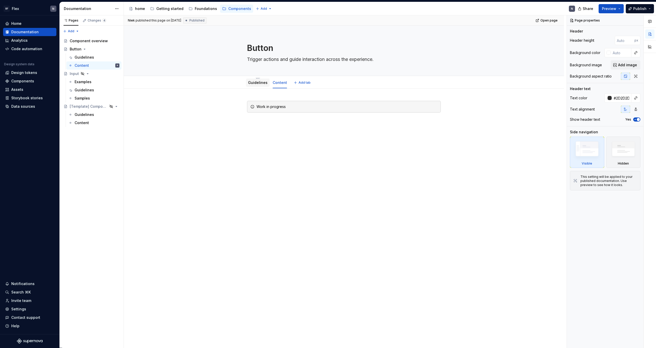
click at [257, 83] on link "Guidelines" at bounding box center [257, 82] width 19 height 4
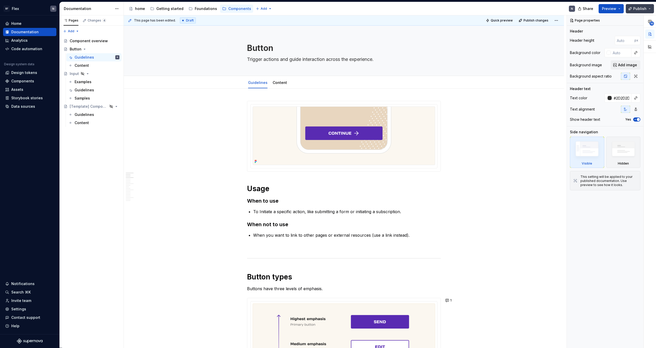
click at [629, 9] on button "Publish" at bounding box center [640, 8] width 28 height 9
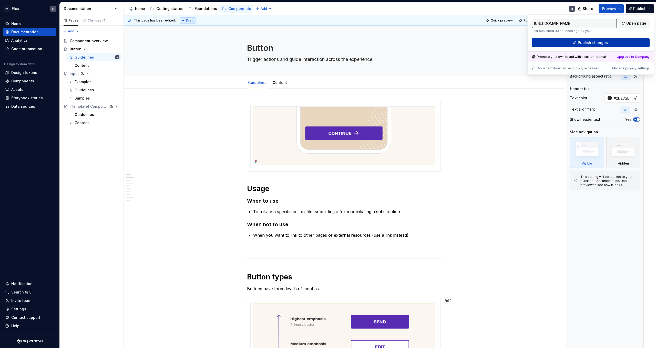
click at [592, 45] on span "Publish changes" at bounding box center [593, 42] width 30 height 5
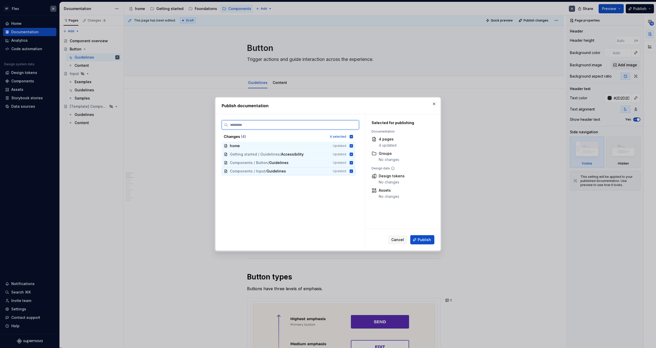
click at [353, 172] on icon at bounding box center [351, 171] width 3 height 3
click at [353, 156] on icon at bounding box center [351, 154] width 3 height 3
click at [353, 146] on icon at bounding box center [351, 145] width 3 height 3
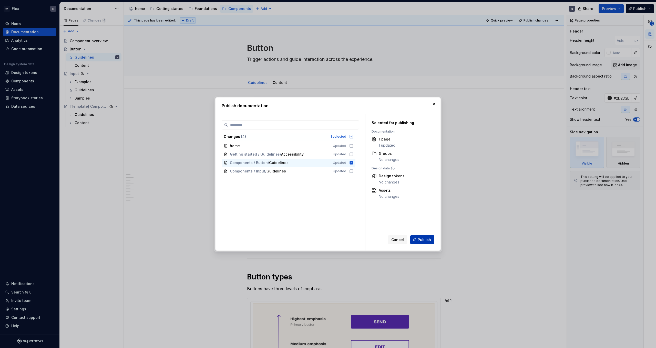
click at [421, 242] on span "Publish" at bounding box center [424, 239] width 13 height 5
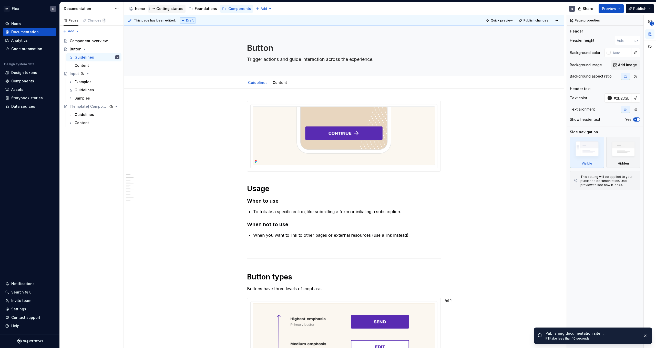
click at [170, 11] on div "Getting started" at bounding box center [169, 8] width 27 height 5
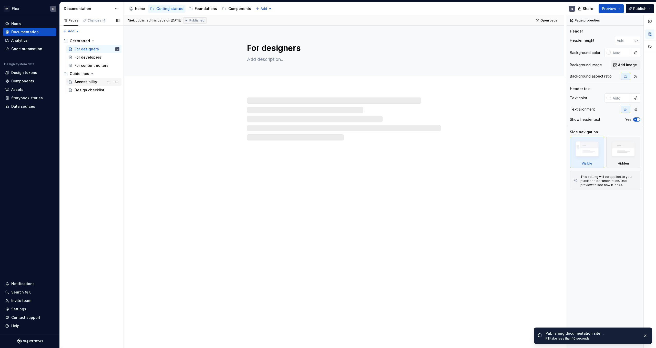
click at [94, 82] on div "Accessibility" at bounding box center [86, 81] width 23 height 5
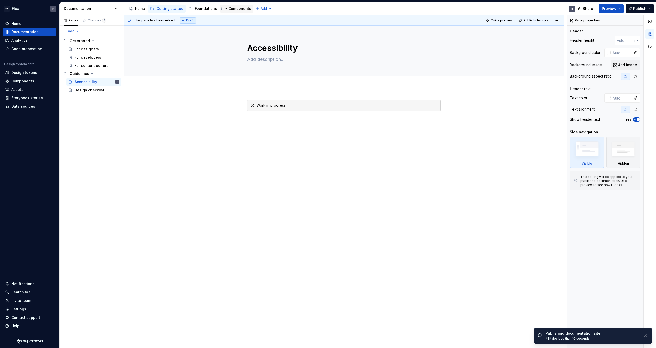
click at [234, 9] on div "Components" at bounding box center [239, 8] width 23 height 5
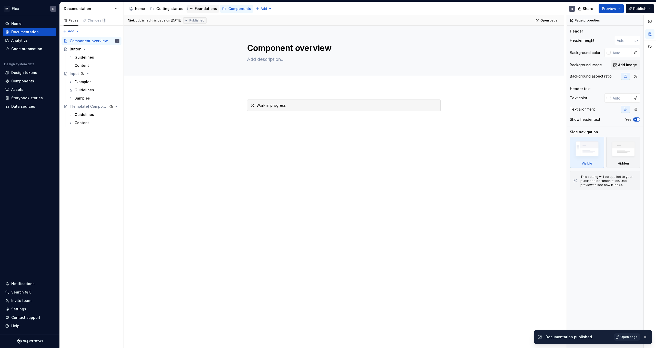
click at [198, 11] on div "Foundations" at bounding box center [206, 8] width 22 height 5
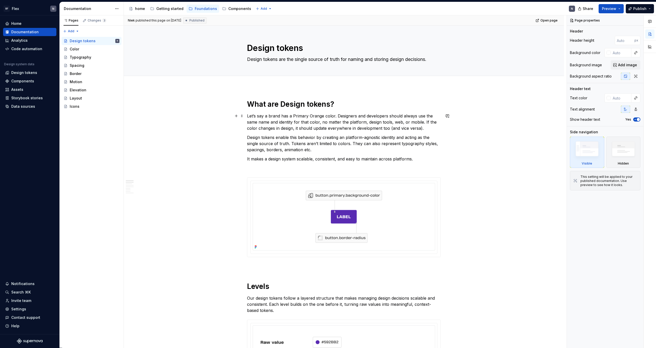
click at [313, 114] on p "Let’s say a brand has a Primary Orange color. Designers and developers should a…" at bounding box center [344, 122] width 194 height 18
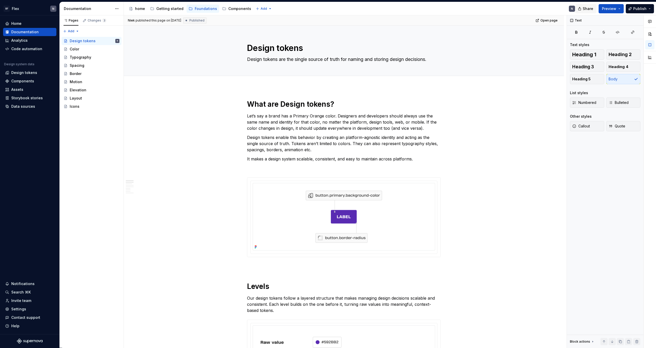
click at [590, 9] on span "Share" at bounding box center [588, 8] width 11 height 5
click at [576, 29] on span "Copy link" at bounding box center [582, 29] width 17 height 5
click at [507, 71] on div "Design tokens Design tokens are the single source of truth for naming and stori…" at bounding box center [343, 51] width 399 height 50
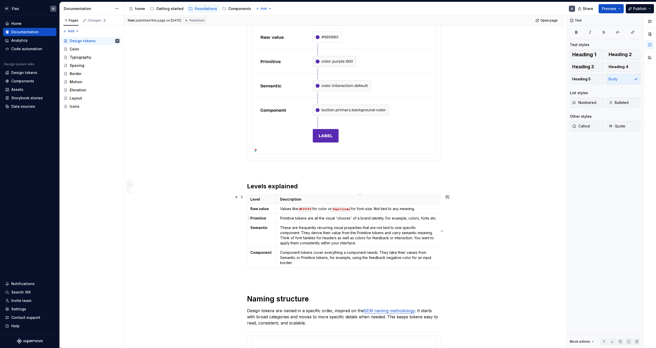
scroll to position [305, 0]
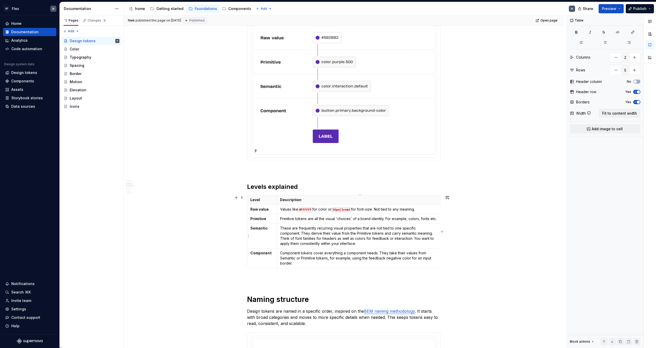
click at [298, 234] on p "These are frequently recurring visual properties that are not tied to one speci…" at bounding box center [359, 236] width 158 height 20
type textarea "*"
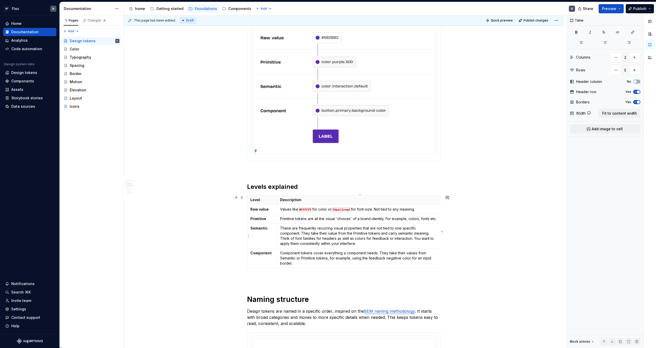
click at [295, 233] on p "These are frequently recurring visual properties that are not tied to one speci…" at bounding box center [359, 236] width 158 height 20
click at [500, 23] on button "Quick preview" at bounding box center [499, 20] width 31 height 7
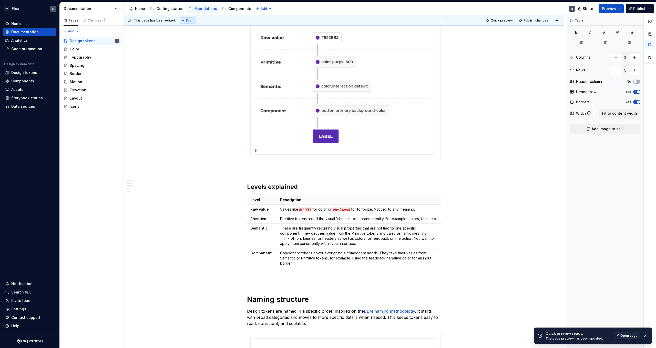
type textarea "*"
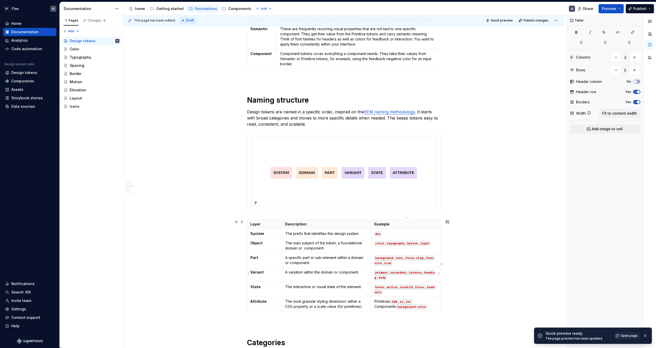
scroll to position [506, 0]
type input "3"
type input "7"
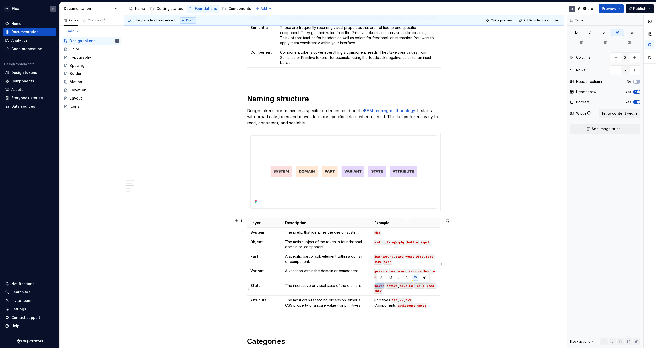
drag, startPoint x: 385, startPoint y: 287, endPoint x: 375, endPoint y: 287, distance: 10.5
click at [375, 287] on td "hover , active , invalid , focus , read-only" at bounding box center [405, 288] width 69 height 15
click at [380, 286] on code "hover" at bounding box center [379, 286] width 11 height 5
click at [415, 292] on p "default , hover , active , invalid , focus , read-only" at bounding box center [405, 288] width 63 height 10
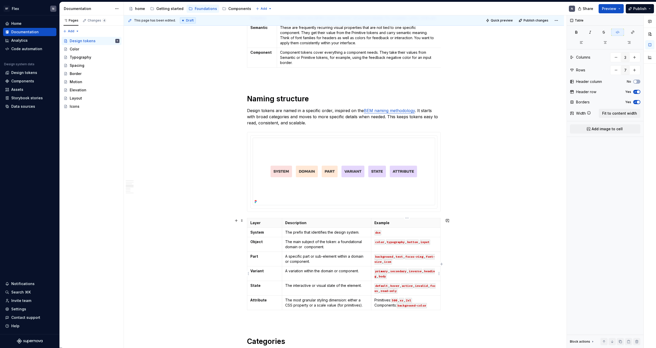
click at [404, 278] on p "primary , secondary , inverse , heading , body" at bounding box center [405, 274] width 63 height 10
click at [385, 288] on code "default" at bounding box center [381, 286] width 14 height 5
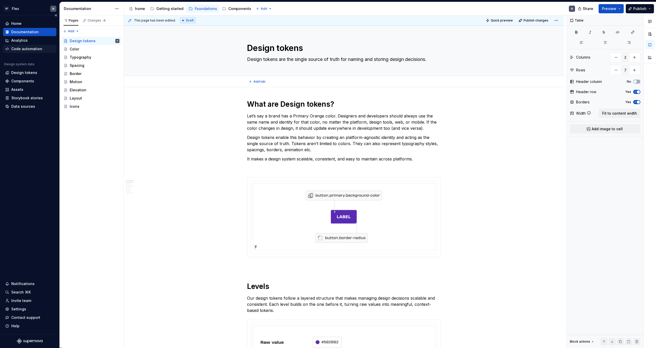
type textarea "*"
click at [18, 24] on div "Home" at bounding box center [16, 23] width 10 height 5
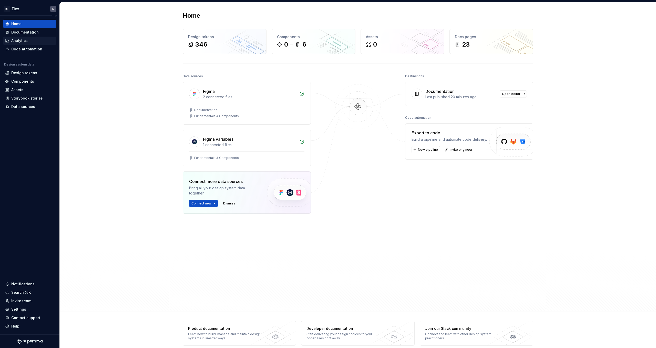
click at [26, 42] on div "Analytics" at bounding box center [19, 40] width 16 height 5
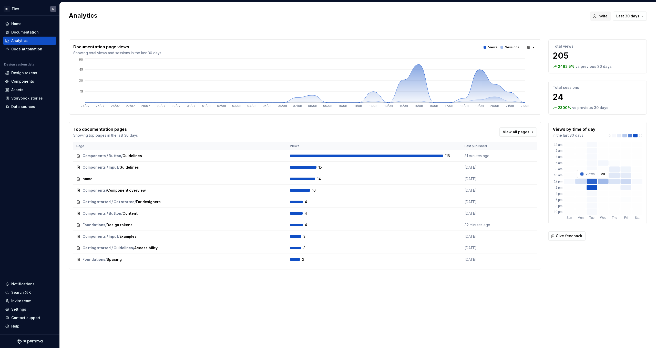
click at [593, 182] on rect at bounding box center [591, 181] width 11 height 5
click at [256, 155] on div "Components / Button / Guidelines Open" at bounding box center [179, 155] width 207 height 7
click at [273, 155] on button "Open" at bounding box center [274, 155] width 17 height 7
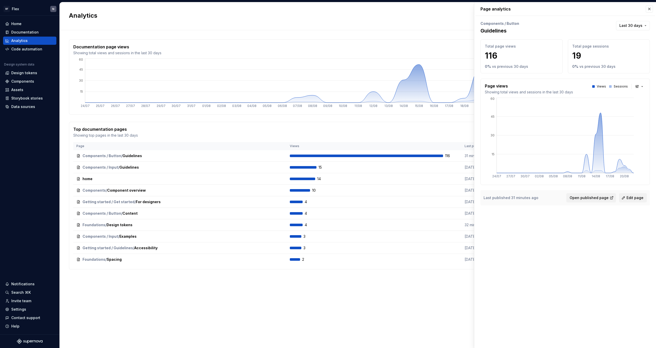
click at [623, 87] on p "Sessions" at bounding box center [621, 87] width 14 height 4
click at [651, 10] on button "button" at bounding box center [649, 8] width 7 height 7
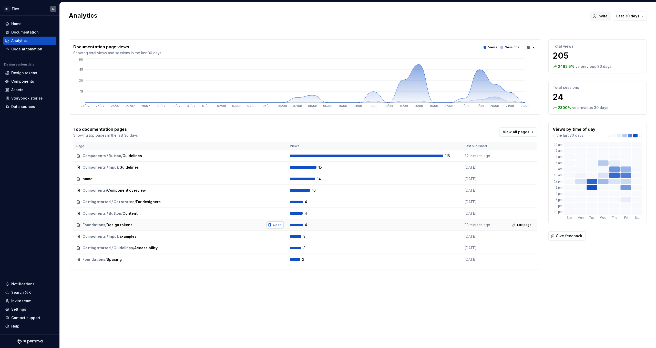
click at [277, 227] on span "Open" at bounding box center [277, 225] width 8 height 4
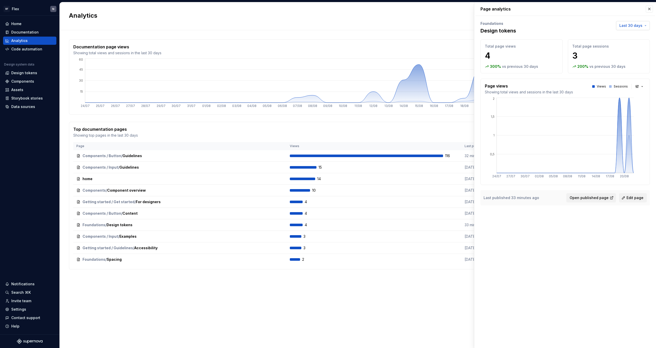
click at [642, 22] on button "Last 30 days" at bounding box center [633, 25] width 34 height 9
click at [634, 38] on div "Last 7 days" at bounding box center [625, 36] width 44 height 5
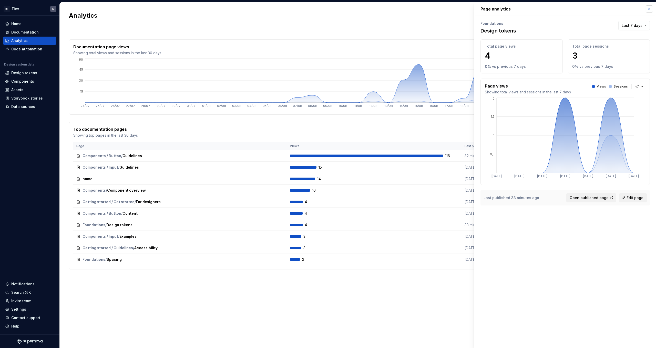
click at [649, 9] on button "button" at bounding box center [649, 8] width 7 height 7
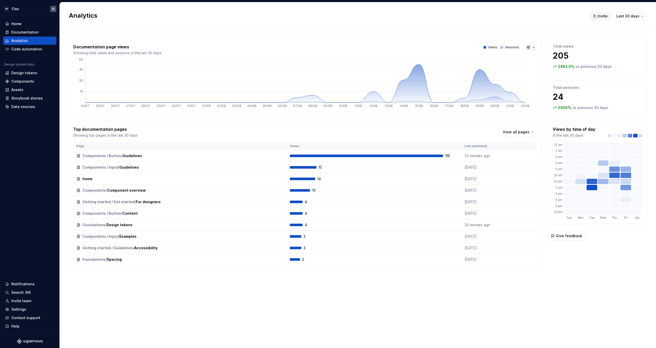
click at [531, 48] on button "button" at bounding box center [531, 47] width 12 height 7
click at [536, 63] on div "Bar chart" at bounding box center [542, 65] width 16 height 5
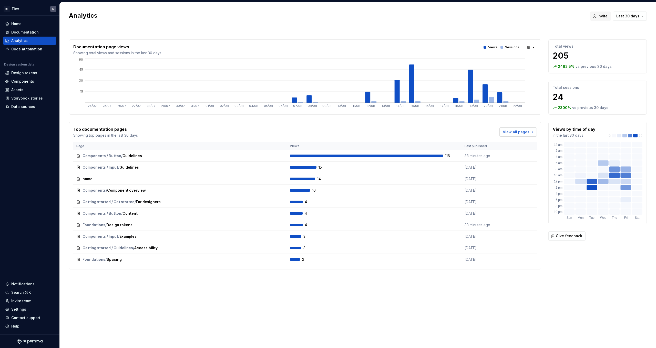
click at [508, 128] on link "View all pages" at bounding box center [517, 132] width 37 height 9
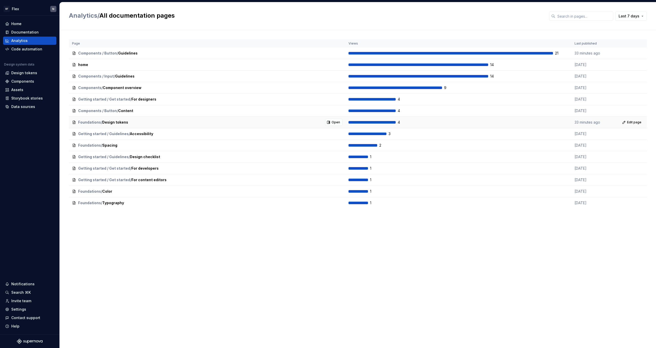
click at [336, 126] on td "Foundations / Design tokens Open" at bounding box center [207, 123] width 276 height 12
click at [335, 123] on span "Open" at bounding box center [336, 122] width 8 height 4
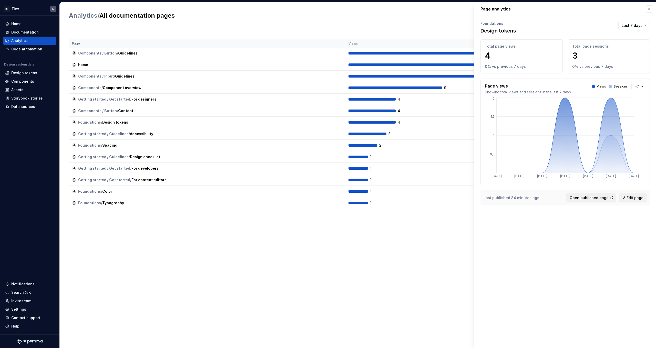
click at [0, 0] on span "Open" at bounding box center [0, 0] width 0 height 0
click at [648, 8] on button "button" at bounding box center [649, 8] width 7 height 7
